Goal: Task Accomplishment & Management: Manage account settings

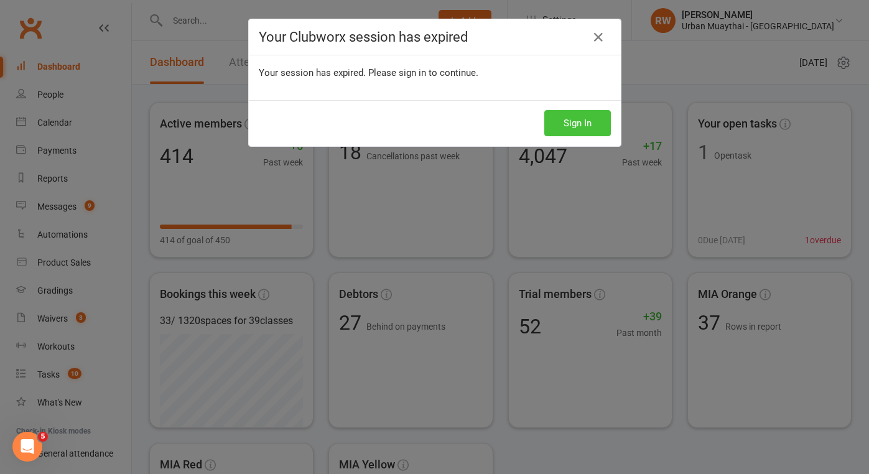
click at [558, 119] on button "Sign In" at bounding box center [577, 123] width 67 height 26
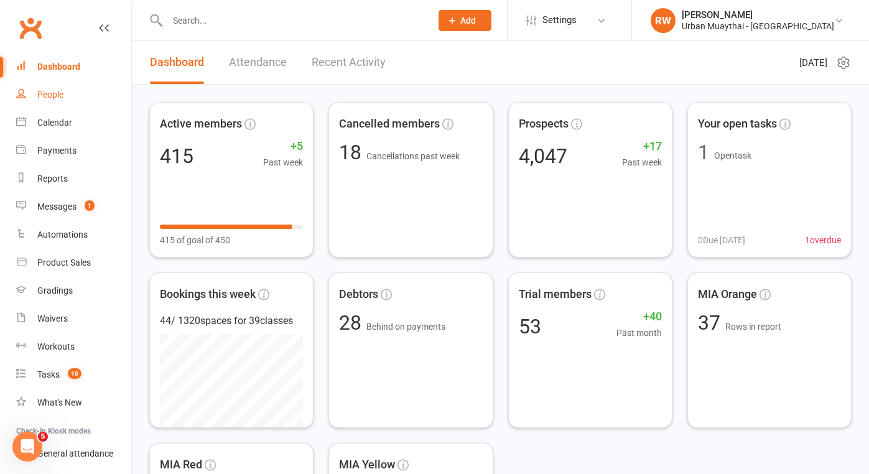
click at [49, 96] on div "People" at bounding box center [50, 95] width 26 height 10
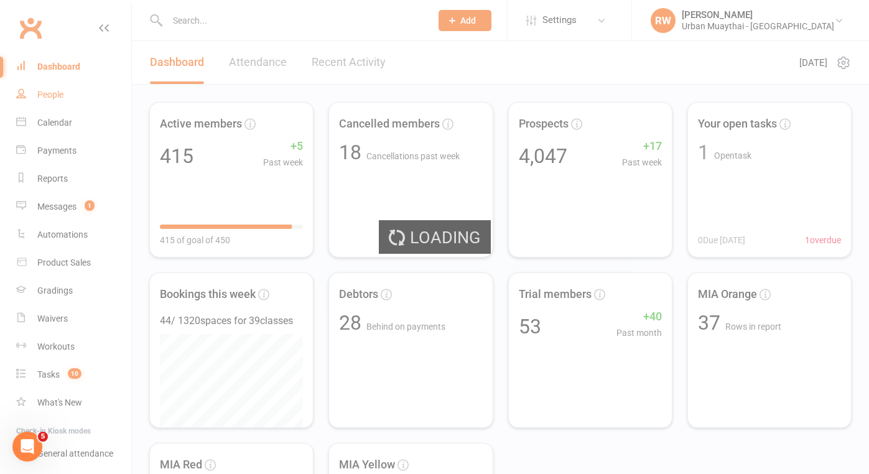
select select "100"
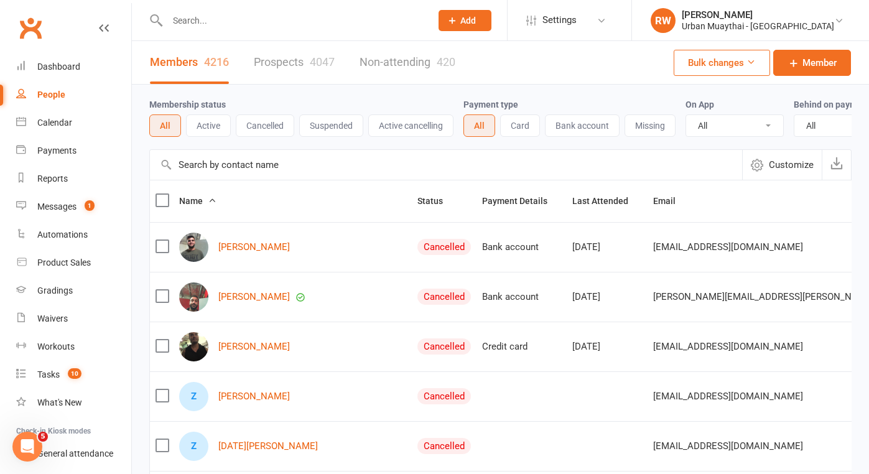
click at [279, 62] on link "Prospects 4047" at bounding box center [294, 62] width 81 height 43
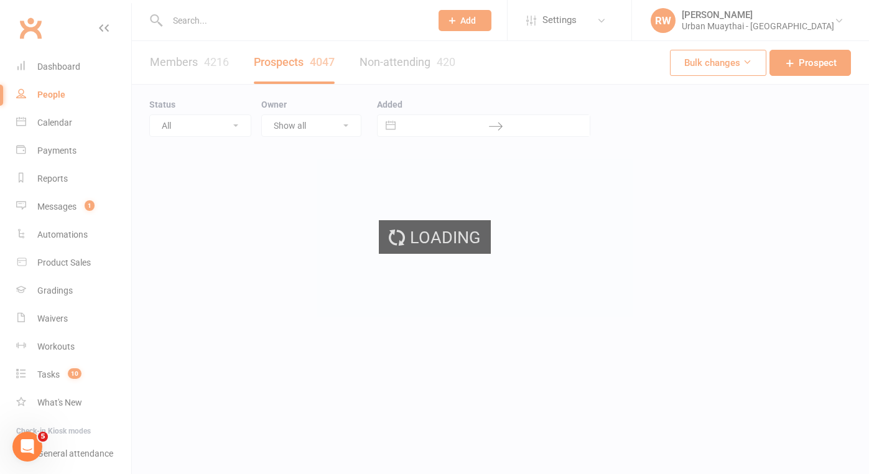
select select "100"
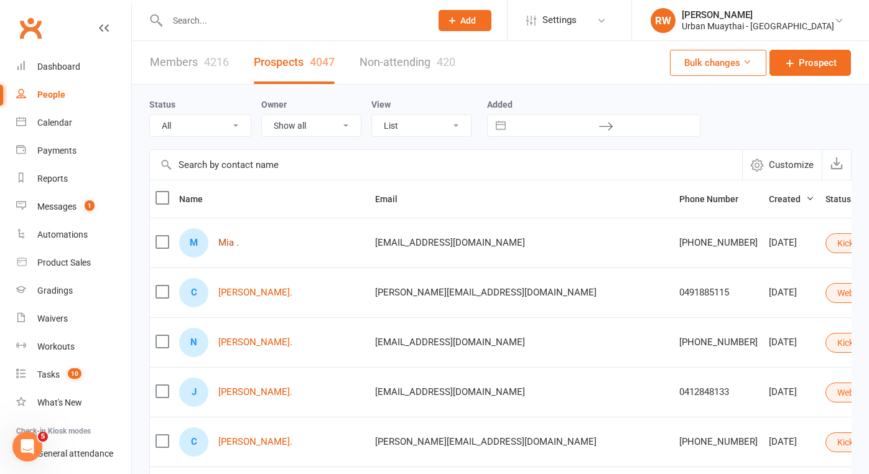
click at [226, 242] on link "Mia ." at bounding box center [228, 243] width 21 height 11
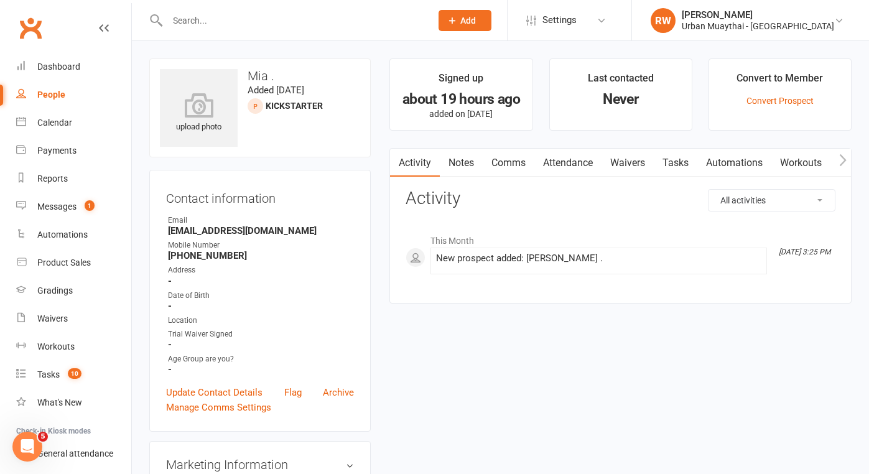
click at [188, 20] on input "text" at bounding box center [293, 20] width 259 height 17
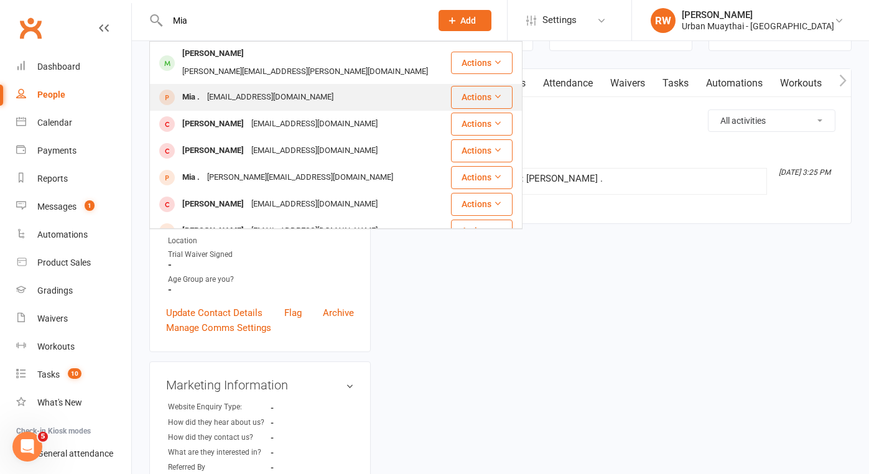
type input "Mia"
click at [234, 88] on div "[EMAIL_ADDRESS][DOMAIN_NAME]" at bounding box center [270, 97] width 134 height 18
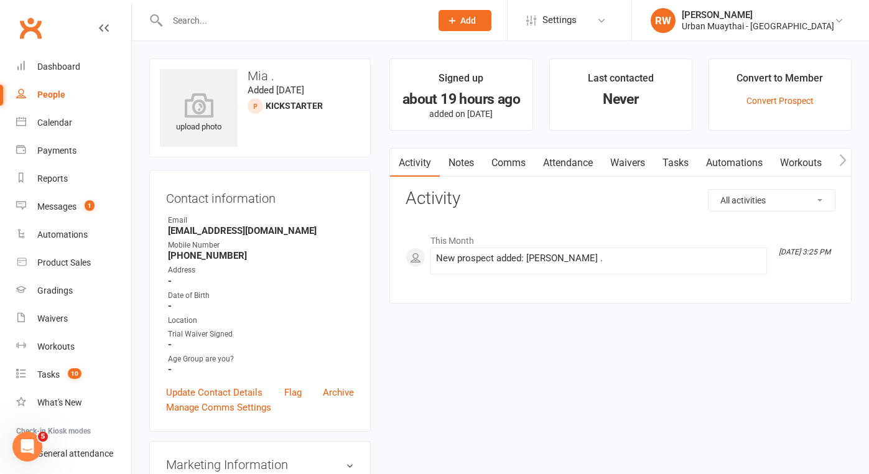
select select "100"
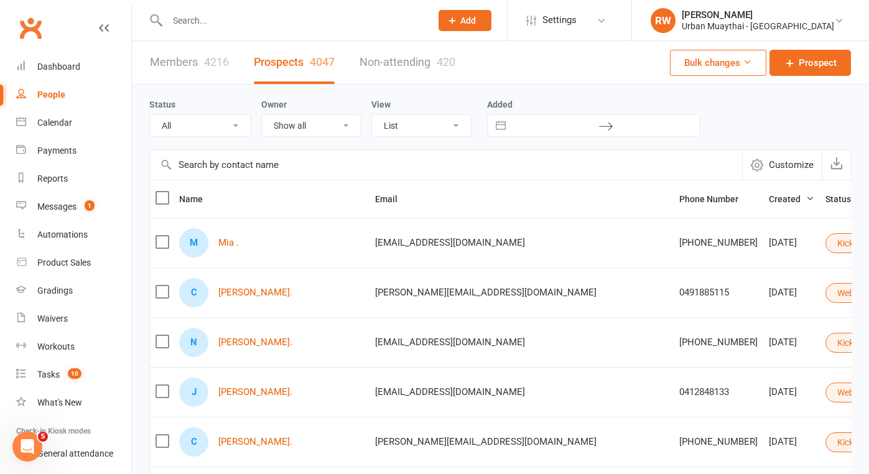
click at [185, 16] on input "text" at bounding box center [293, 20] width 259 height 17
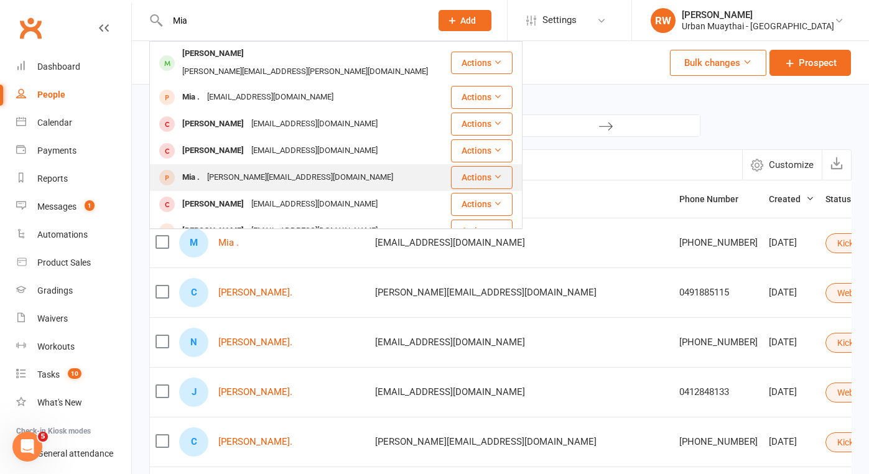
type input "Mia"
click at [194, 168] on div "Mia ." at bounding box center [190, 177] width 25 height 18
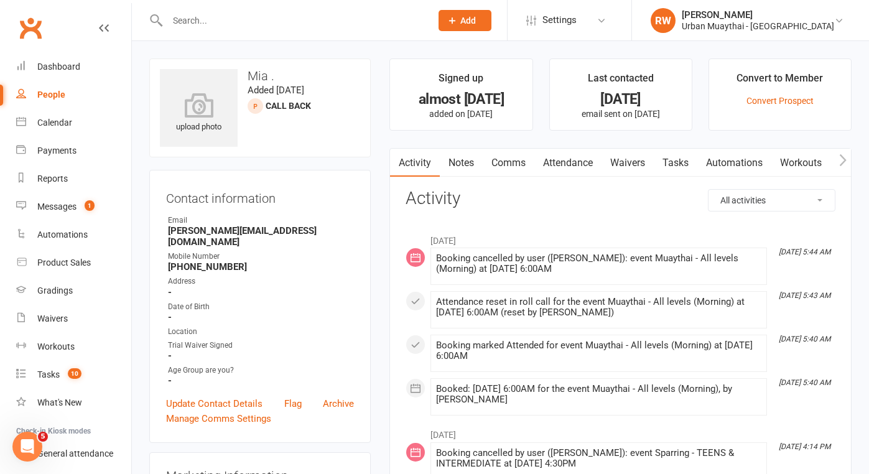
select select "100"
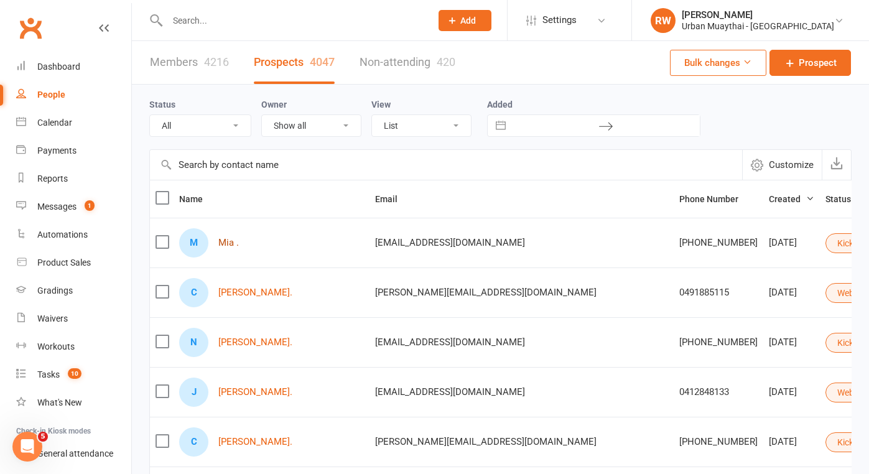
click at [228, 242] on link "Mia ." at bounding box center [228, 243] width 21 height 11
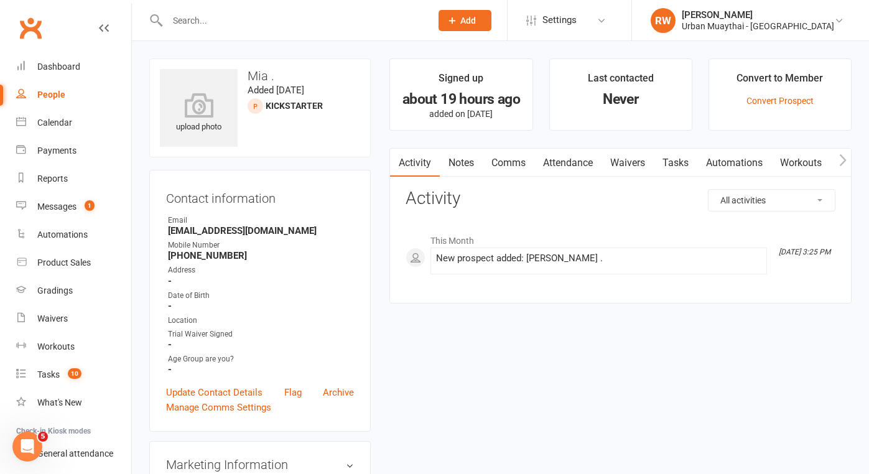
click at [200, 24] on input "text" at bounding box center [293, 20] width 259 height 17
type input "Mia"
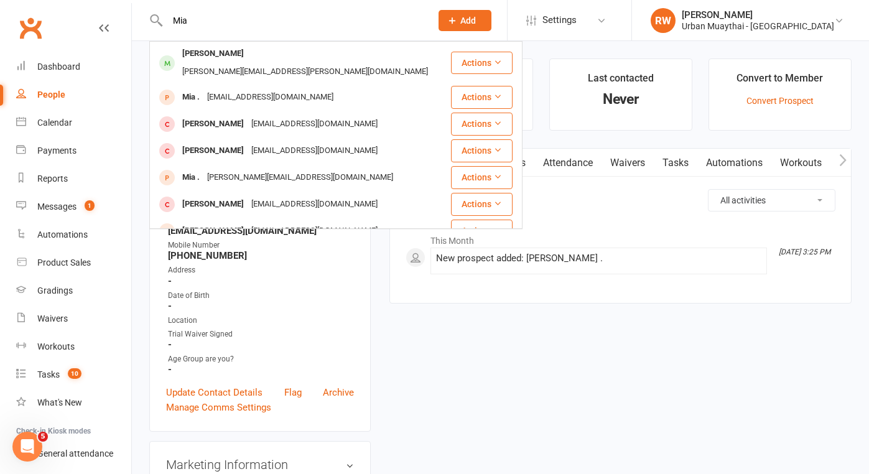
select select "100"
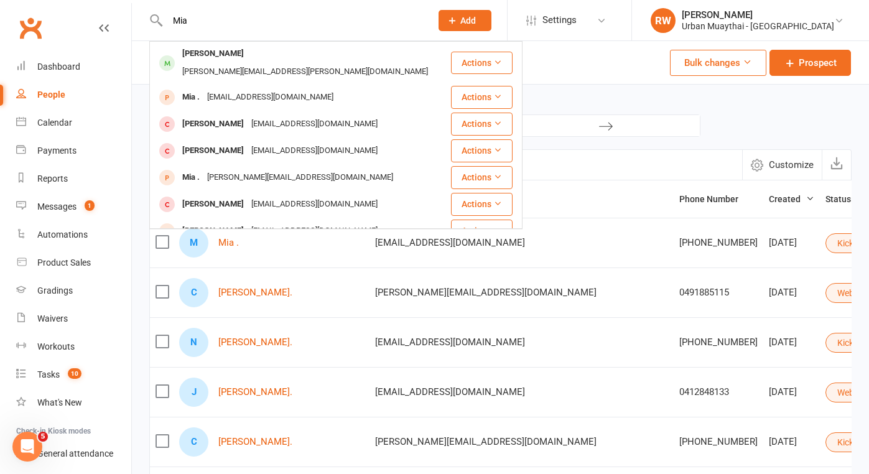
type input "Mia"
click at [657, 92] on div "Status All (No status set) (Invalid status) Kickstarter Mens Mornings Mens Prog…" at bounding box center [500, 117] width 702 height 65
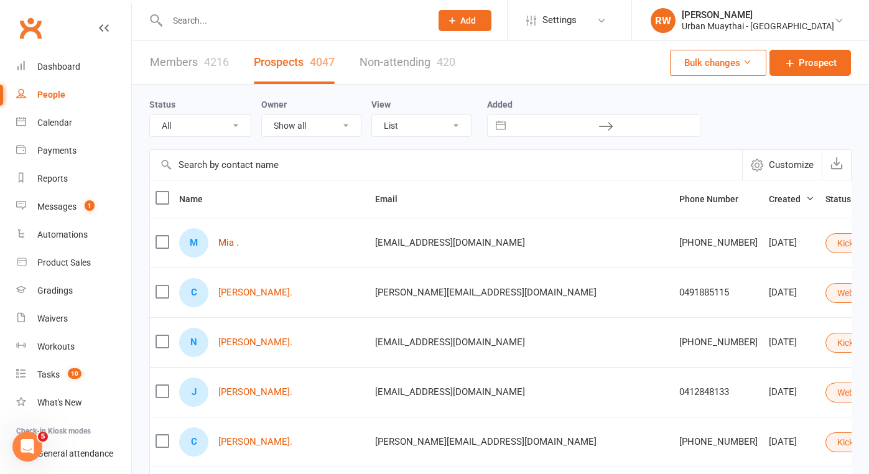
click at [222, 242] on link "Mia ." at bounding box center [228, 243] width 21 height 11
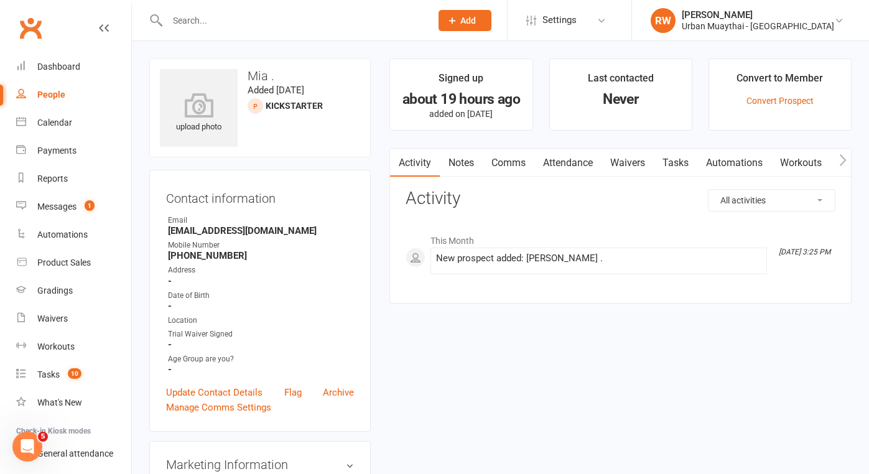
click at [55, 95] on div "People" at bounding box center [51, 95] width 28 height 10
select select "100"
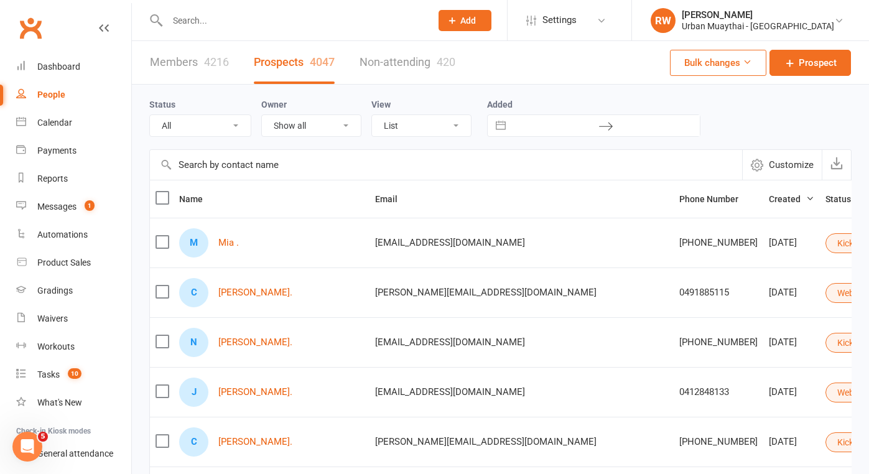
click at [55, 95] on div "People" at bounding box center [51, 95] width 28 height 10
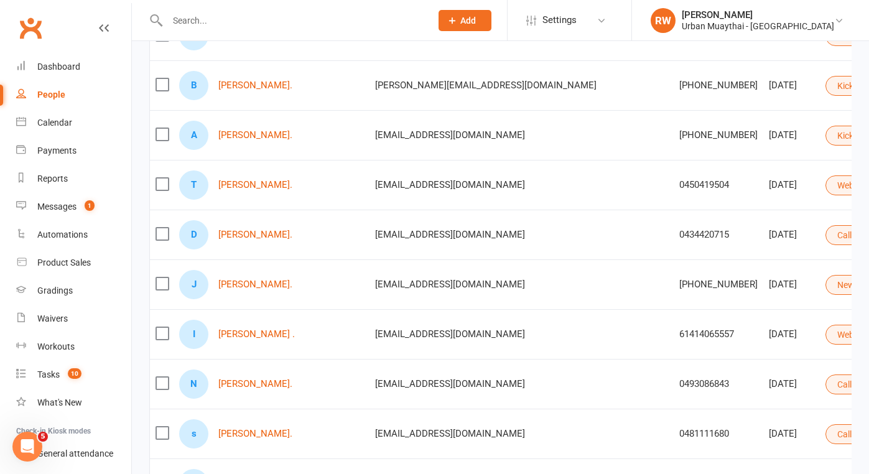
scroll to position [472, 0]
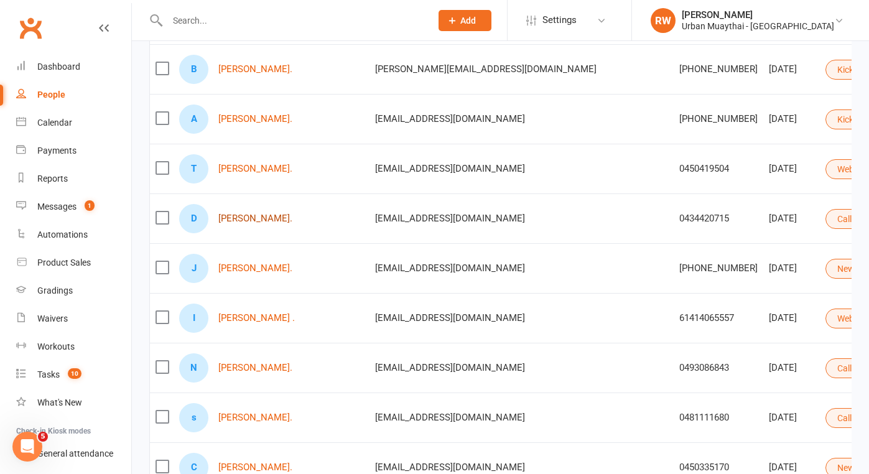
click at [258, 221] on link "[PERSON_NAME]." at bounding box center [255, 218] width 74 height 11
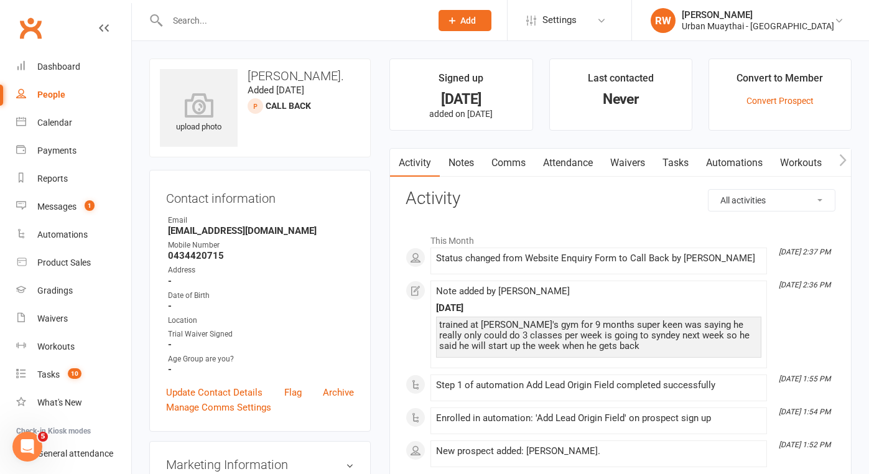
select select "100"
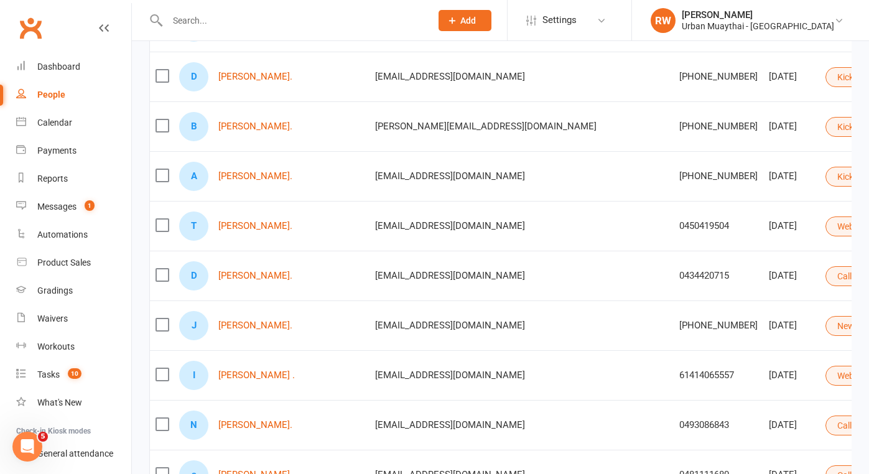
scroll to position [499, 0]
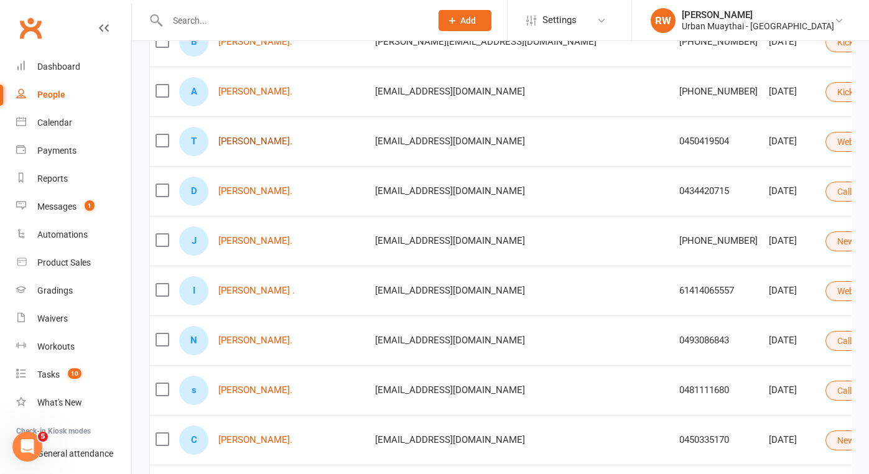
click at [232, 145] on link "[PERSON_NAME]." at bounding box center [255, 141] width 74 height 11
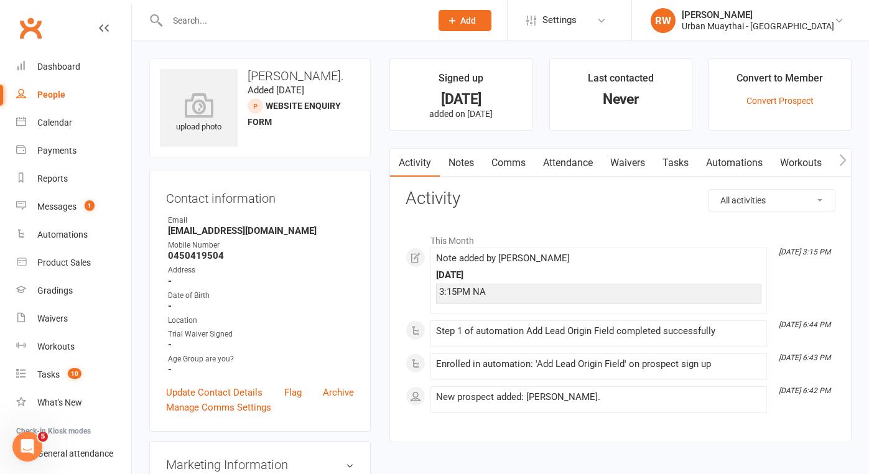
select select "100"
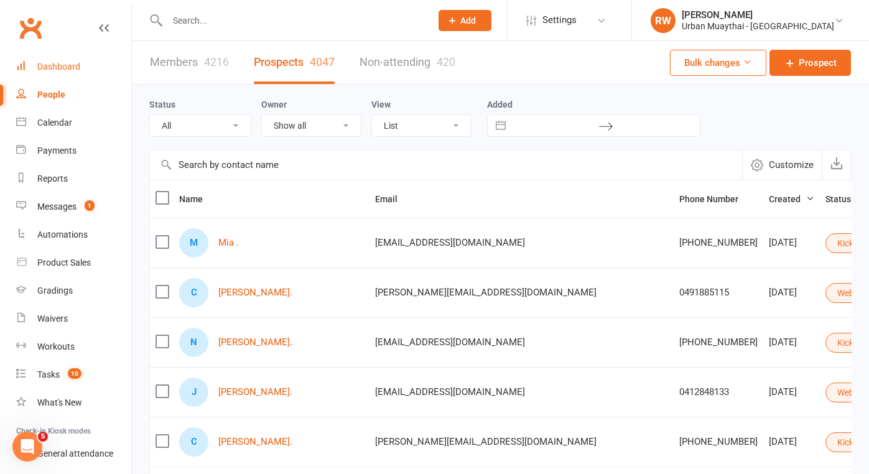
click at [73, 65] on div "Dashboard" at bounding box center [58, 67] width 43 height 10
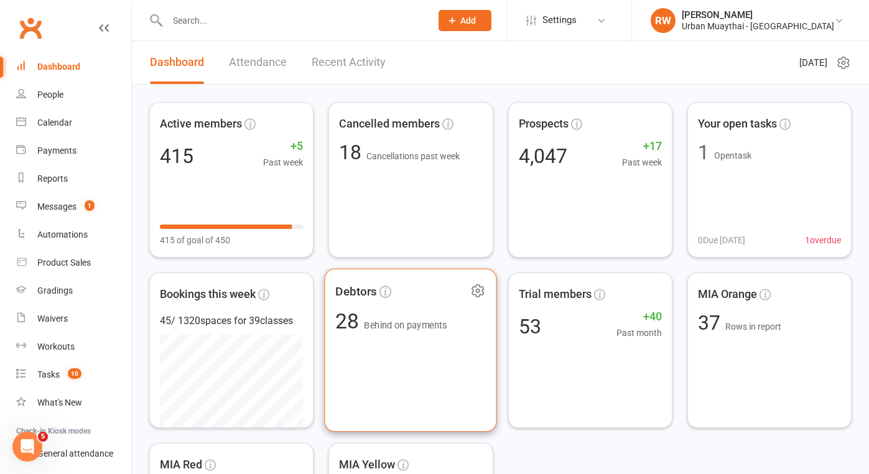
click at [411, 362] on div "Debtors 28 Behind on payments" at bounding box center [411, 351] width 172 height 164
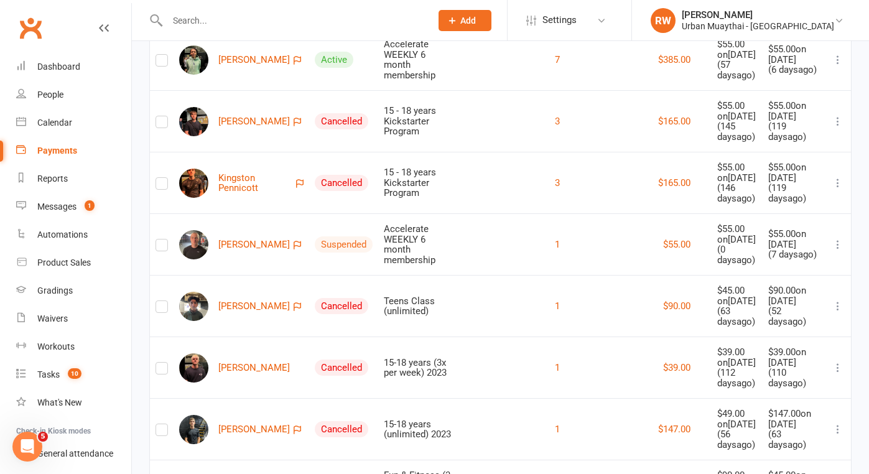
scroll to position [1252, 0]
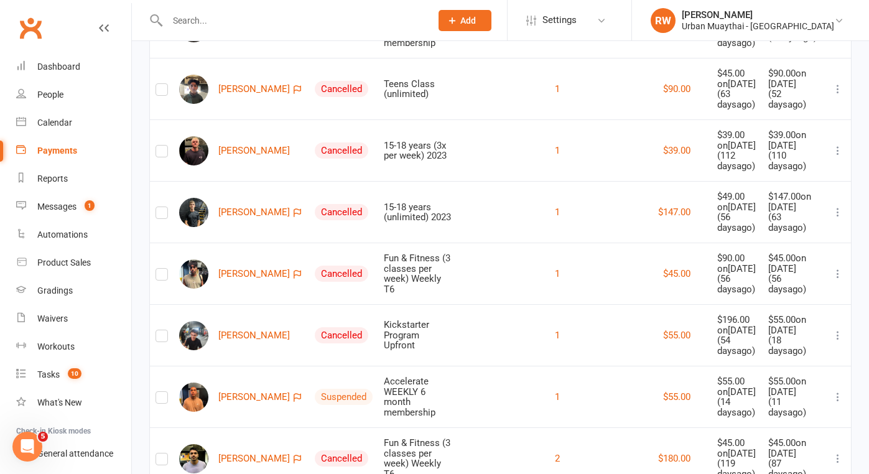
scroll to position [1487, 0]
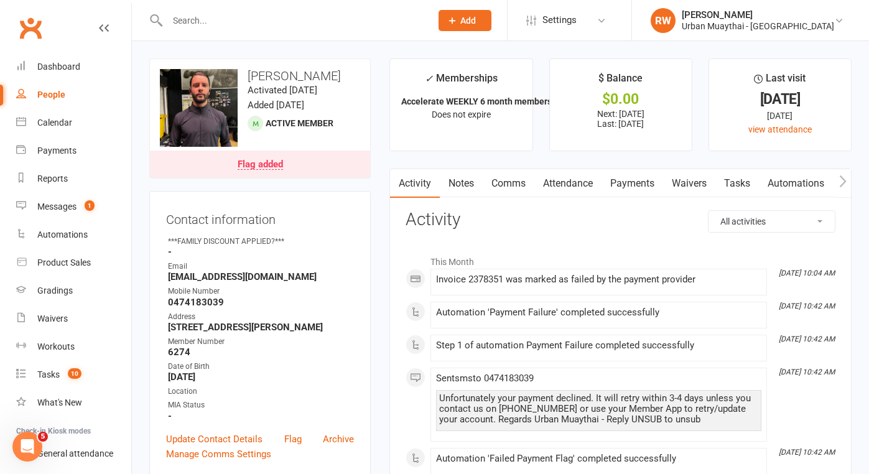
click at [634, 181] on link "Payments" at bounding box center [632, 183] width 62 height 29
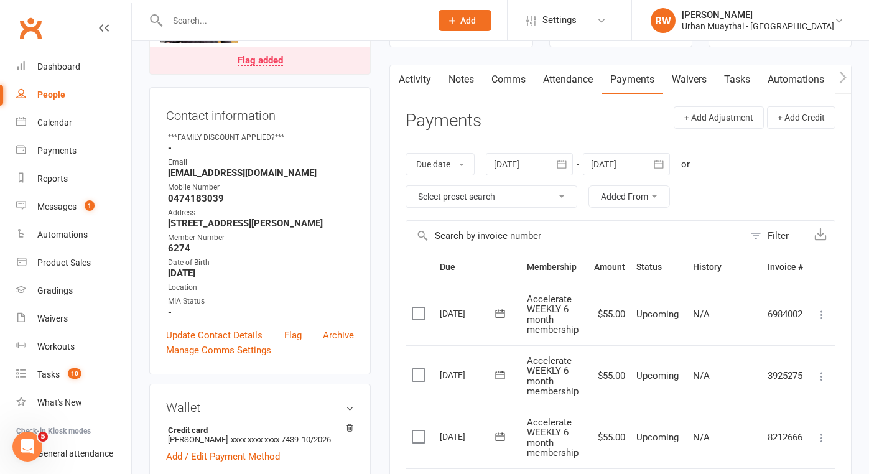
scroll to position [103, 0]
click at [459, 82] on link "Notes" at bounding box center [461, 81] width 43 height 29
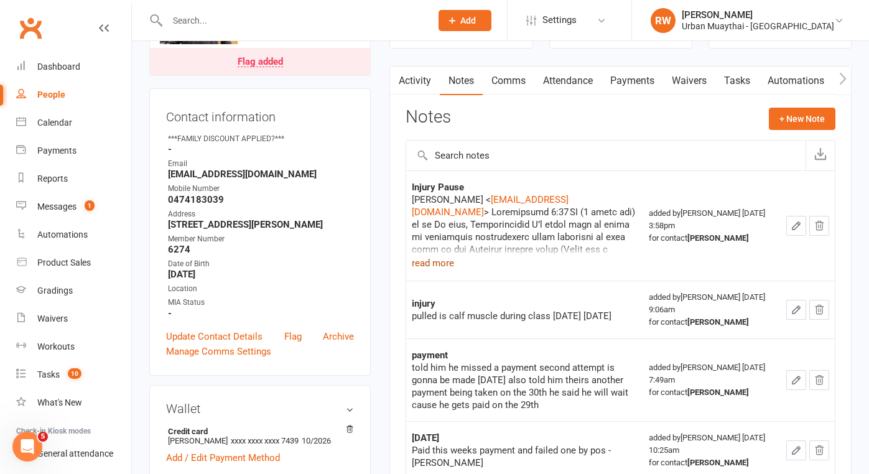
click at [441, 261] on button "read more" at bounding box center [433, 263] width 42 height 15
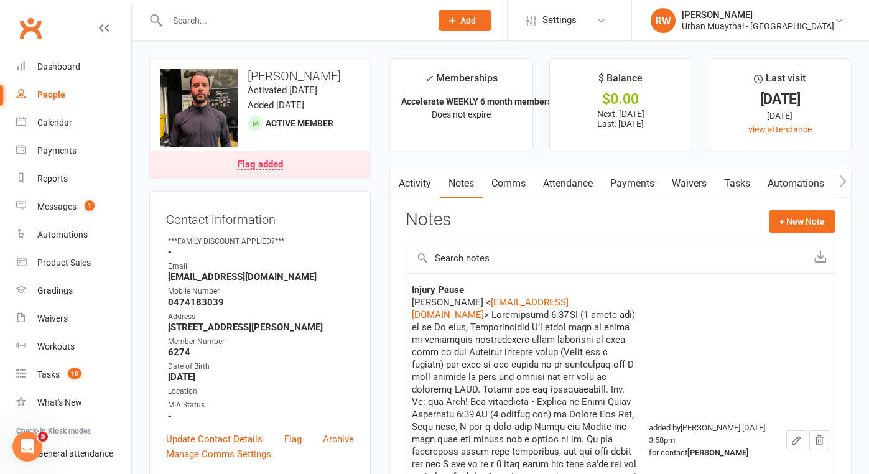
click at [696, 180] on link "Waivers" at bounding box center [689, 183] width 52 height 29
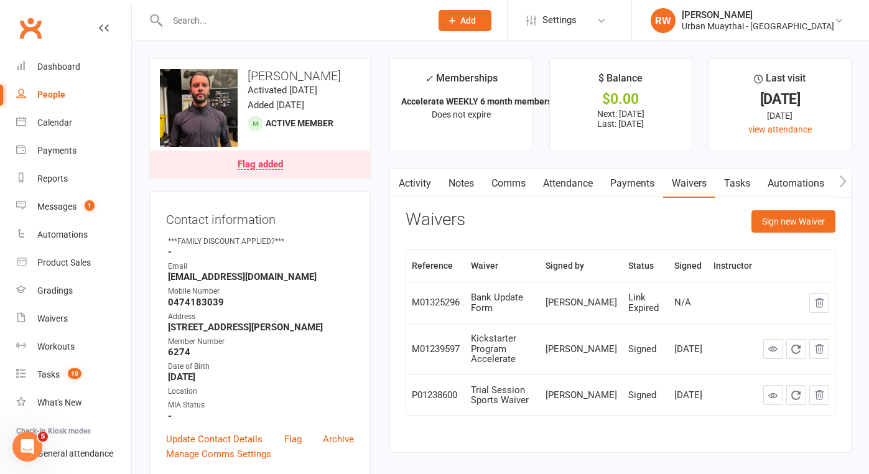
click at [463, 180] on link "Notes" at bounding box center [461, 183] width 43 height 29
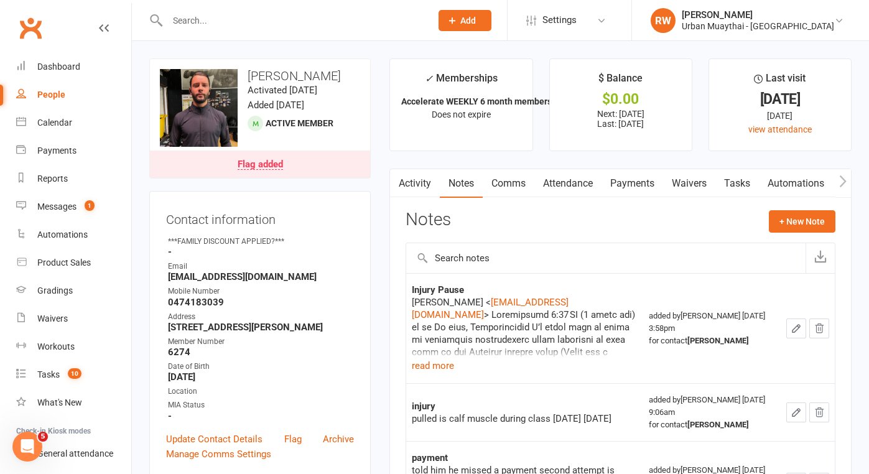
click at [642, 180] on link "Payments" at bounding box center [632, 183] width 62 height 29
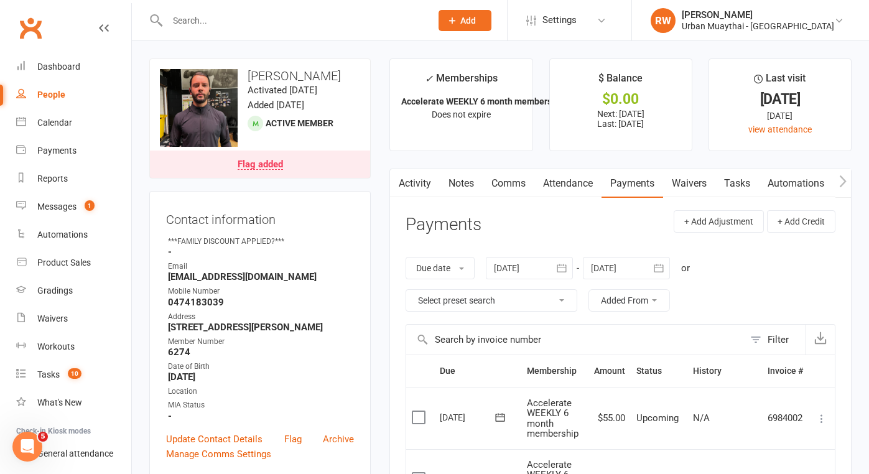
click at [466, 184] on link "Notes" at bounding box center [461, 183] width 43 height 29
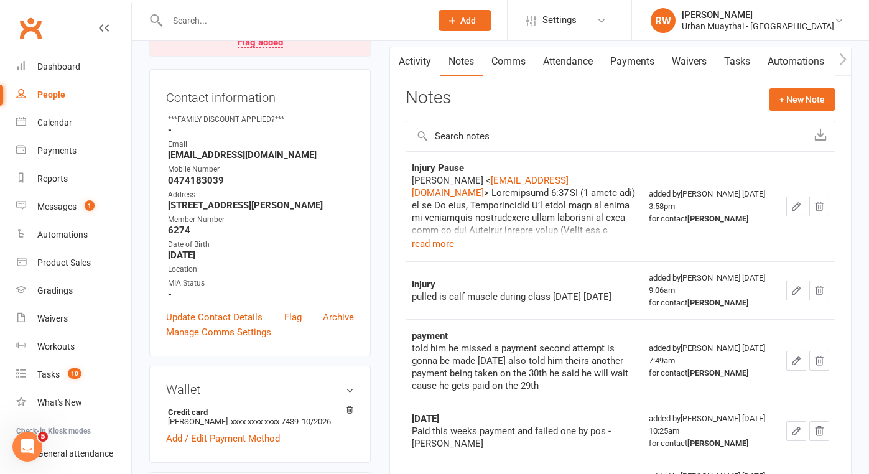
scroll to position [125, 0]
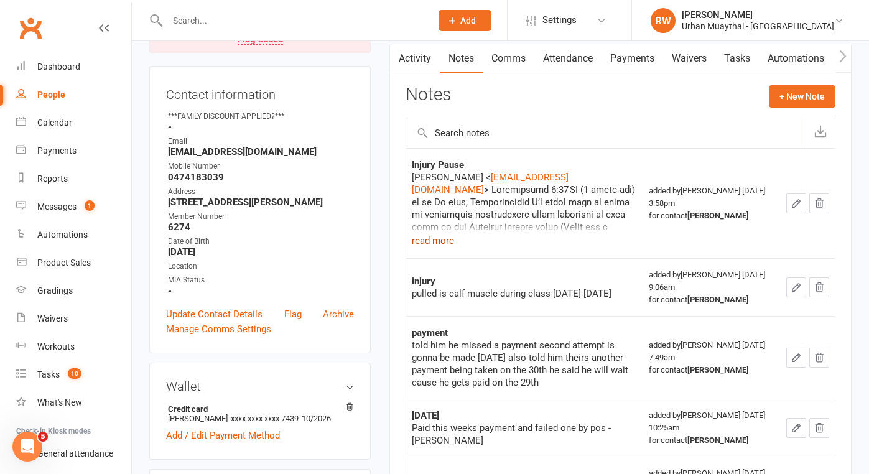
click at [437, 239] on button "read more" at bounding box center [433, 240] width 42 height 15
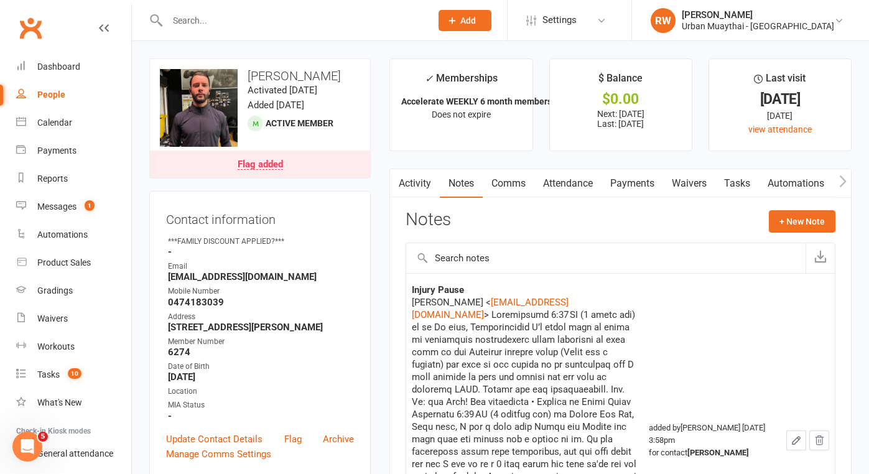
scroll to position [0, 0]
click at [697, 178] on link "Waivers" at bounding box center [689, 183] width 52 height 29
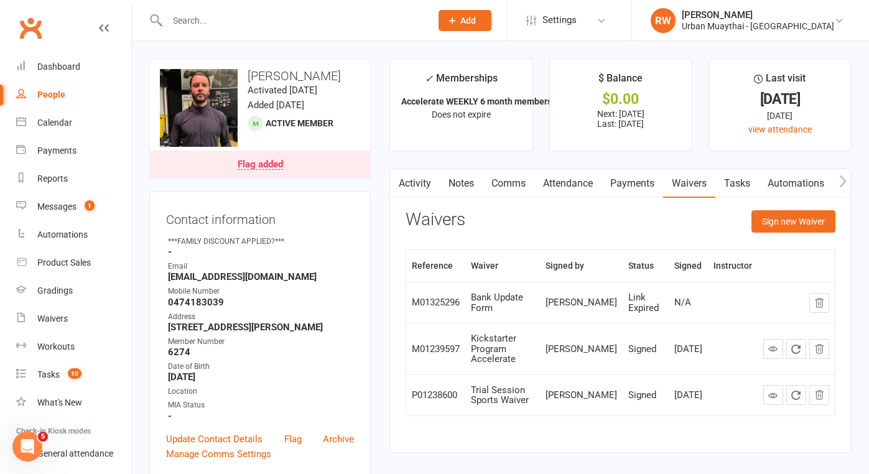
click at [461, 180] on link "Notes" at bounding box center [461, 183] width 43 height 29
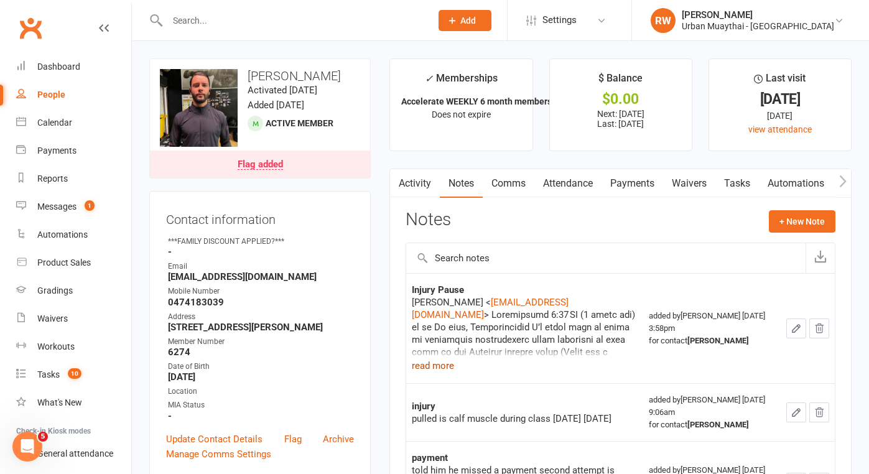
click at [433, 364] on button "read more" at bounding box center [433, 365] width 42 height 15
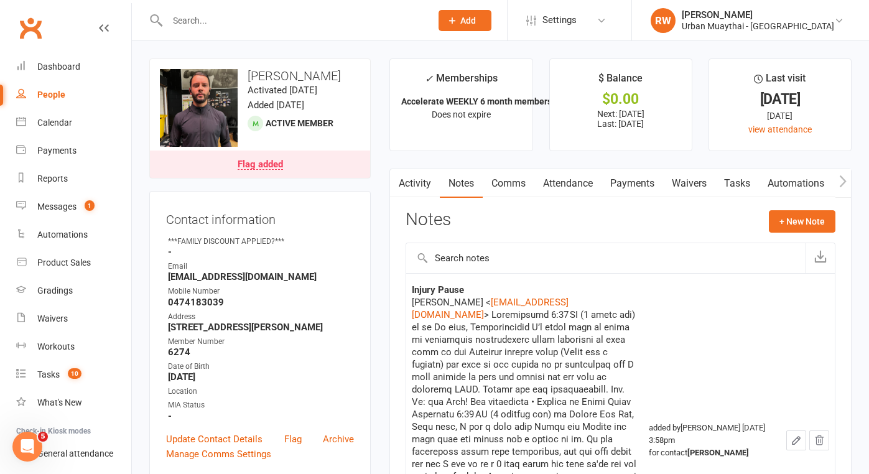
click at [56, 96] on div "People" at bounding box center [51, 95] width 28 height 10
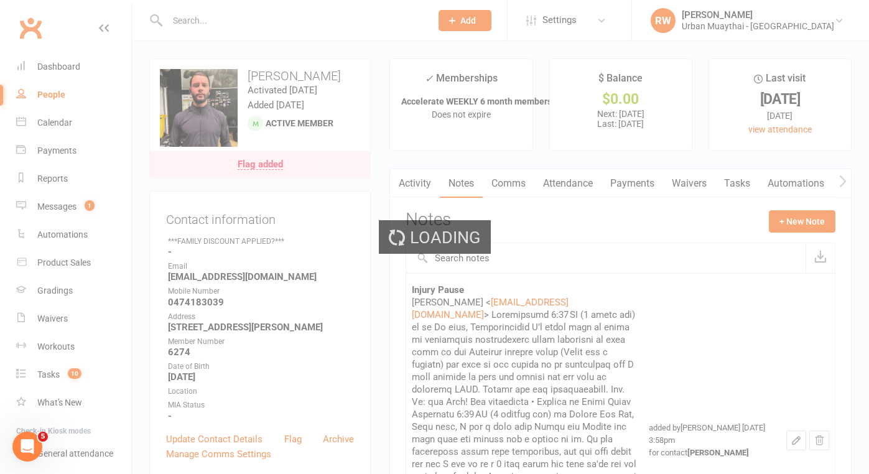
select select "100"
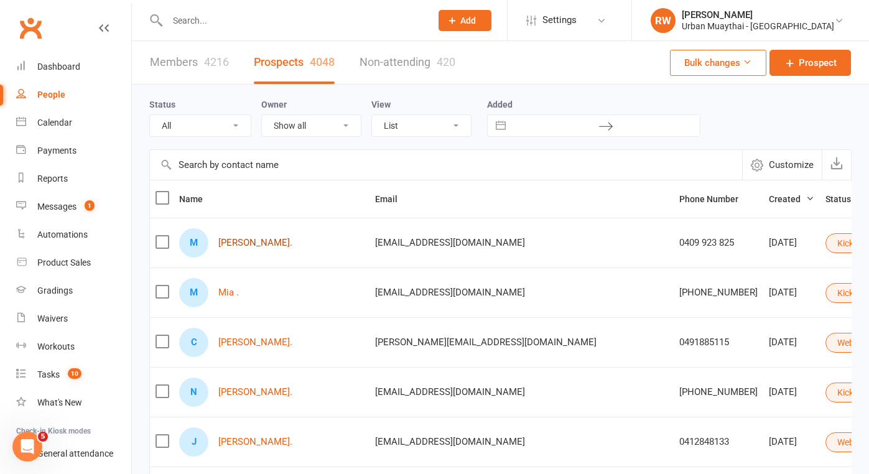
click at [236, 245] on link "Mahli Ann." at bounding box center [255, 243] width 74 height 11
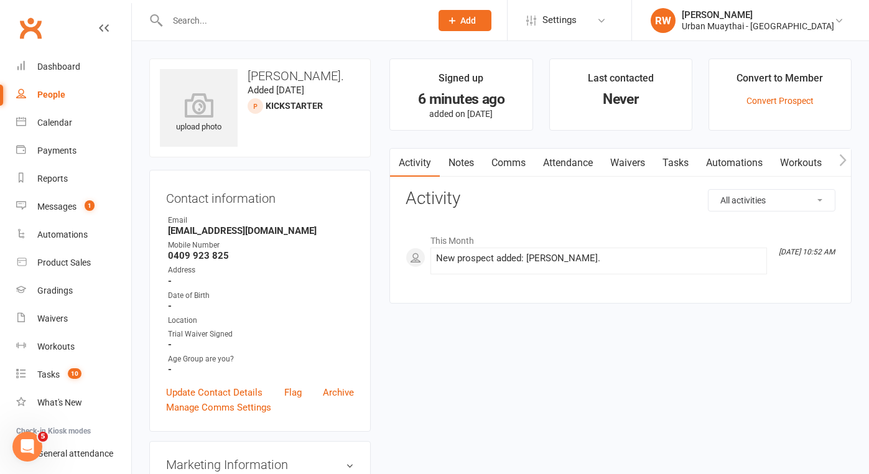
click at [468, 166] on link "Notes" at bounding box center [461, 163] width 43 height 29
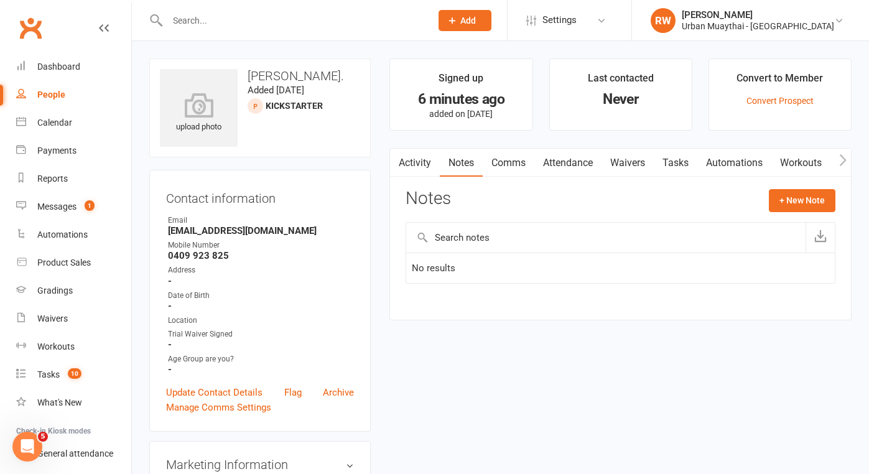
click at [508, 164] on link "Comms" at bounding box center [508, 163] width 52 height 29
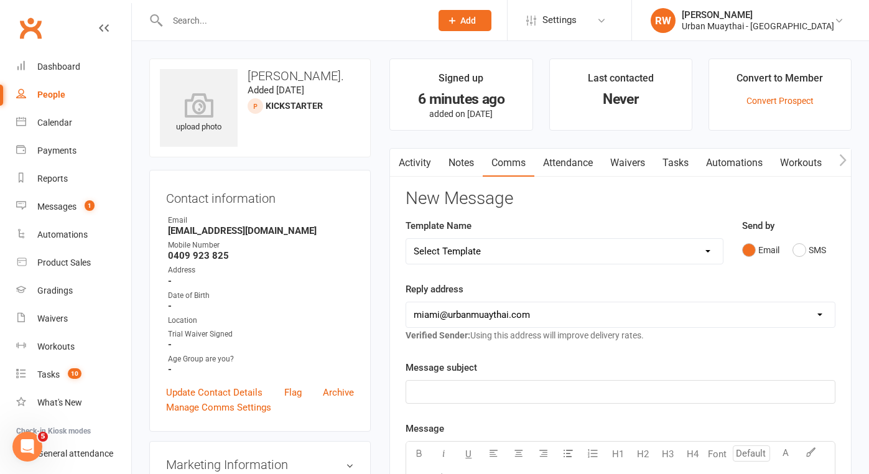
click at [434, 164] on link "Activity" at bounding box center [415, 163] width 50 height 29
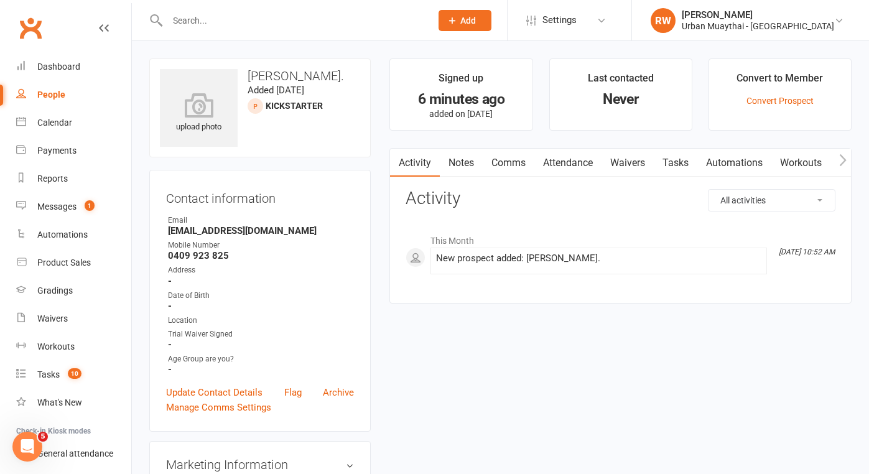
click at [473, 160] on link "Notes" at bounding box center [461, 163] width 43 height 29
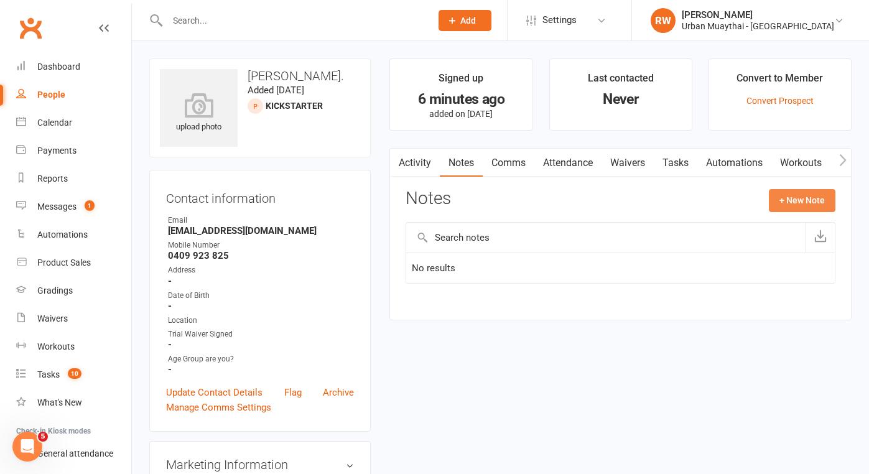
click at [796, 198] on button "+ New Note" at bounding box center [802, 200] width 67 height 22
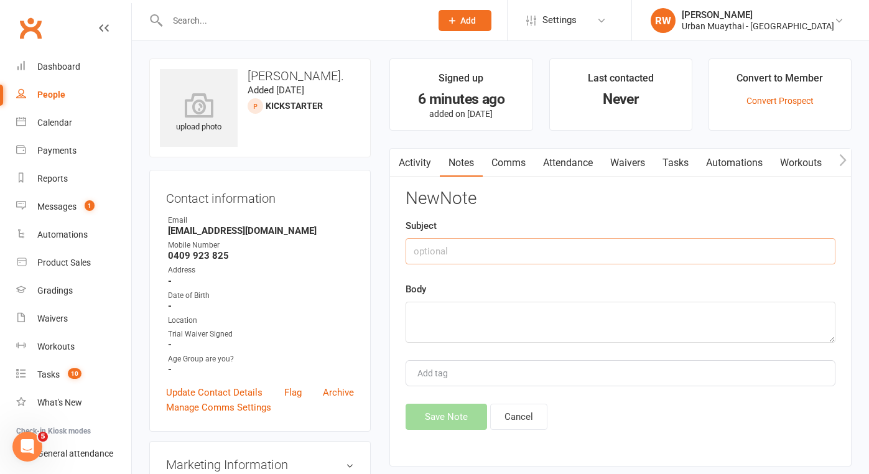
click at [431, 254] on input "text" at bounding box center [620, 251] width 430 height 26
type input "13th Oct"
drag, startPoint x: 431, startPoint y: 254, endPoint x: 425, endPoint y: 317, distance: 63.7
click at [425, 317] on textarea at bounding box center [620, 322] width 430 height 41
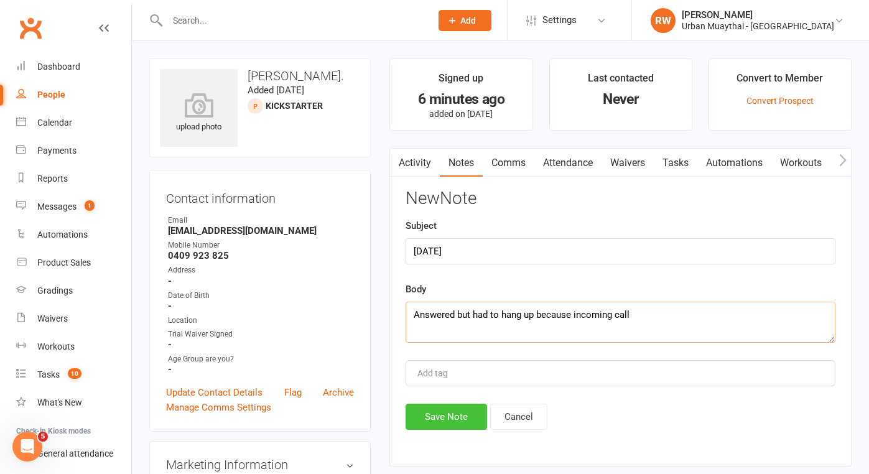
type textarea "Answered but had to hang up because incoming call"
click at [434, 414] on button "Save Note" at bounding box center [445, 417] width 81 height 26
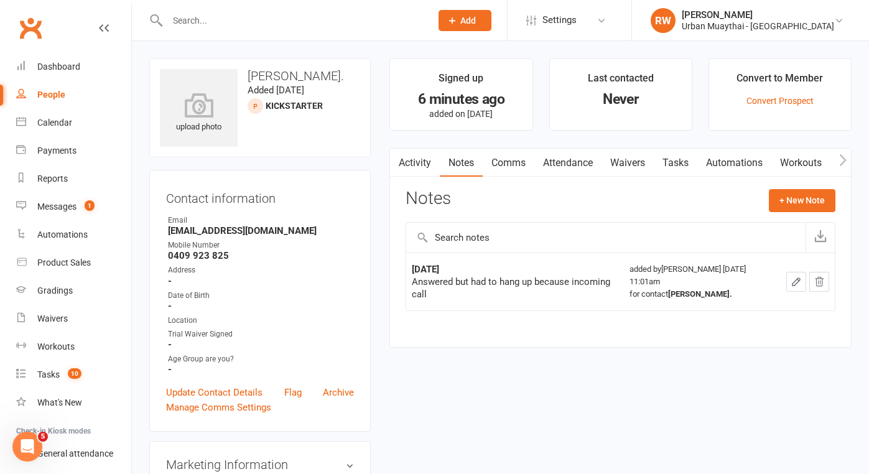
click at [61, 94] on div "People" at bounding box center [51, 95] width 28 height 10
select select "100"
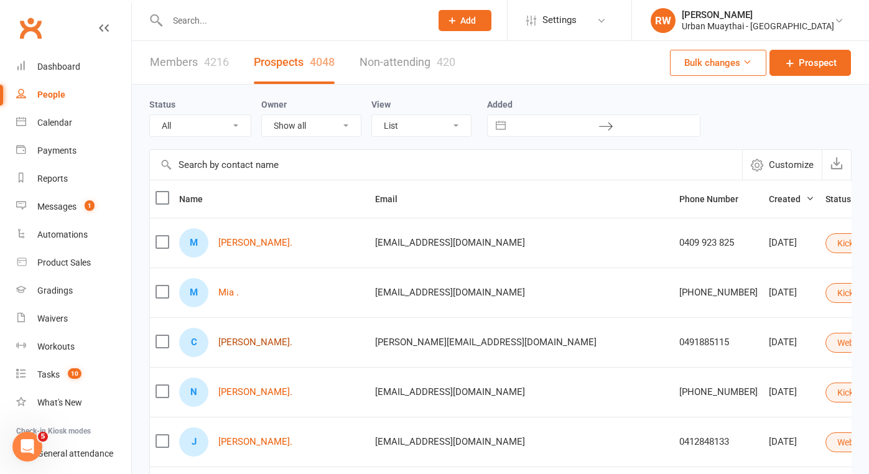
click at [262, 342] on link "[PERSON_NAME]." at bounding box center [255, 342] width 74 height 11
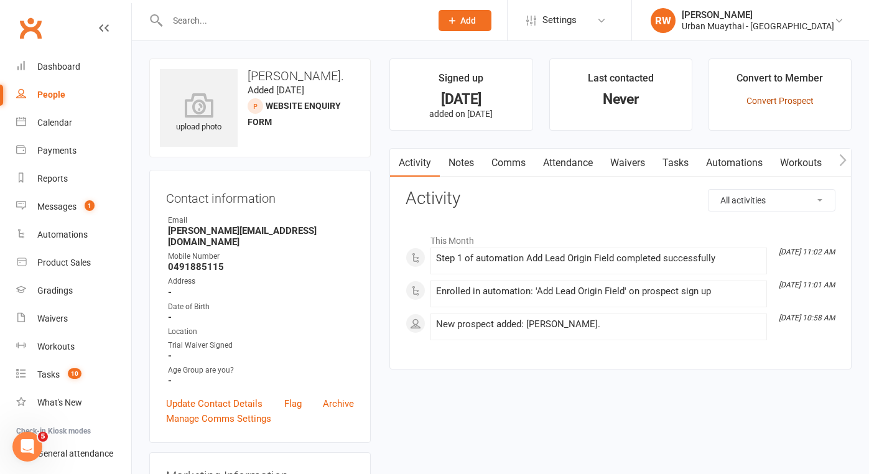
click at [782, 103] on link "Convert Prospect" at bounding box center [779, 101] width 67 height 10
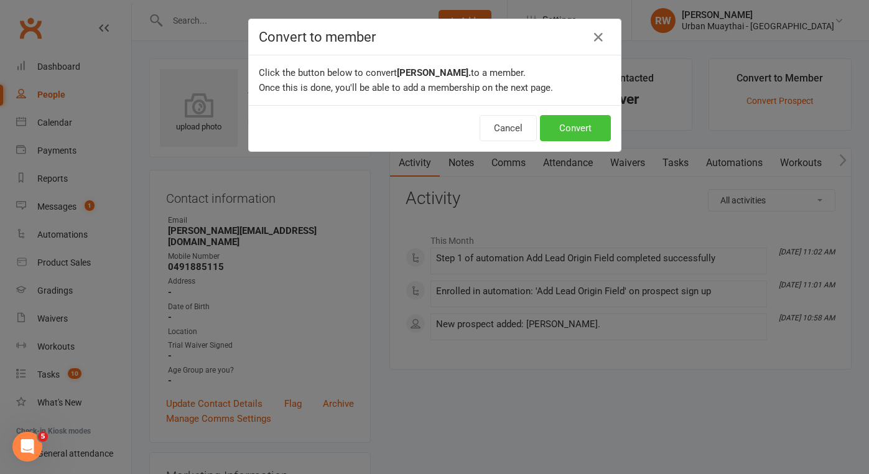
click at [577, 131] on button "Convert" at bounding box center [575, 128] width 71 height 26
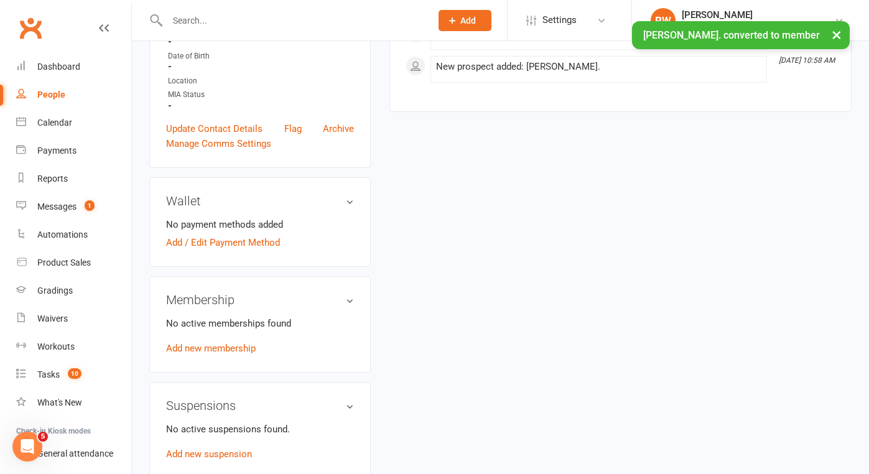
scroll to position [302, 0]
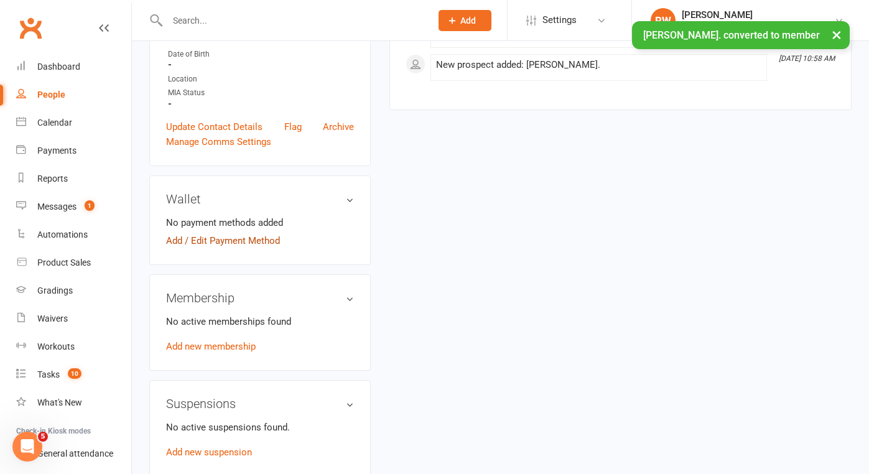
click at [244, 233] on link "Add / Edit Payment Method" at bounding box center [223, 240] width 114 height 15
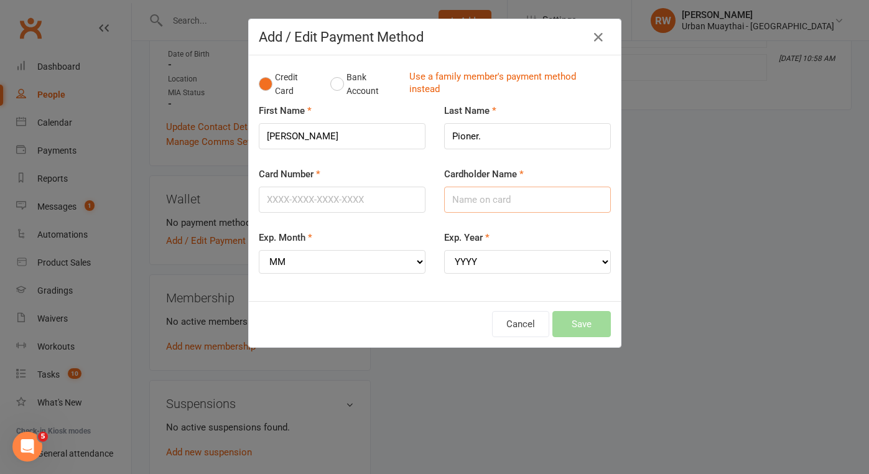
click at [473, 200] on input "Cardholder Name" at bounding box center [527, 200] width 167 height 26
type input "Carlos Pioner"
click at [389, 200] on input "Card Number" at bounding box center [342, 200] width 167 height 26
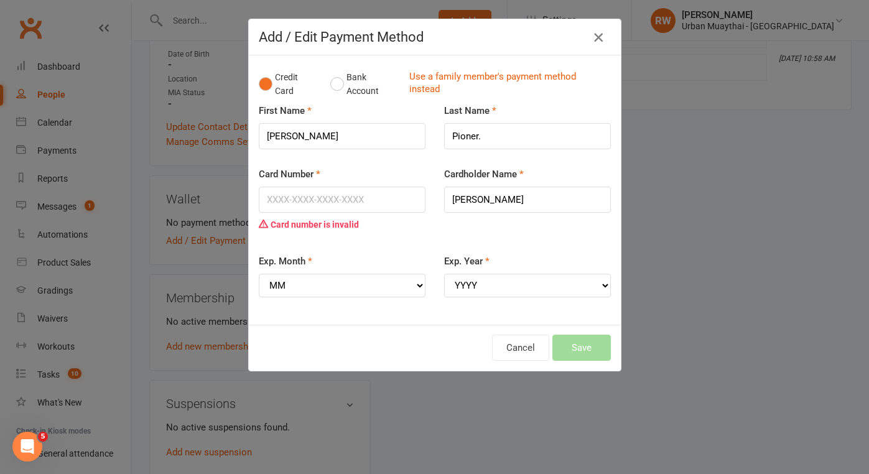
click at [597, 37] on icon "button" at bounding box center [598, 37] width 15 height 15
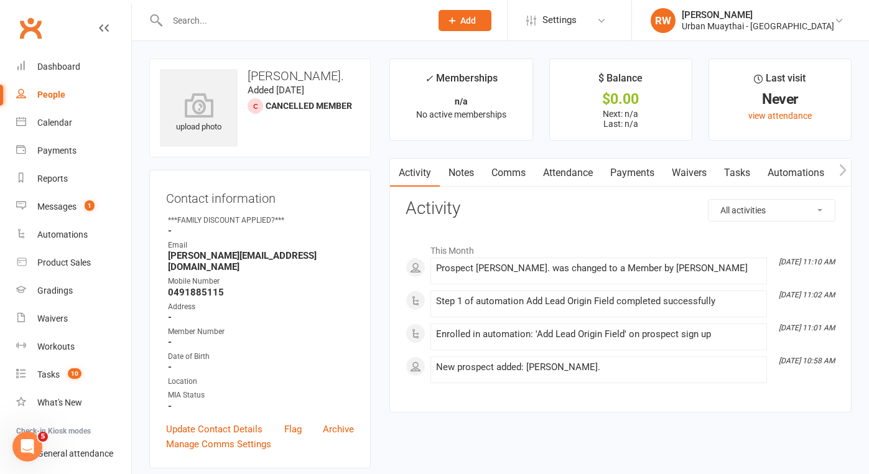
scroll to position [0, 0]
click at [463, 174] on link "Notes" at bounding box center [461, 173] width 43 height 29
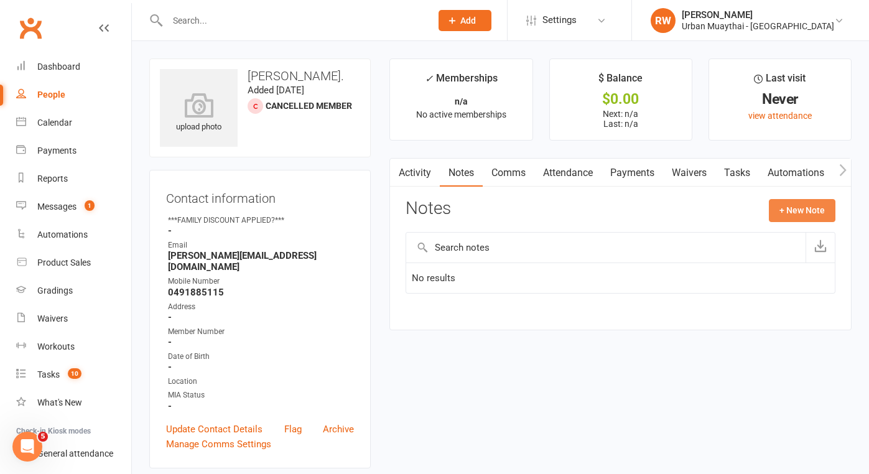
click at [811, 210] on button "+ New Note" at bounding box center [802, 210] width 67 height 22
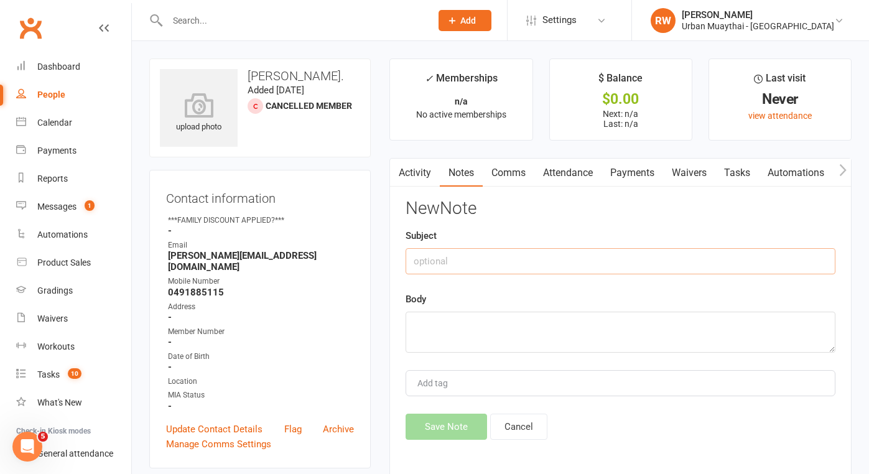
click at [442, 258] on input "text" at bounding box center [620, 261] width 430 height 26
type input "13/oct"
click at [436, 328] on textarea at bounding box center [620, 332] width 430 height 41
type textarea "call back 11.30am"
click at [448, 428] on button "Save Note" at bounding box center [445, 426] width 81 height 26
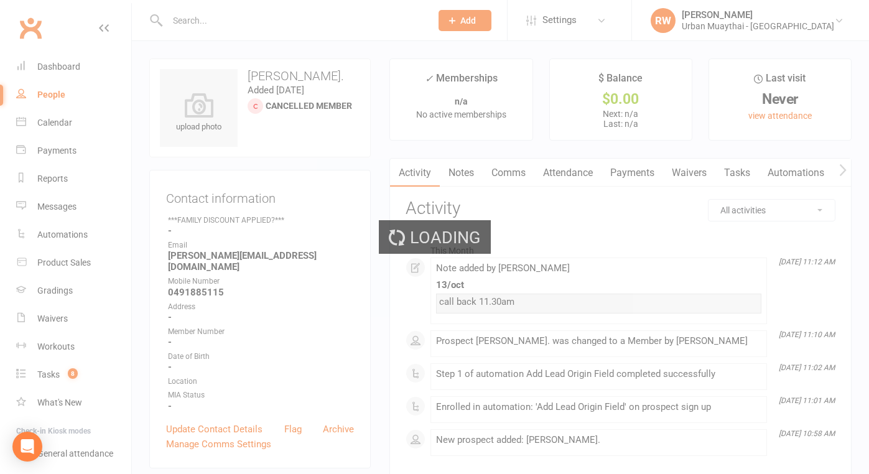
select select "100"
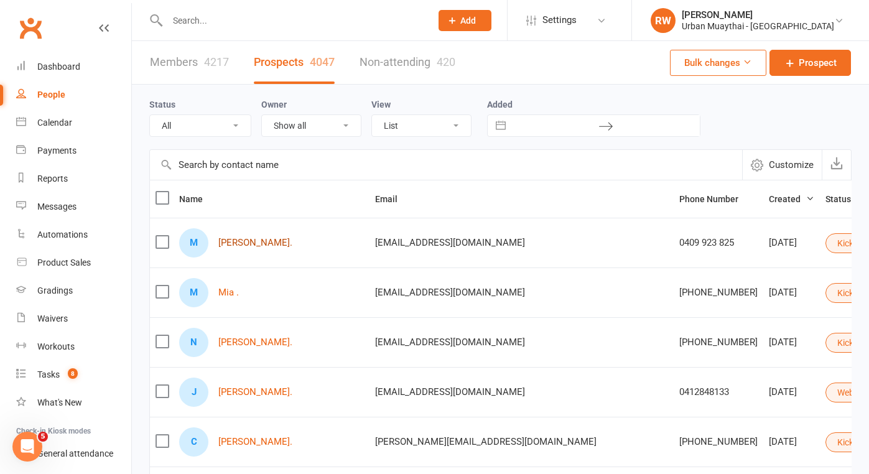
click at [244, 242] on link "Mahli Ann." at bounding box center [255, 243] width 74 height 11
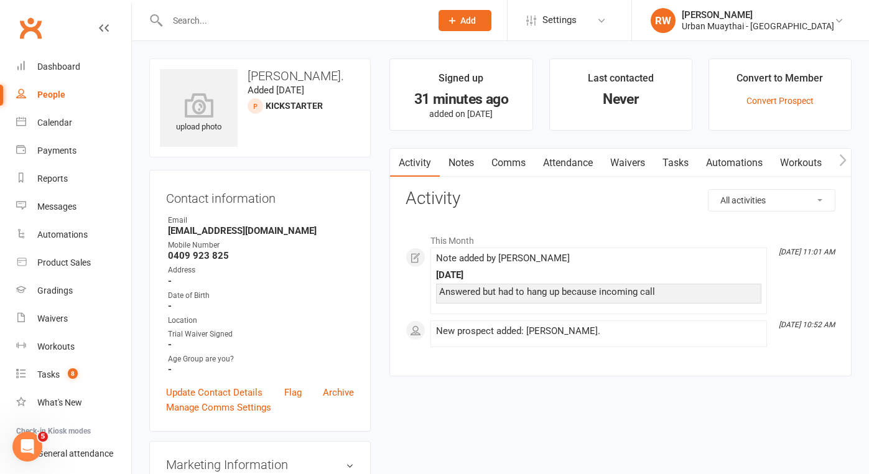
click at [468, 162] on link "Notes" at bounding box center [461, 163] width 43 height 29
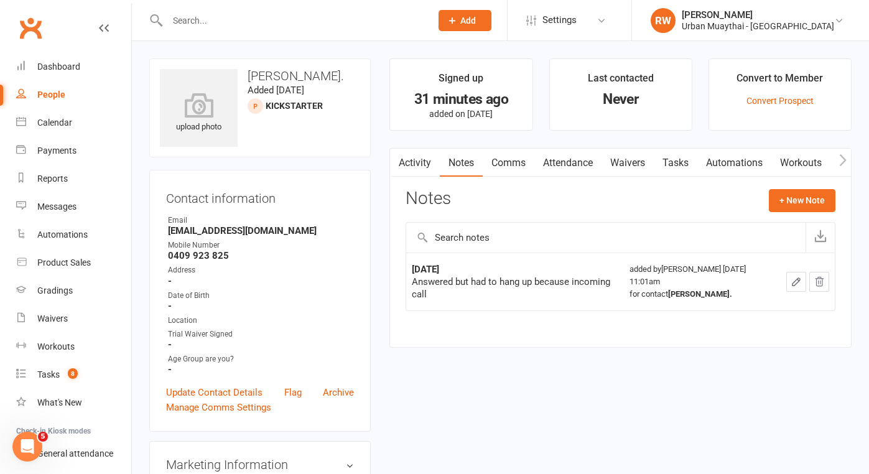
click at [423, 167] on link "Activity" at bounding box center [415, 163] width 50 height 29
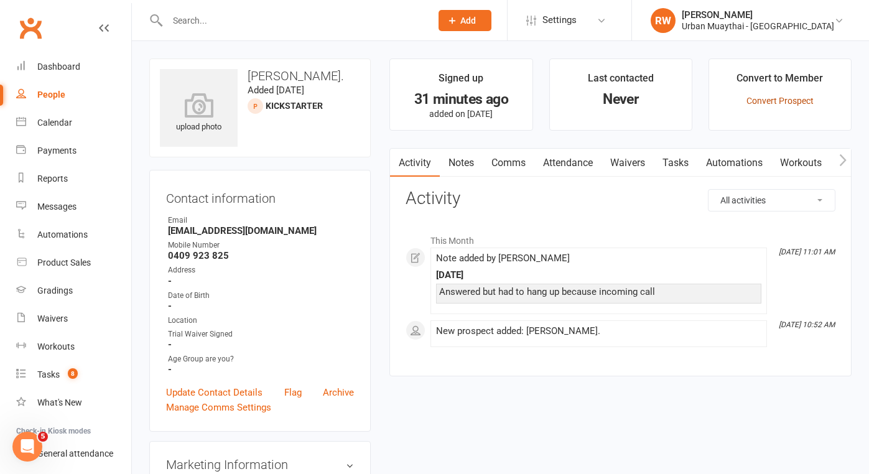
click at [765, 101] on link "Convert Prospect" at bounding box center [779, 101] width 67 height 10
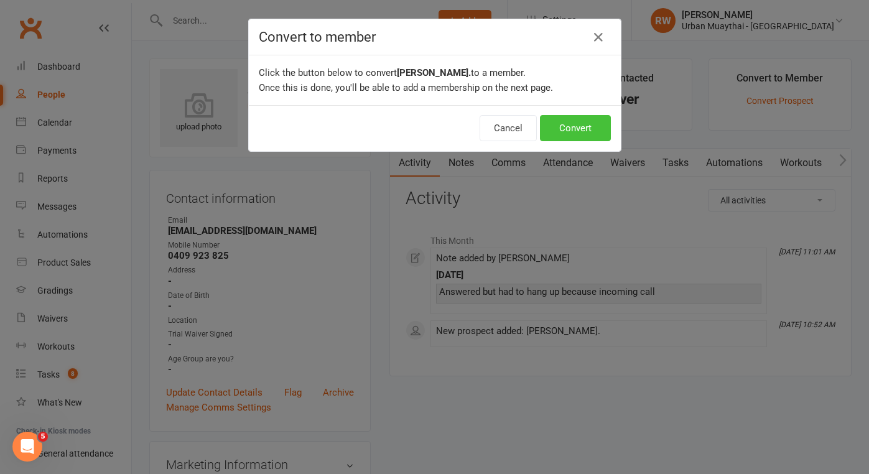
click at [581, 128] on button "Convert" at bounding box center [575, 128] width 71 height 26
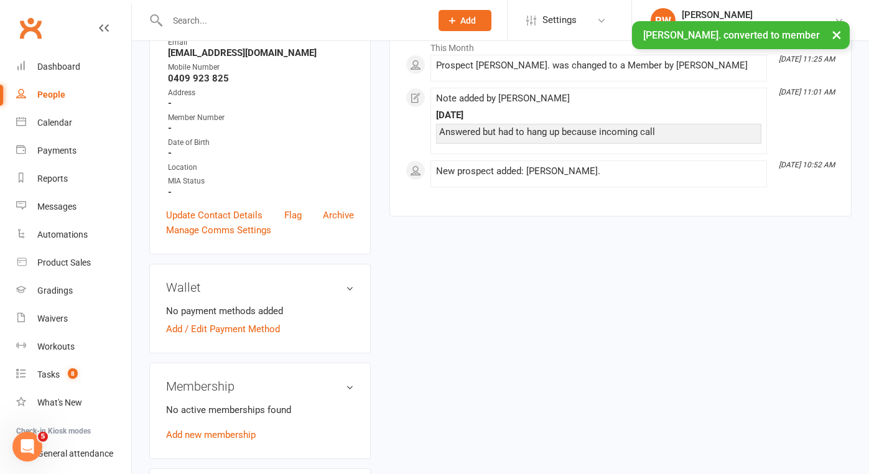
scroll to position [218, 0]
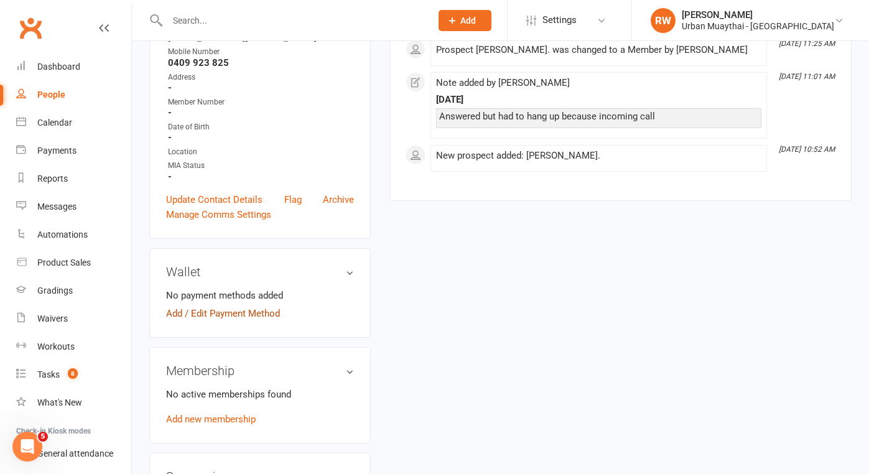
click at [211, 313] on link "Add / Edit Payment Method" at bounding box center [223, 313] width 114 height 15
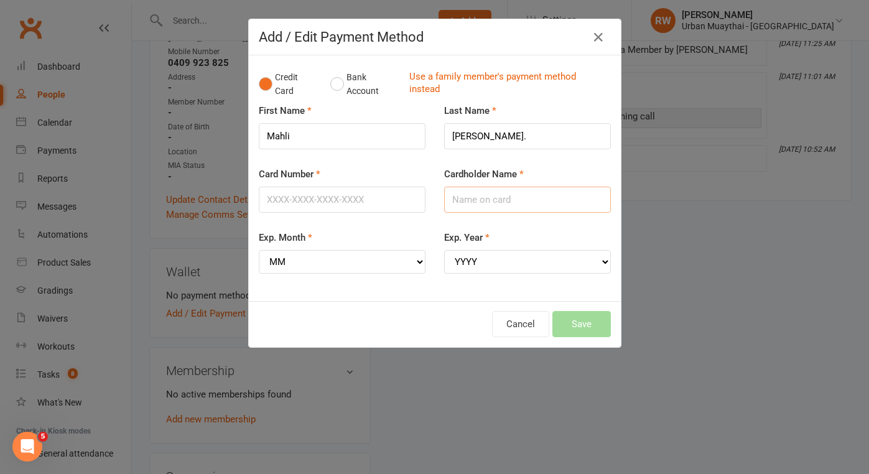
click at [471, 205] on input "Cardholder Name" at bounding box center [527, 200] width 167 height 26
type input "Mahli Ann"
click at [281, 199] on input "Card Number" at bounding box center [342, 200] width 167 height 26
click at [598, 37] on icon "button" at bounding box center [598, 37] width 15 height 15
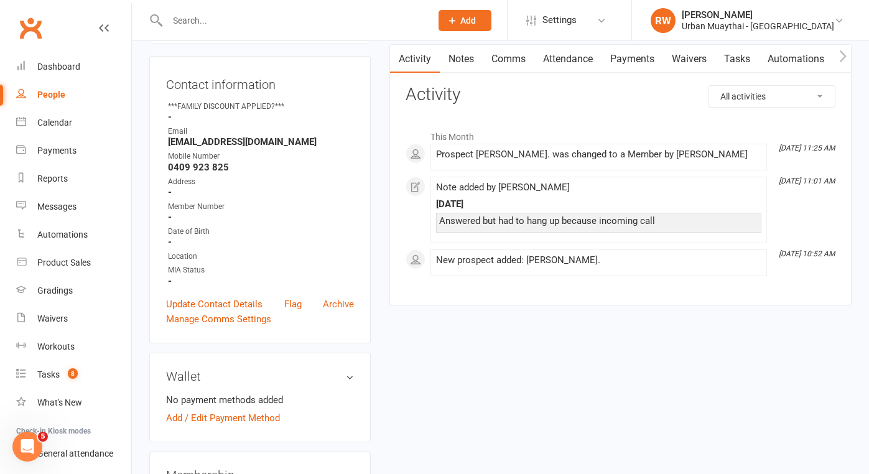
scroll to position [113, 0]
click at [223, 418] on link "Add / Edit Payment Method" at bounding box center [223, 418] width 114 height 15
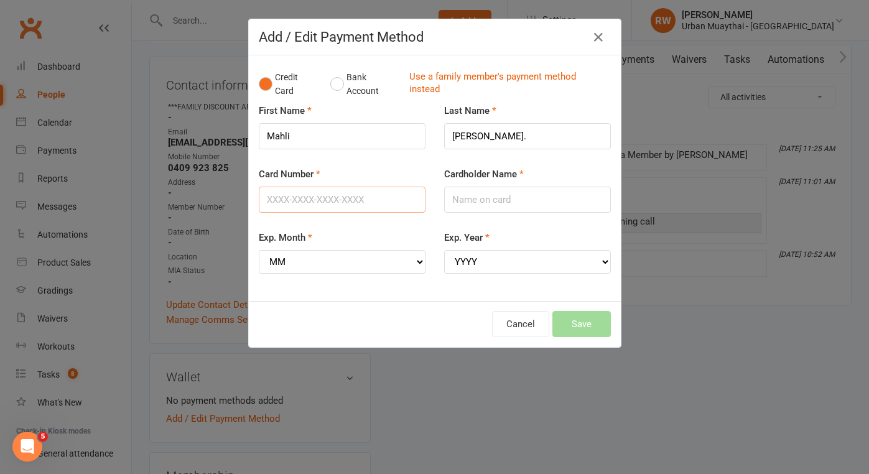
click at [282, 193] on input "Card Number" at bounding box center [342, 200] width 167 height 26
type input "5217291961756007"
click at [470, 200] on input "Cardholder Name" at bounding box center [527, 200] width 167 height 26
type input "Mahli Ann"
select select "08"
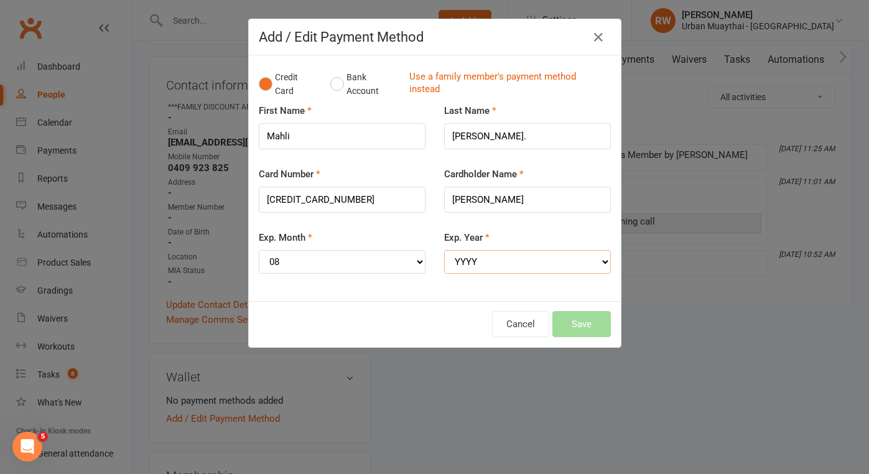
select select "2028"
click at [583, 311] on button "Save" at bounding box center [581, 324] width 58 height 26
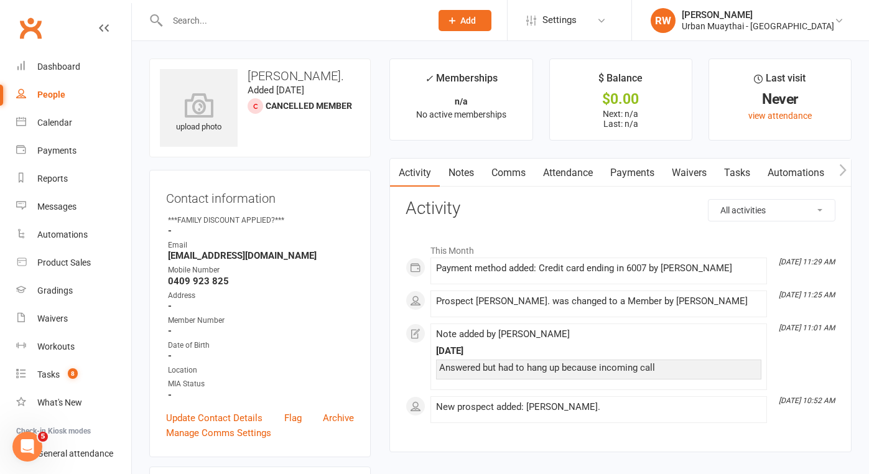
scroll to position [0, 0]
click at [692, 173] on link "Waivers" at bounding box center [689, 173] width 52 height 29
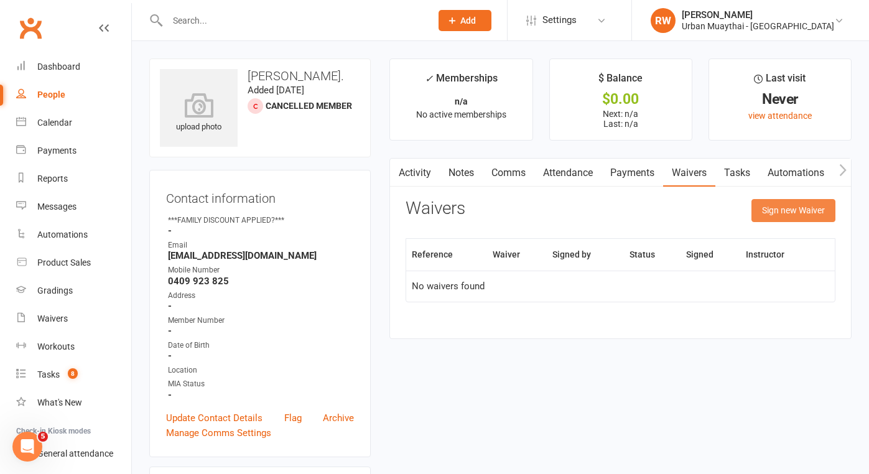
click at [778, 212] on button "Sign new Waiver" at bounding box center [793, 210] width 84 height 22
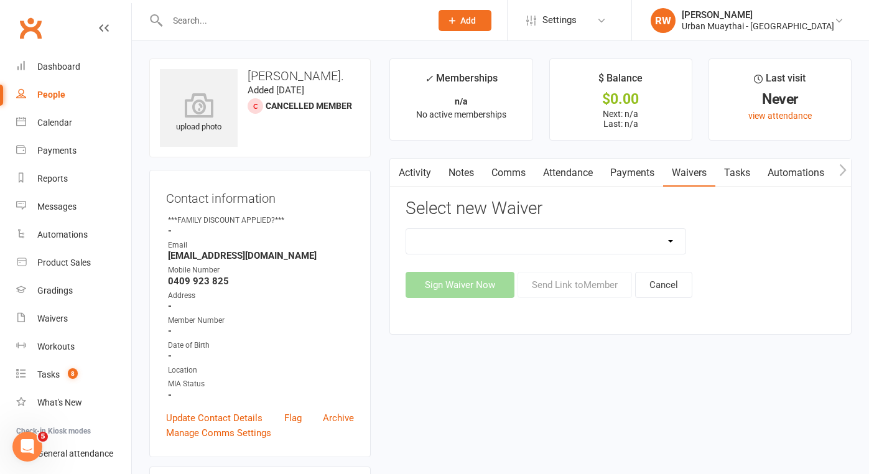
select select "4907"
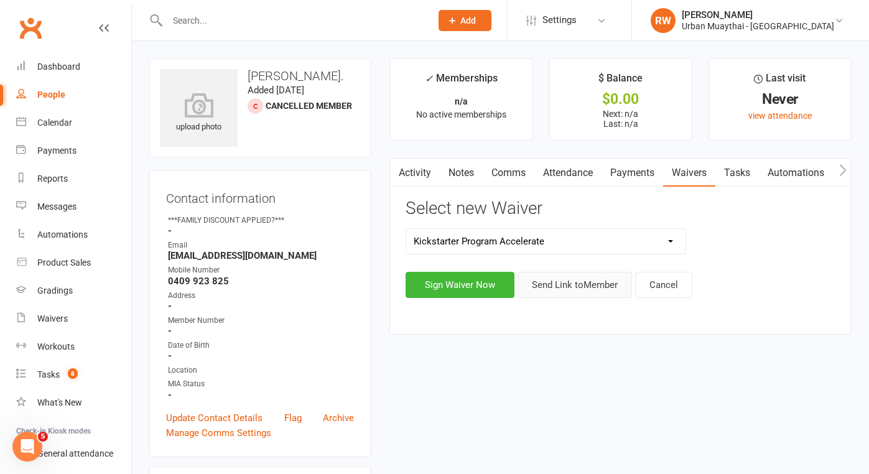
click at [567, 284] on button "Send Link to Member" at bounding box center [574, 285] width 114 height 26
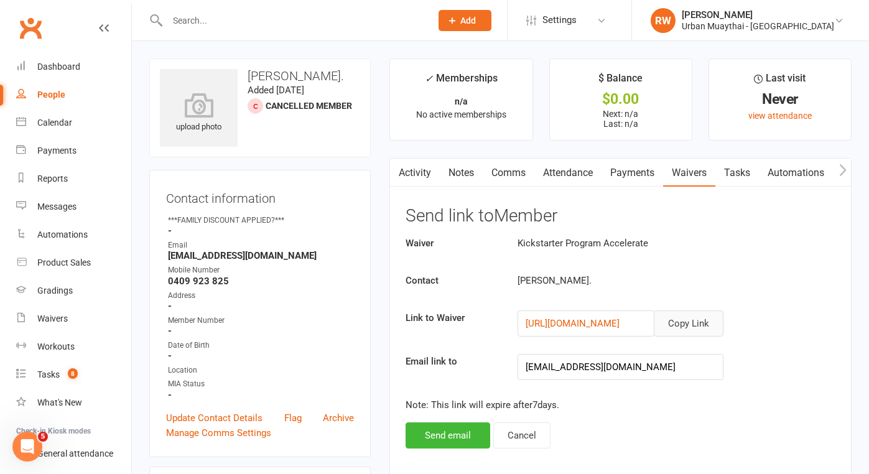
click at [688, 320] on button "Copy Link" at bounding box center [688, 323] width 70 height 26
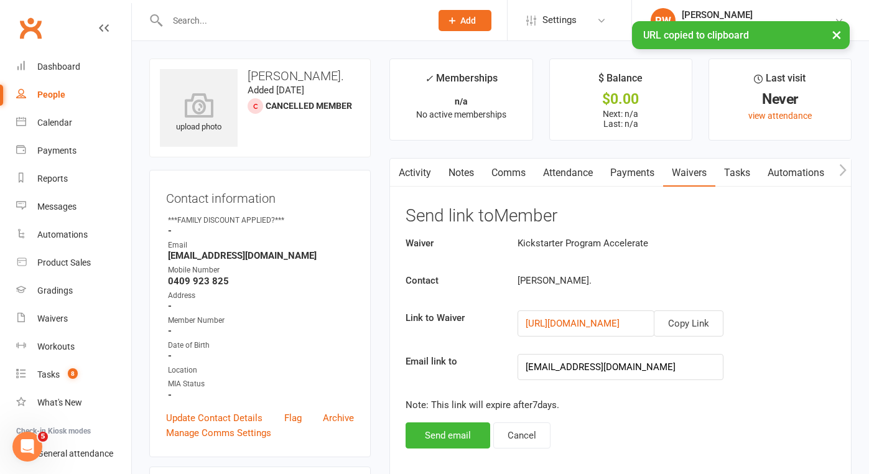
click at [509, 172] on link "Comms" at bounding box center [508, 173] width 52 height 29
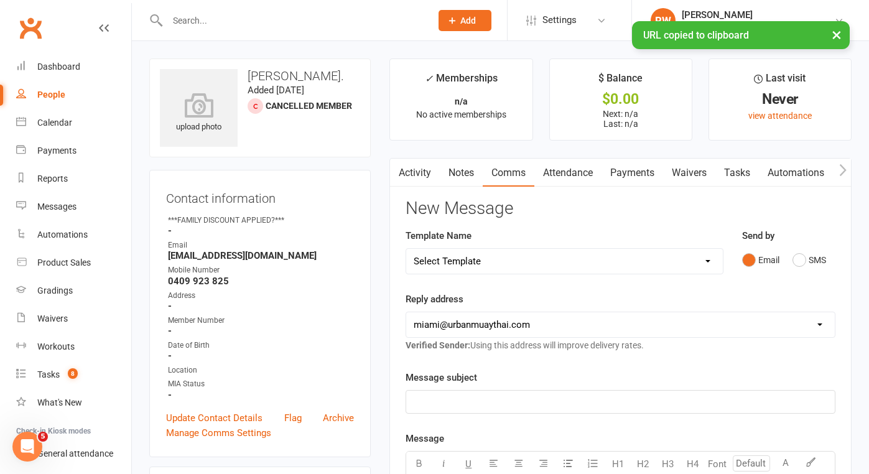
click at [448, 400] on p "﻿" at bounding box center [619, 401] width 413 height 15
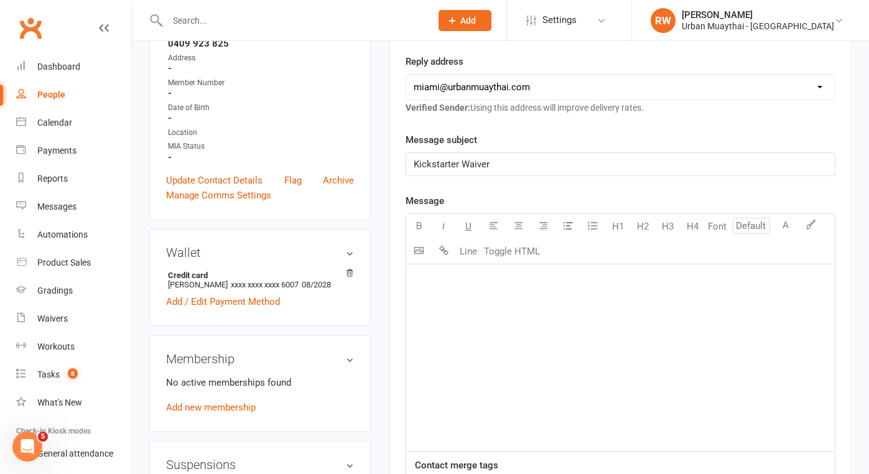
scroll to position [239, 0]
click at [435, 281] on p "﻿" at bounding box center [619, 278] width 413 height 15
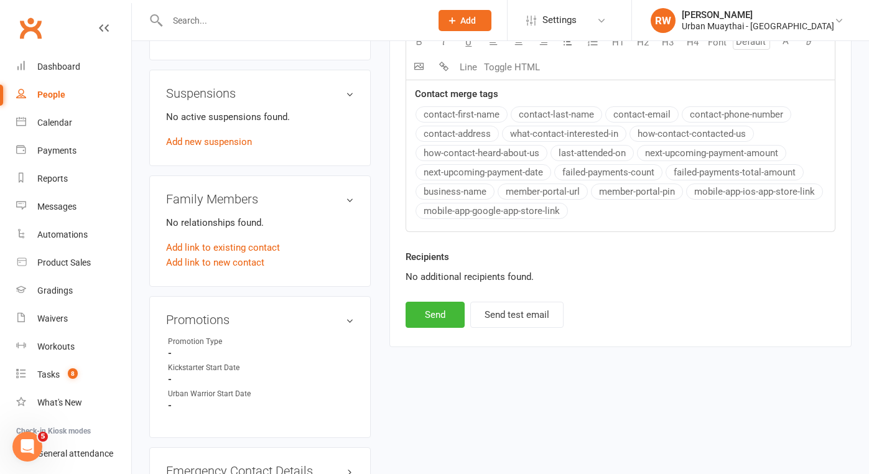
scroll to position [610, 0]
click at [432, 311] on button "Send" at bounding box center [434, 313] width 59 height 26
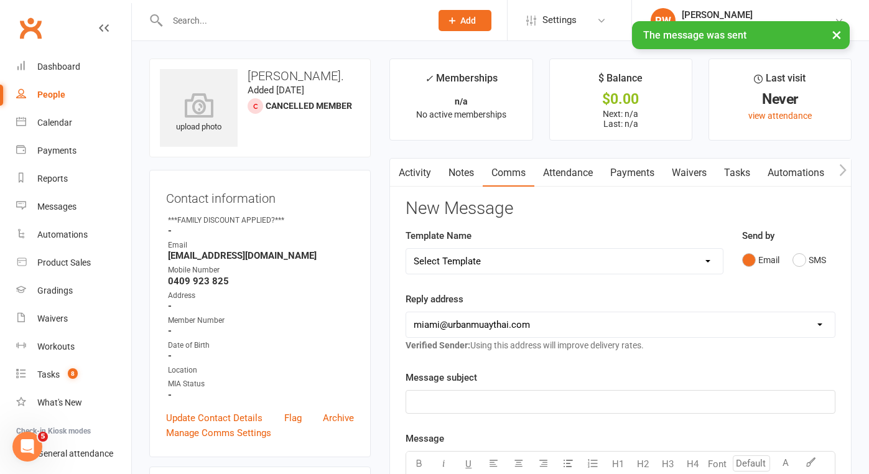
scroll to position [0, 0]
click at [463, 178] on link "Notes" at bounding box center [461, 173] width 43 height 29
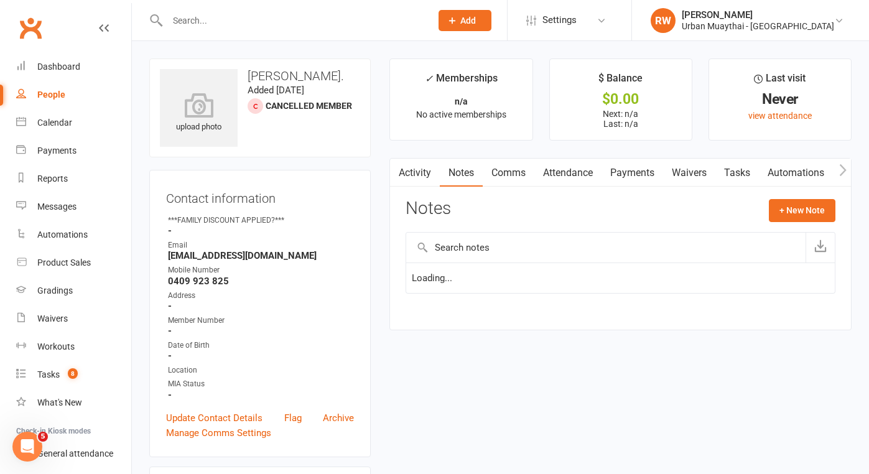
click at [463, 176] on link "Notes" at bounding box center [461, 173] width 43 height 29
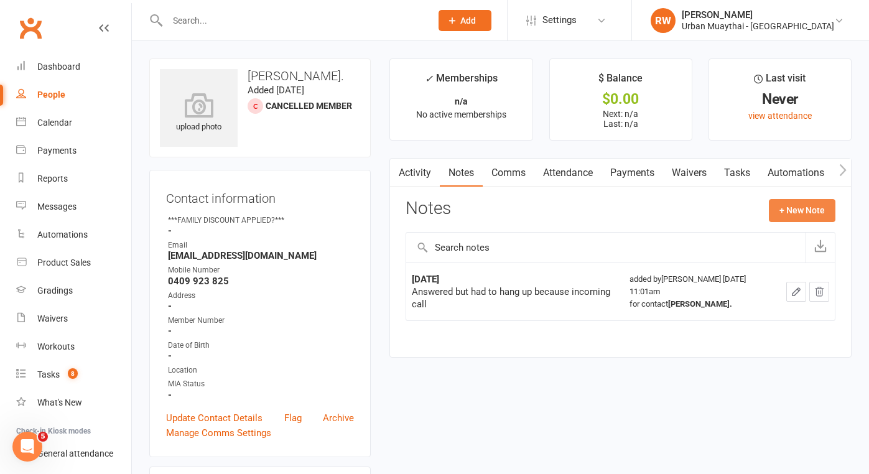
click at [805, 205] on button "+ New Note" at bounding box center [802, 210] width 67 height 22
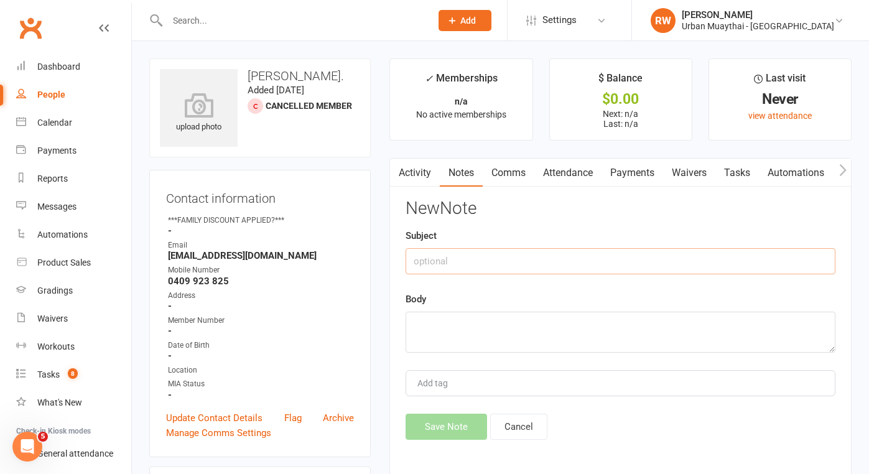
click at [443, 258] on input "text" at bounding box center [620, 261] width 430 height 26
type input "Kickstarter"
click at [428, 319] on textarea at bounding box center [620, 332] width 430 height 41
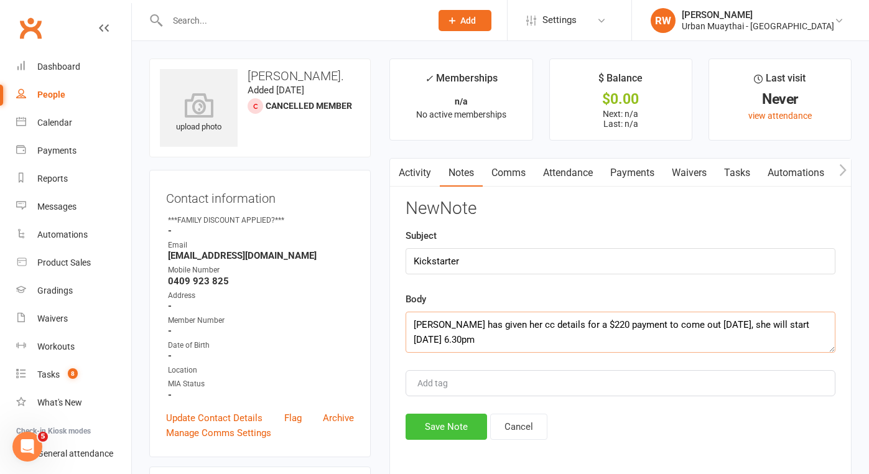
type textarea "Mahli has given her cc details for a $220 payment to come out Wed 15th October,…"
click at [433, 428] on button "Save Note" at bounding box center [445, 426] width 81 height 26
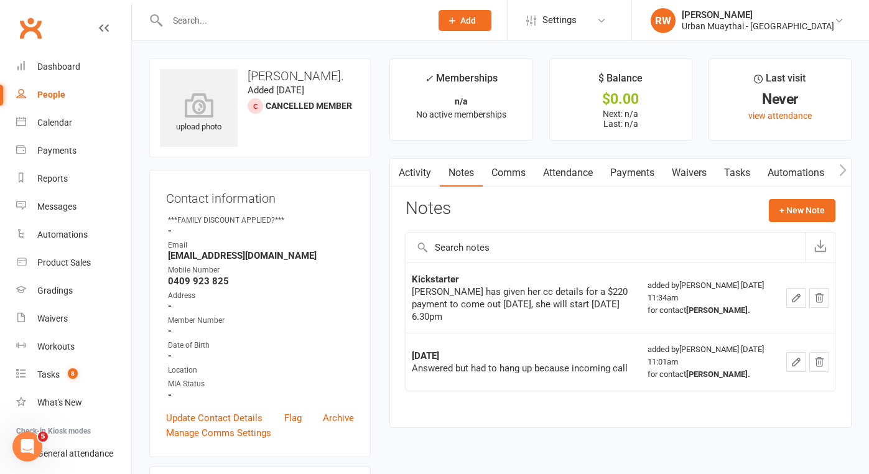
click at [57, 96] on div "People" at bounding box center [51, 95] width 28 height 10
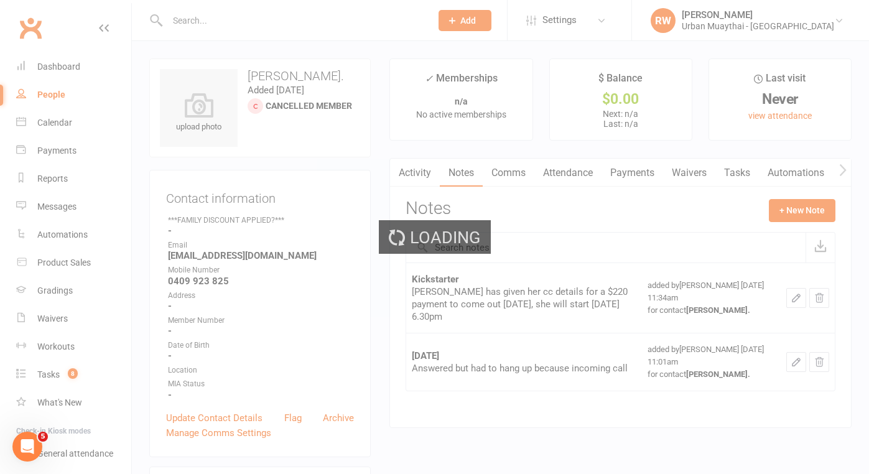
select select "100"
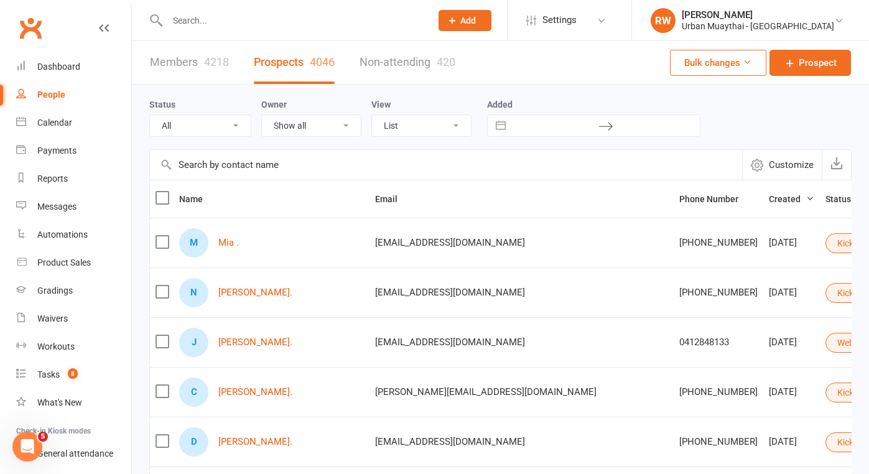
click at [188, 18] on input "text" at bounding box center [293, 20] width 259 height 17
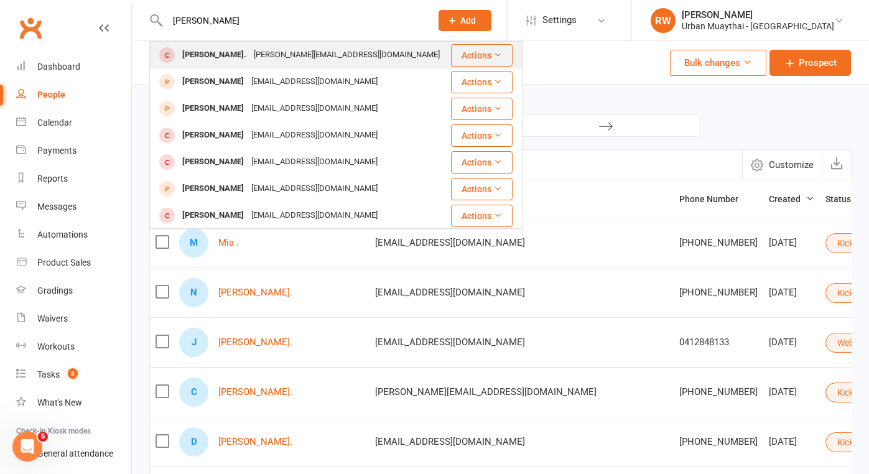
type input "Carlos"
click at [207, 56] on div "[PERSON_NAME]." at bounding box center [214, 55] width 72 height 18
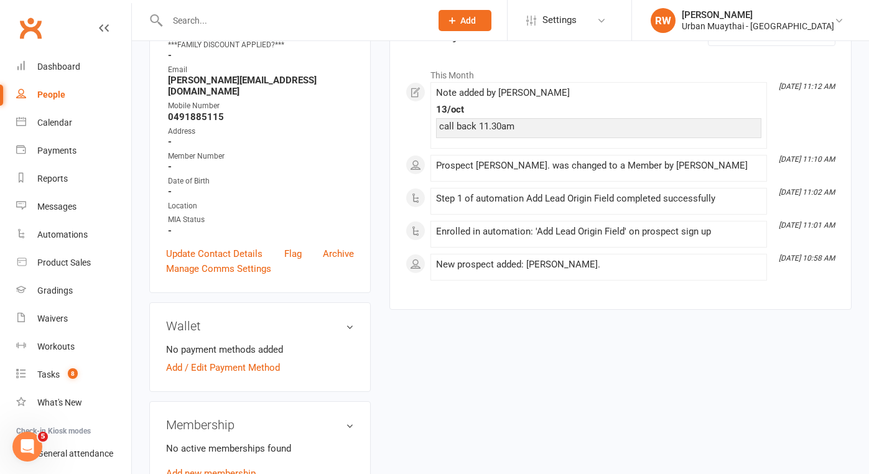
scroll to position [185, 0]
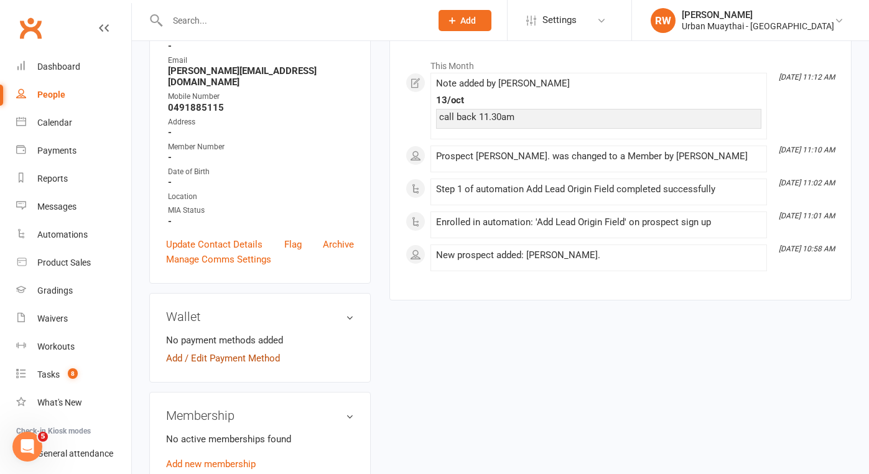
click at [233, 351] on link "Add / Edit Payment Method" at bounding box center [223, 358] width 114 height 15
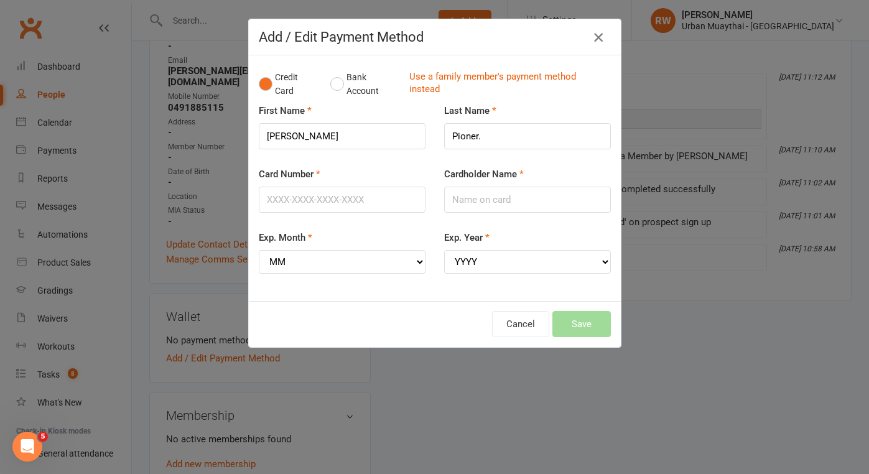
click at [596, 34] on icon "button" at bounding box center [598, 37] width 15 height 15
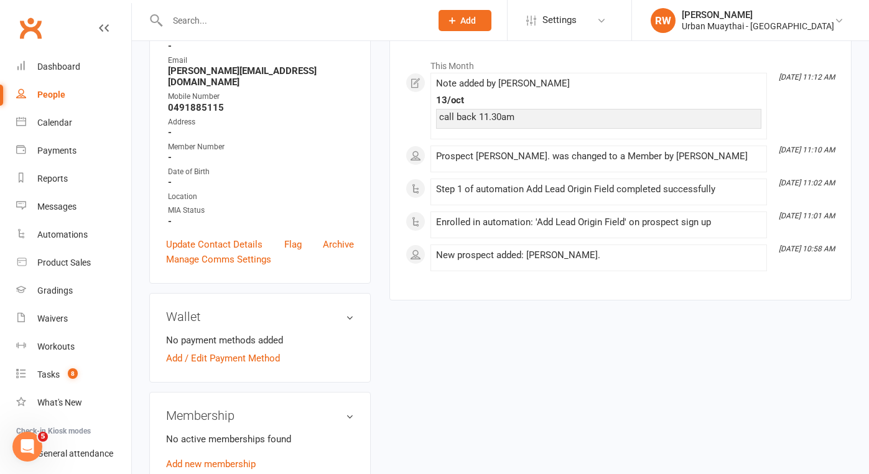
click at [198, 26] on input "text" at bounding box center [293, 20] width 259 height 17
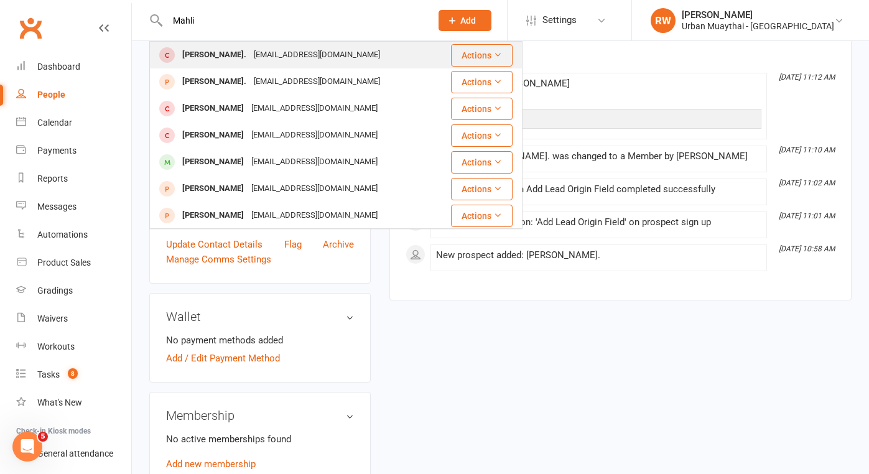
type input "Mahli"
click at [204, 55] on div "Mahli Ann." at bounding box center [214, 55] width 72 height 18
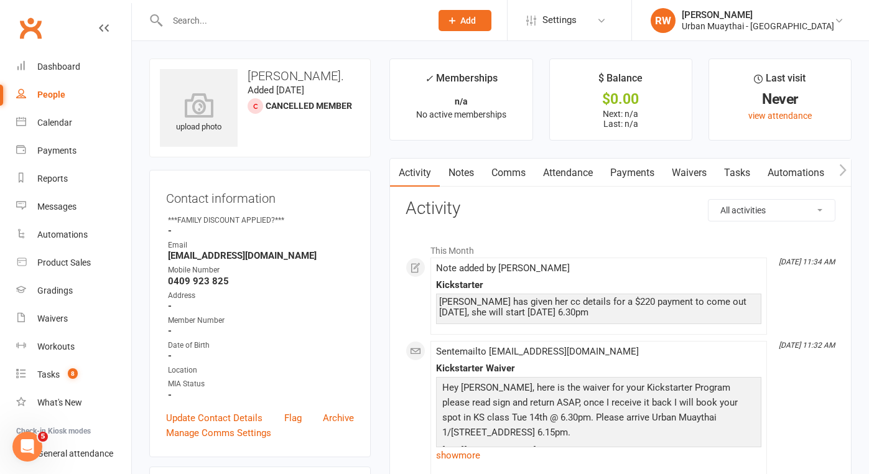
click at [47, 96] on div "People" at bounding box center [51, 95] width 28 height 10
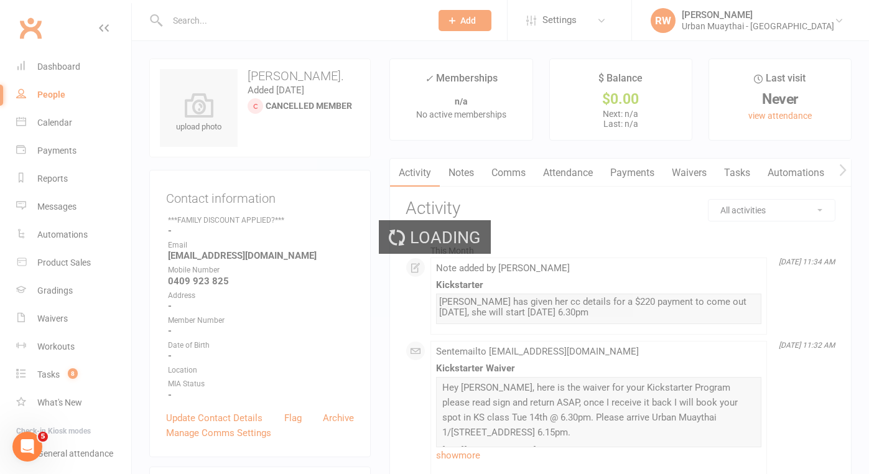
select select "100"
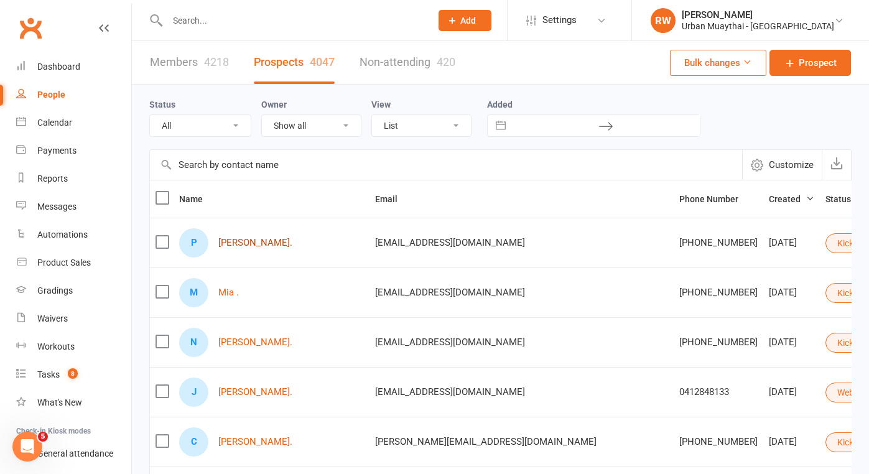
click at [239, 244] on link "[PERSON_NAME]." at bounding box center [255, 243] width 74 height 11
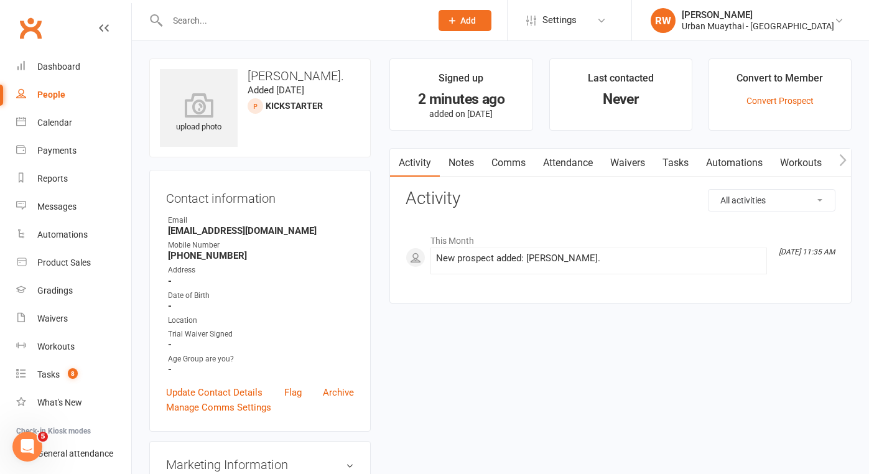
click at [461, 162] on link "Notes" at bounding box center [461, 163] width 43 height 29
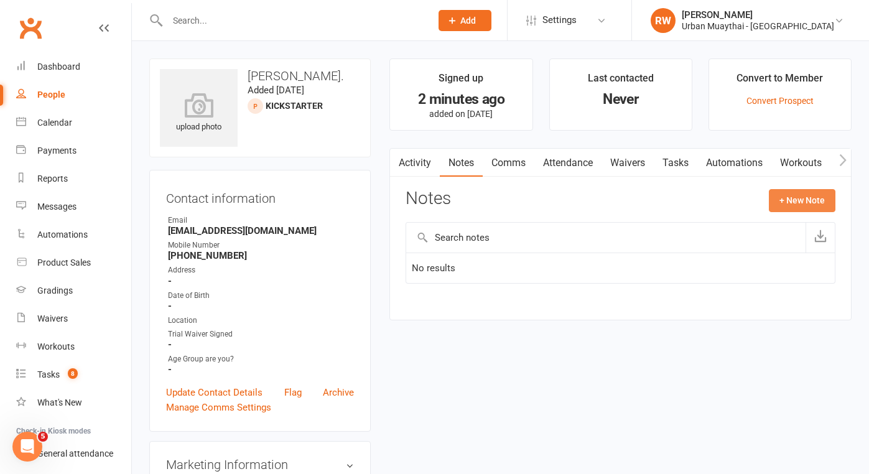
click at [811, 201] on button "+ New Note" at bounding box center [802, 200] width 67 height 22
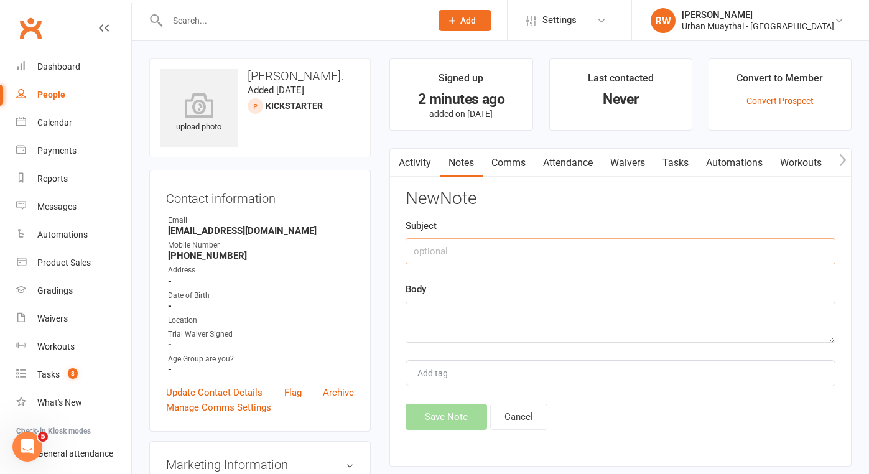
click at [433, 251] on input "text" at bounding box center [620, 251] width 430 height 26
type input "13th OCT"
click at [424, 315] on textarea at bounding box center [620, 322] width 430 height 41
type textarea "NA 11.38am"
click at [449, 417] on button "Save Note" at bounding box center [445, 417] width 81 height 26
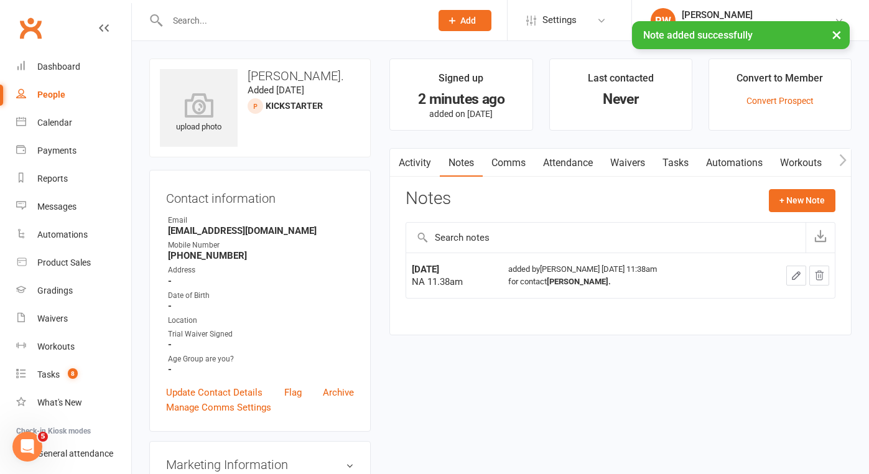
click at [58, 96] on div "People" at bounding box center [51, 95] width 28 height 10
select select "100"
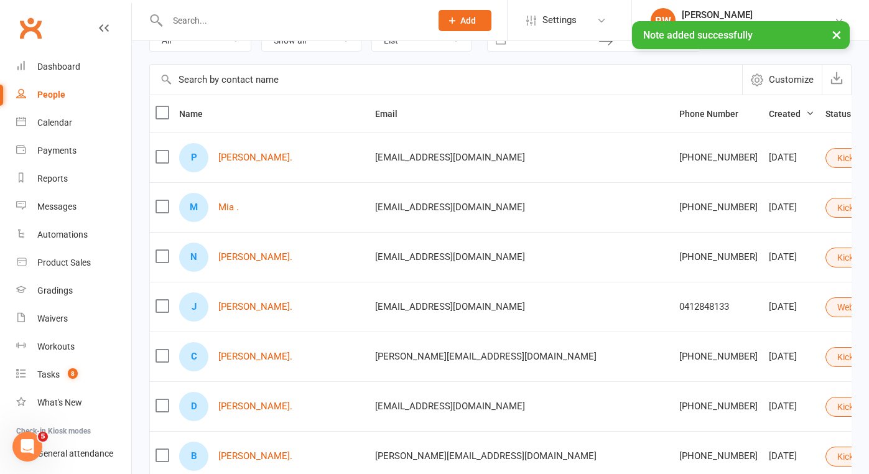
scroll to position [84, 0]
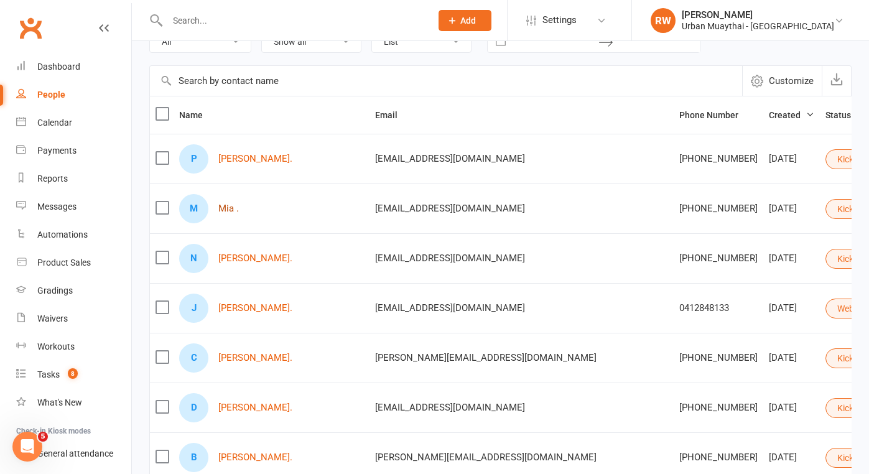
click at [227, 210] on link "Mia ." at bounding box center [228, 208] width 21 height 11
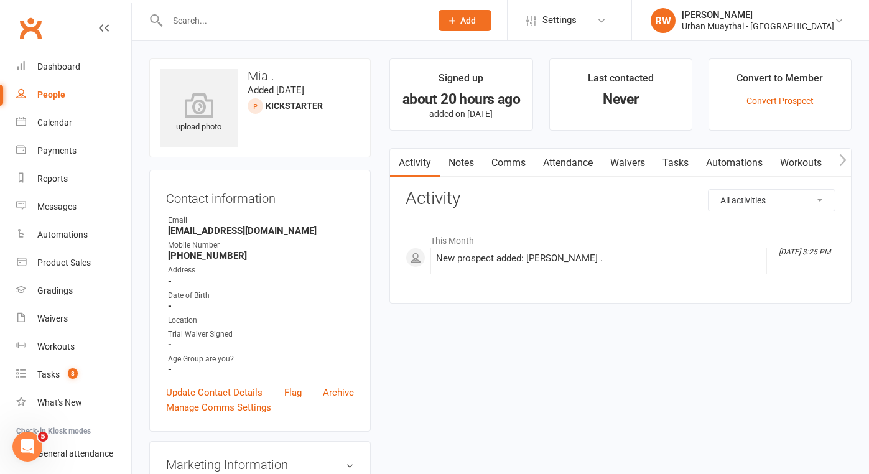
select select "100"
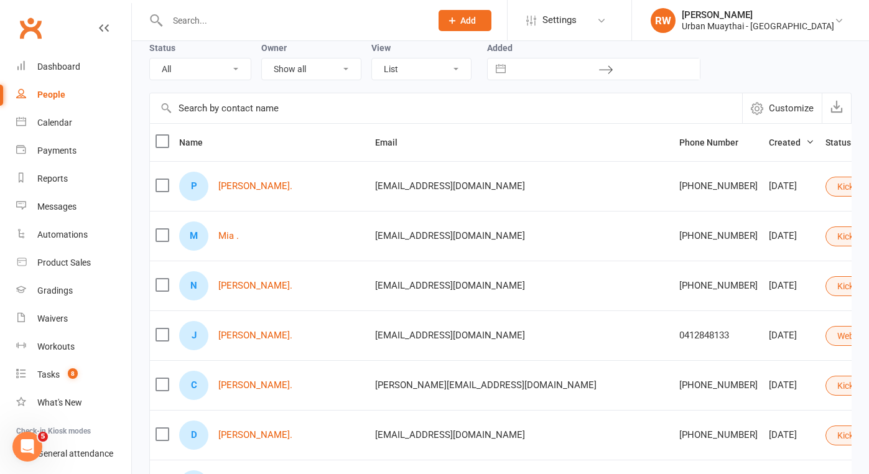
scroll to position [58, 0]
click at [236, 287] on link "[PERSON_NAME]." at bounding box center [255, 284] width 74 height 11
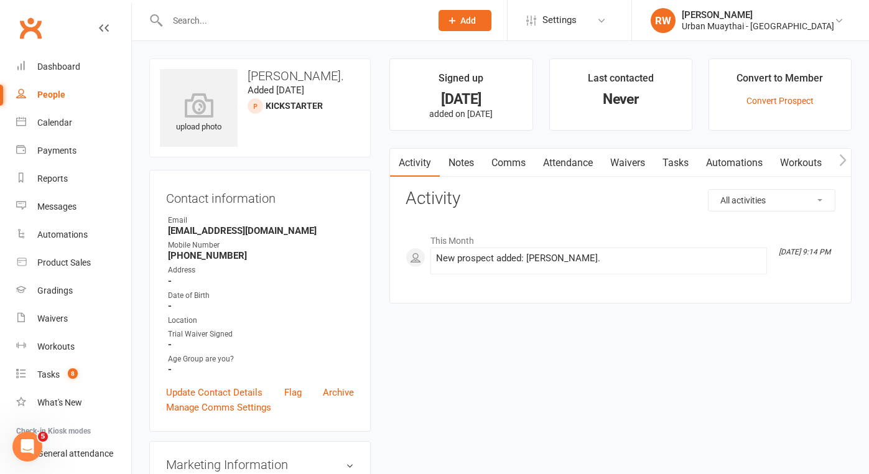
click at [513, 160] on link "Comms" at bounding box center [508, 163] width 52 height 29
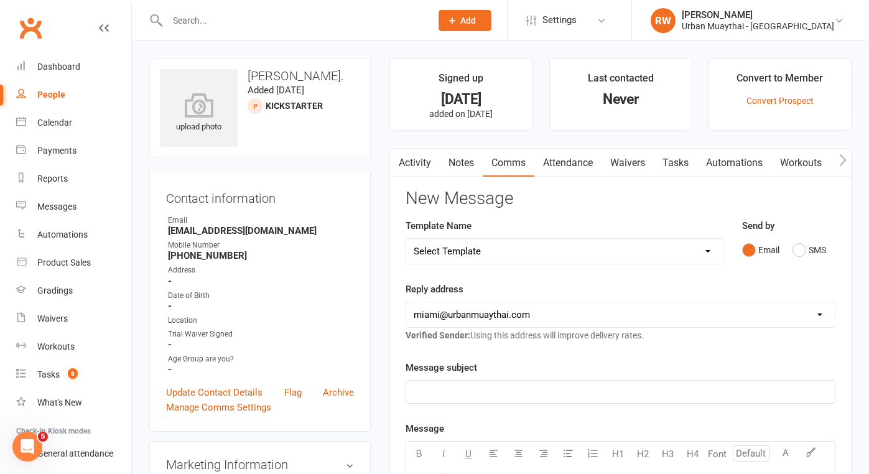
click at [465, 391] on p "﻿" at bounding box center [619, 391] width 413 height 15
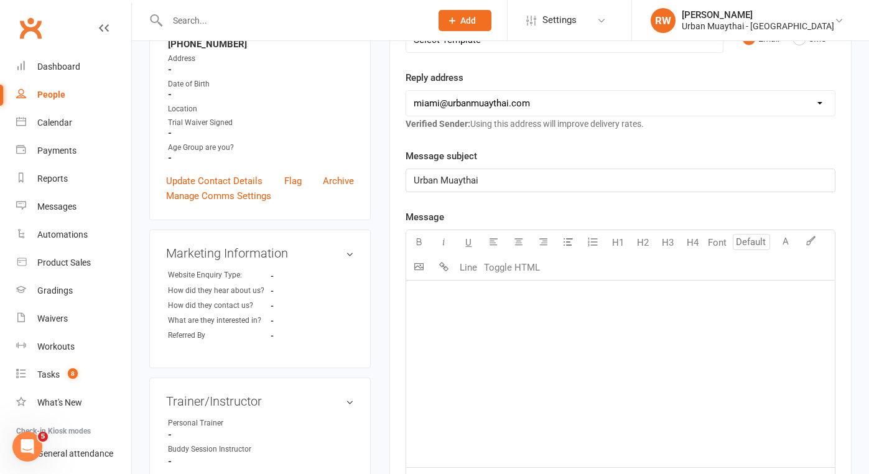
scroll to position [212, 0]
click at [449, 321] on div "﻿" at bounding box center [620, 373] width 428 height 187
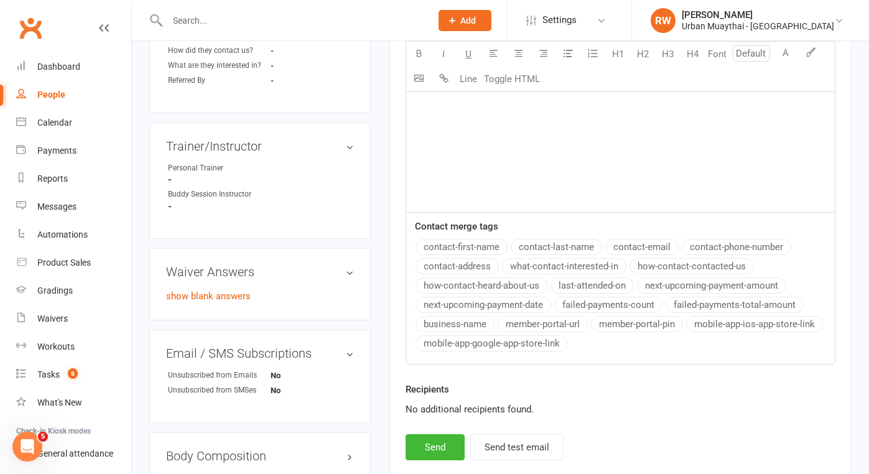
scroll to position [471, 0]
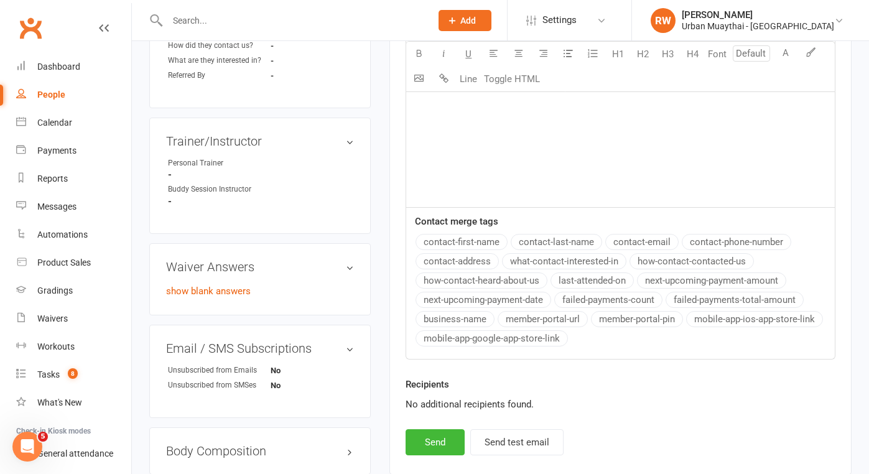
click at [427, 445] on button "Send" at bounding box center [434, 442] width 59 height 26
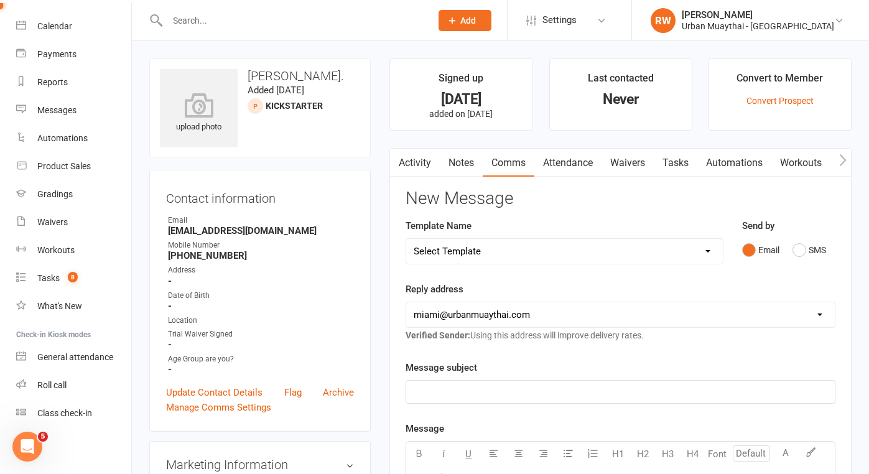
scroll to position [0, 0]
click at [455, 165] on link "Notes" at bounding box center [461, 163] width 43 height 29
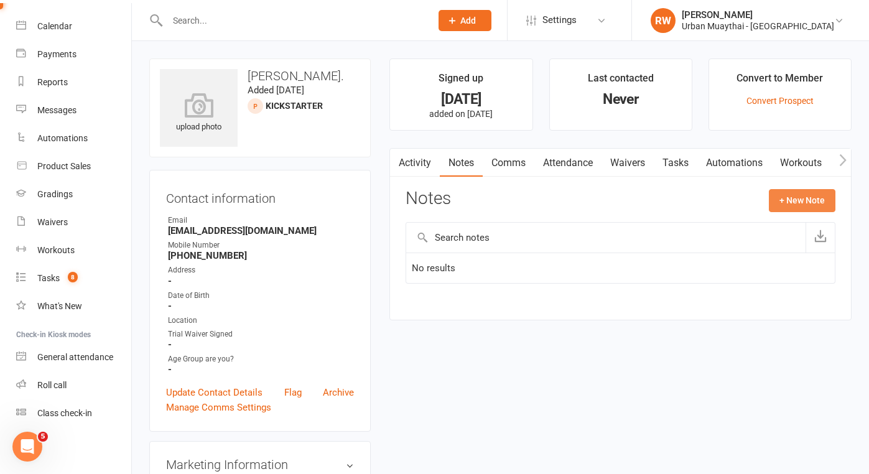
click at [801, 196] on button "+ New Note" at bounding box center [802, 200] width 67 height 22
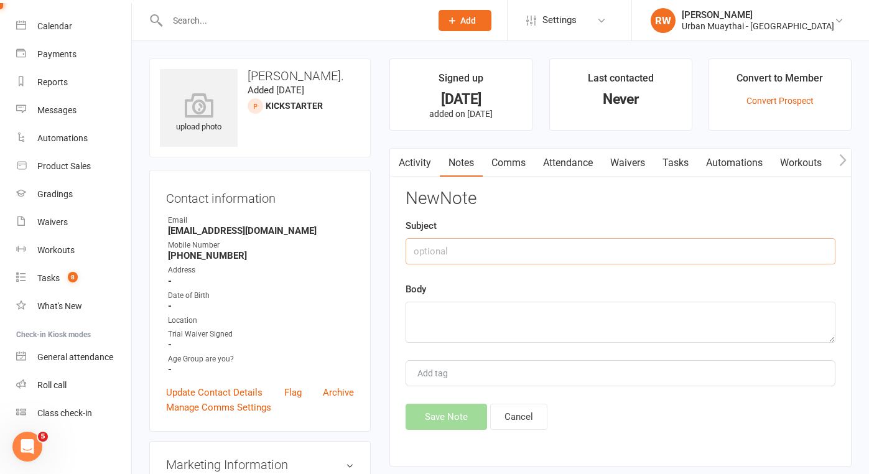
click at [441, 251] on input "text" at bounding box center [620, 251] width 430 height 26
type input "13th Oct"
drag, startPoint x: 441, startPoint y: 251, endPoint x: 435, endPoint y: 312, distance: 61.9
click at [435, 312] on textarea at bounding box center [620, 322] width 430 height 41
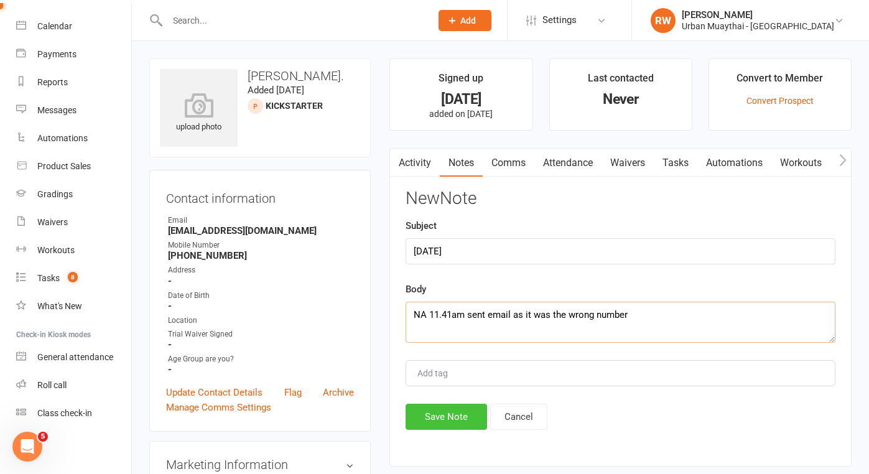
type textarea "NA 11.41am sent email as it was the wrong number"
click at [436, 417] on button "Save Note" at bounding box center [445, 417] width 81 height 26
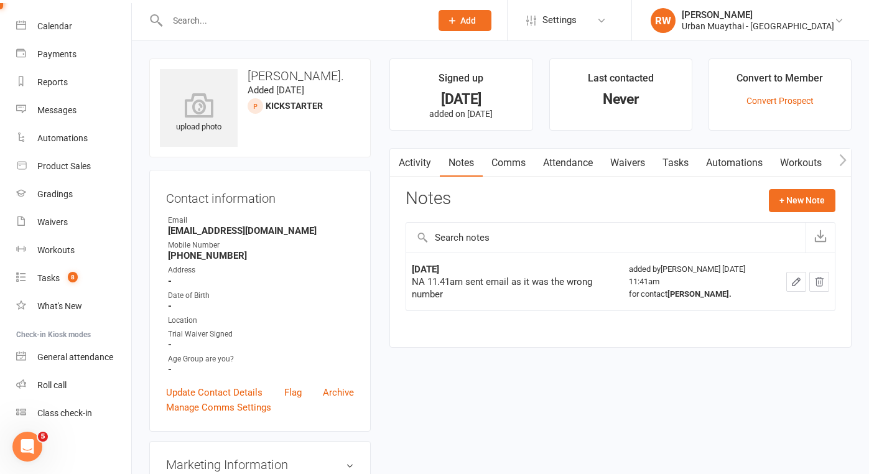
select select "100"
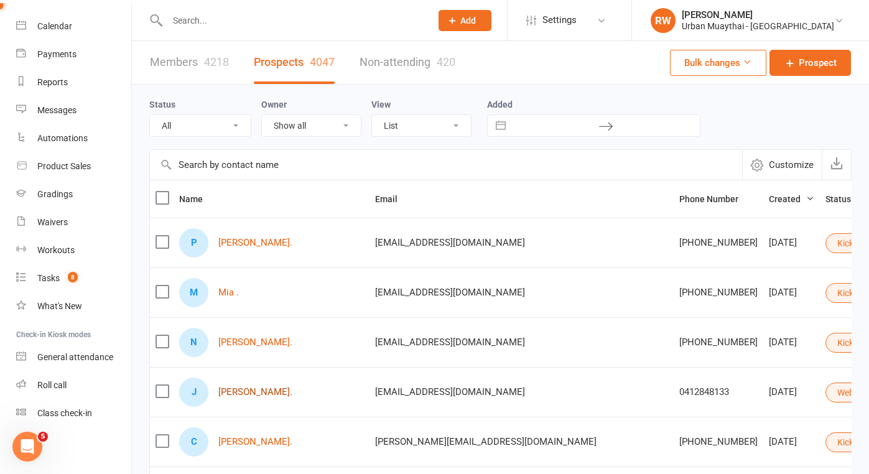
click at [259, 394] on link "[PERSON_NAME]." at bounding box center [255, 392] width 74 height 11
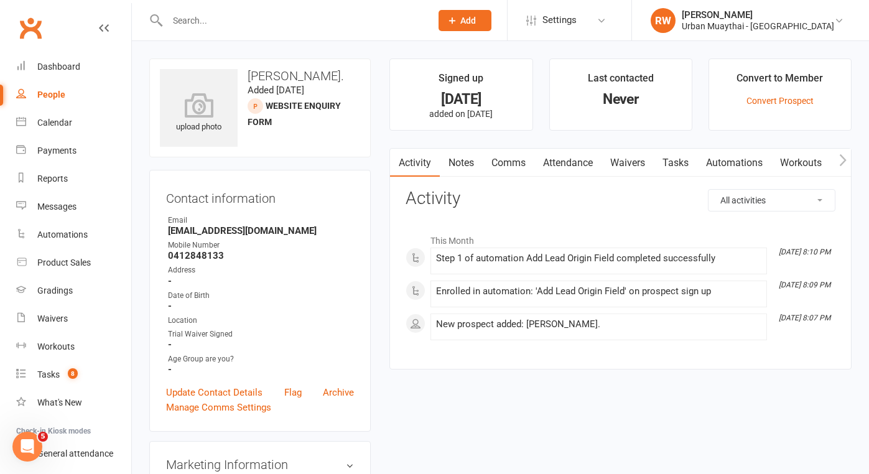
select select "100"
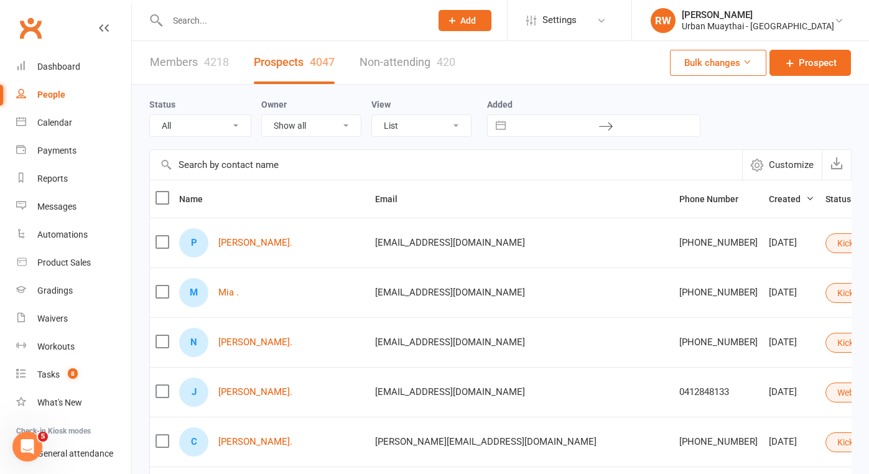
click at [204, 17] on input "text" at bounding box center [293, 20] width 259 height 17
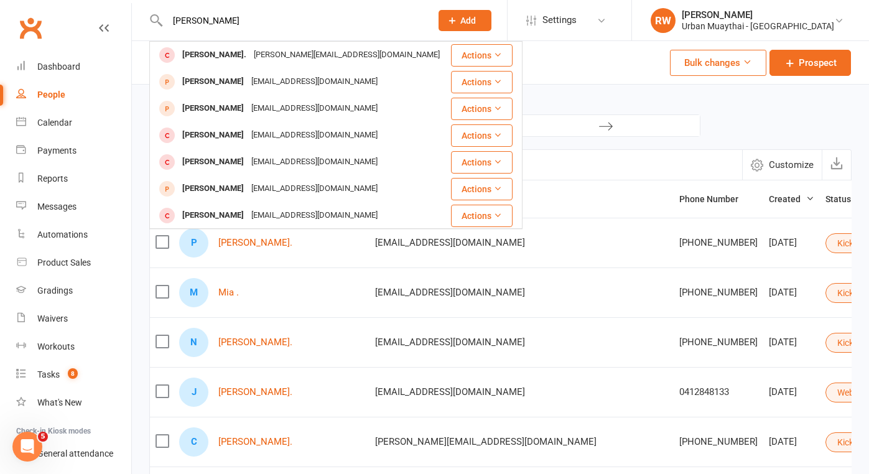
type input "Carlos"
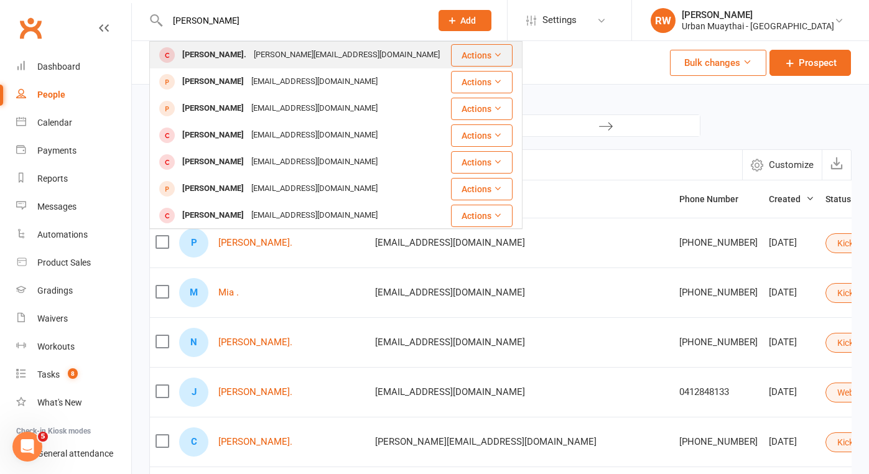
drag, startPoint x: 213, startPoint y: 42, endPoint x: 228, endPoint y: 55, distance: 20.3
click at [228, 55] on div "[PERSON_NAME]." at bounding box center [214, 55] width 72 height 18
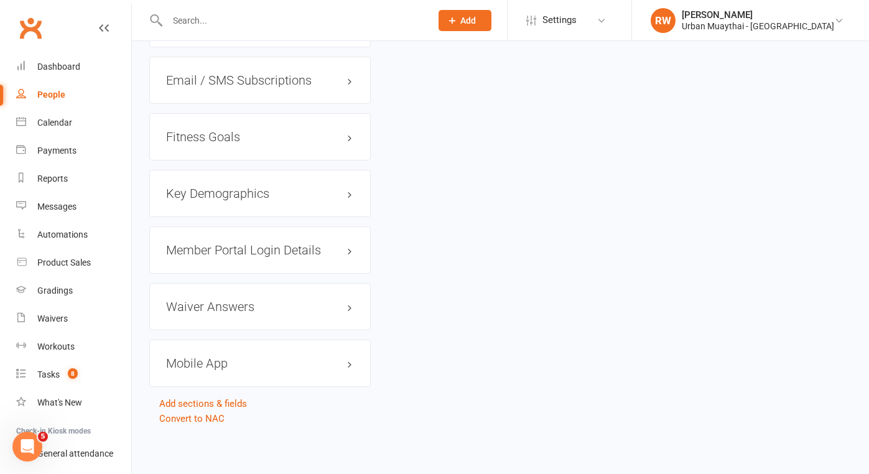
scroll to position [1285, 0]
click at [187, 413] on link "Convert to NAC" at bounding box center [191, 418] width 65 height 11
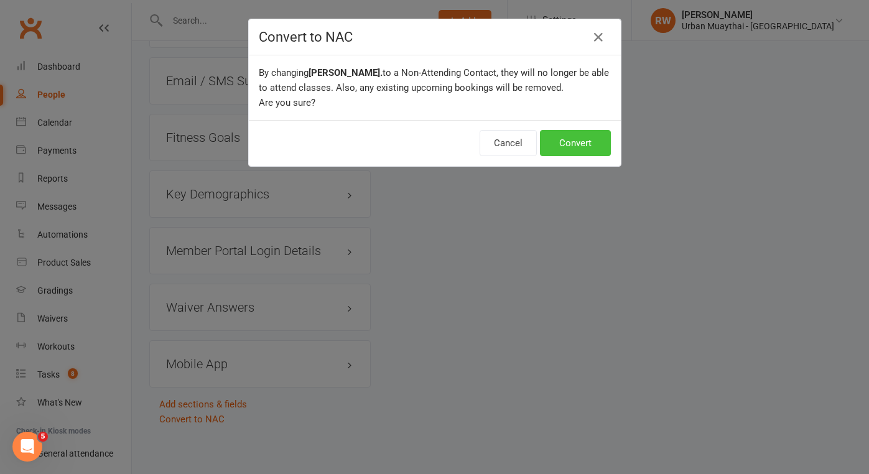
click at [578, 141] on button "Convert" at bounding box center [575, 143] width 71 height 26
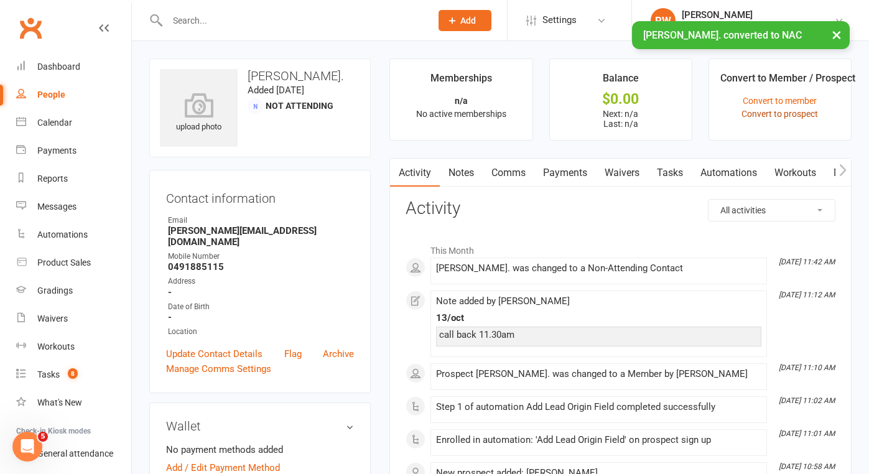
click at [793, 114] on link "Convert to prospect" at bounding box center [779, 114] width 76 height 10
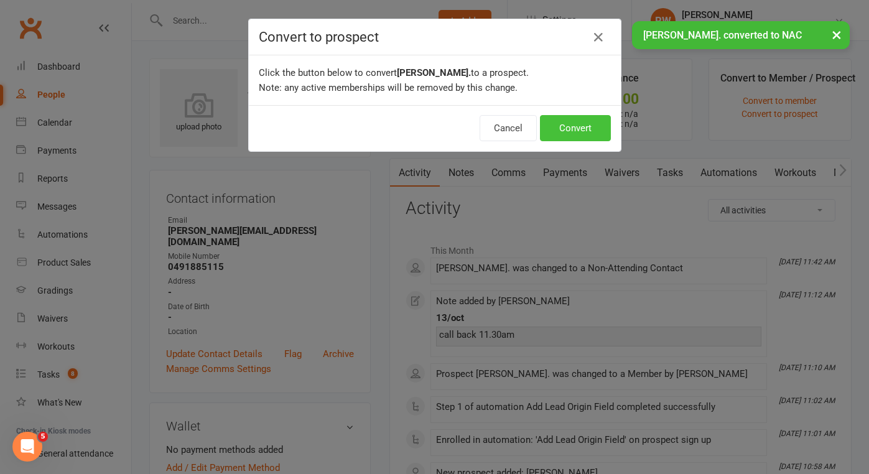
click at [588, 134] on button "Convert" at bounding box center [575, 128] width 71 height 26
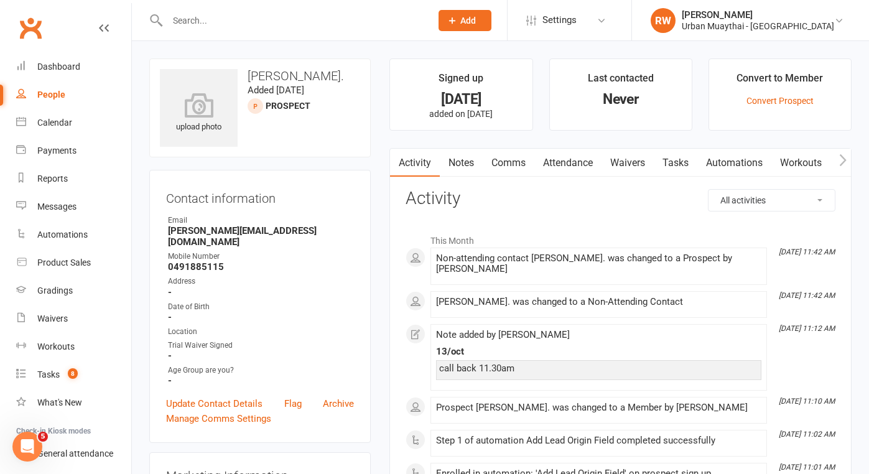
click at [462, 161] on link "Notes" at bounding box center [461, 163] width 43 height 29
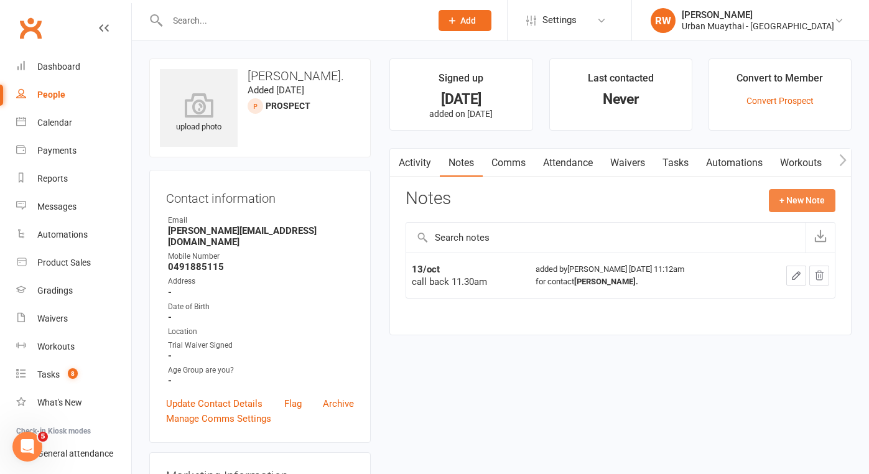
click at [796, 193] on button "+ New Note" at bounding box center [802, 200] width 67 height 22
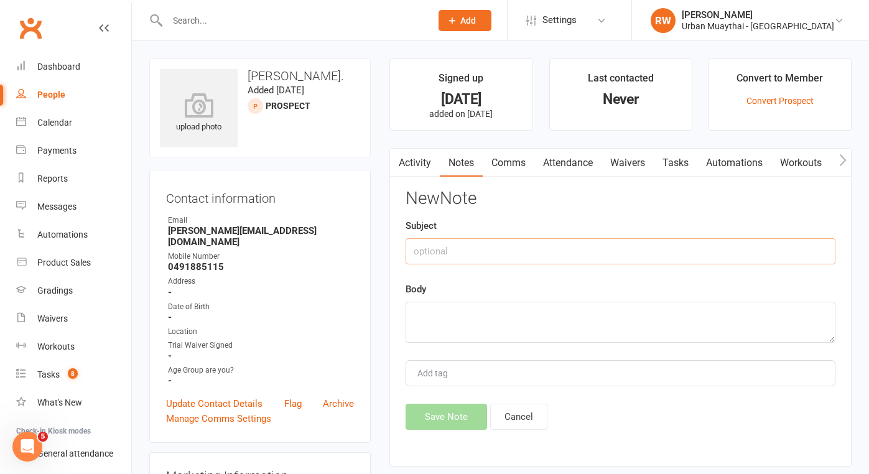
click at [462, 256] on input "text" at bounding box center [620, 251] width 430 height 26
type input "13 oct"
click at [443, 331] on textarea at bounding box center [620, 322] width 430 height 41
type textarea "Call back 3.30pm"
click at [444, 415] on button "Save Note" at bounding box center [445, 417] width 81 height 26
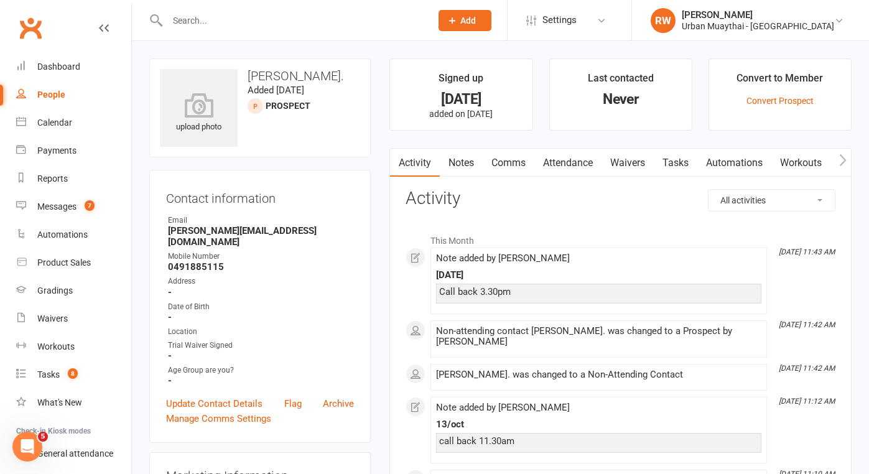
select select "100"
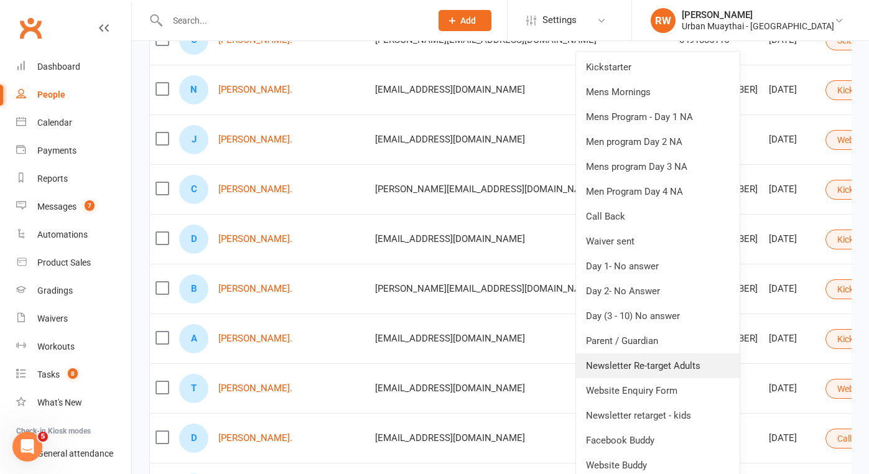
scroll to position [305, 0]
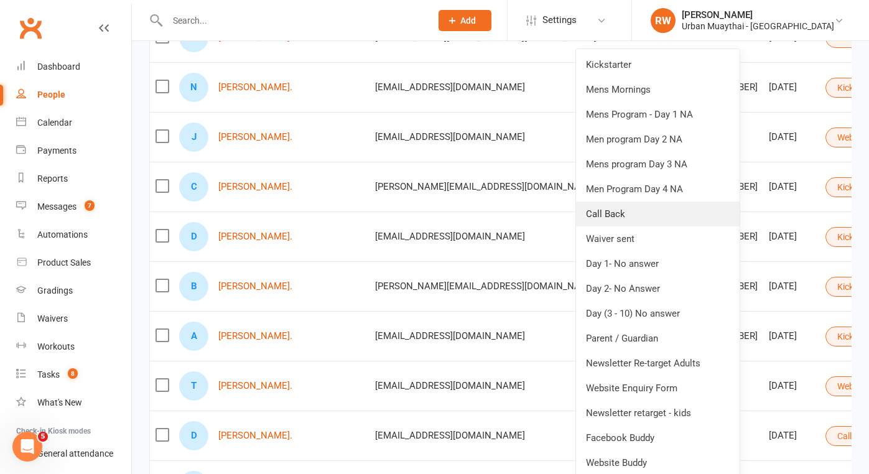
click at [609, 206] on link "Call Back" at bounding box center [658, 213] width 164 height 25
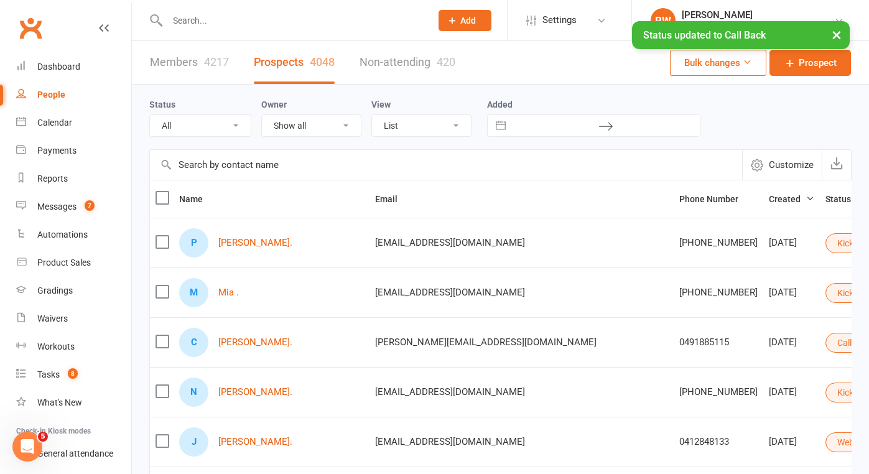
scroll to position [0, 0]
click at [238, 443] on link "[PERSON_NAME]." at bounding box center [255, 441] width 74 height 11
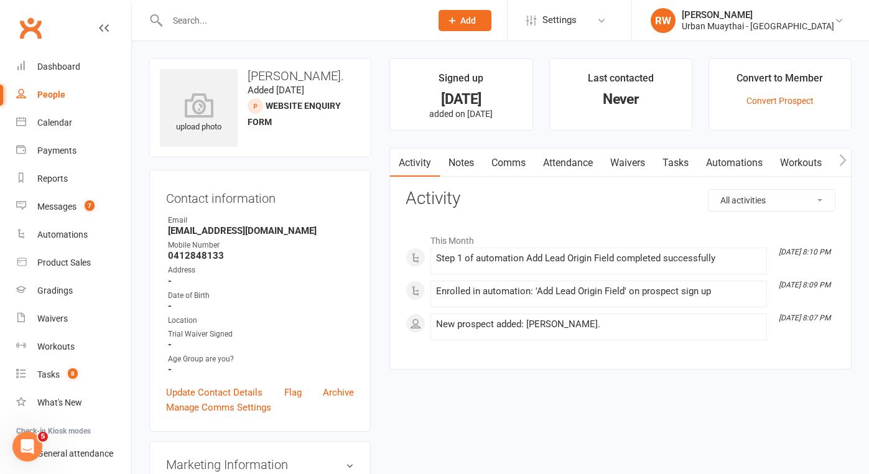
click at [468, 163] on link "Notes" at bounding box center [461, 163] width 43 height 29
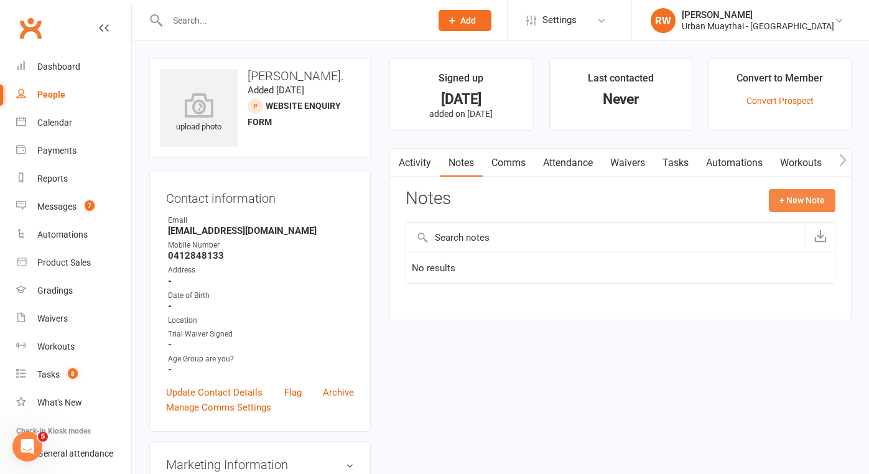
click at [798, 198] on button "+ New Note" at bounding box center [802, 200] width 67 height 22
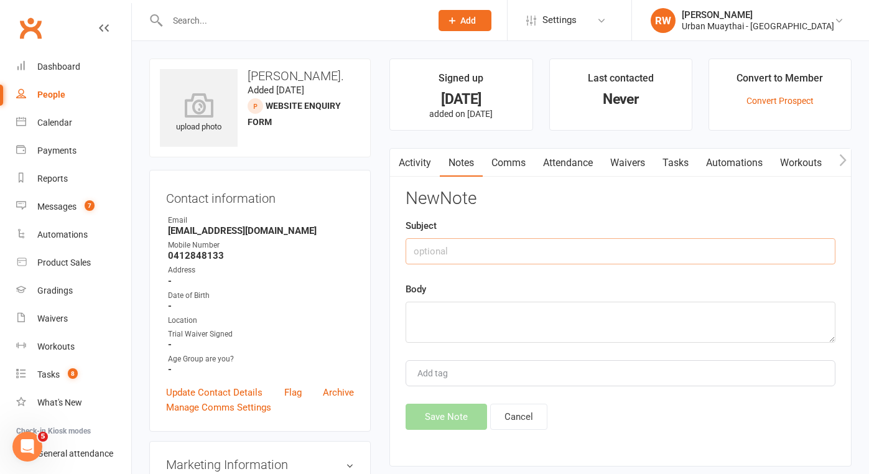
click at [456, 252] on input "text" at bounding box center [620, 251] width 430 height 26
type input "13 oct"
click at [463, 317] on textarea at bounding box center [620, 322] width 430 height 41
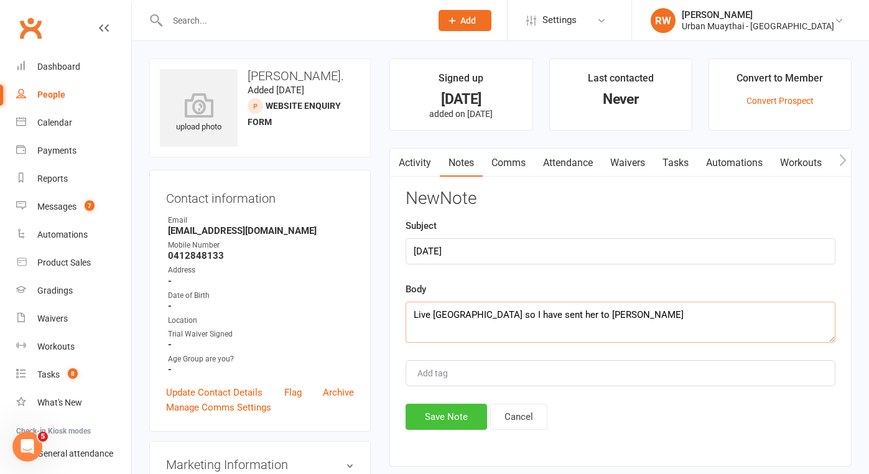
type textarea "Live Bilambil Heights so I have sent her to Dave"
click at [446, 414] on button "Save Note" at bounding box center [445, 417] width 81 height 26
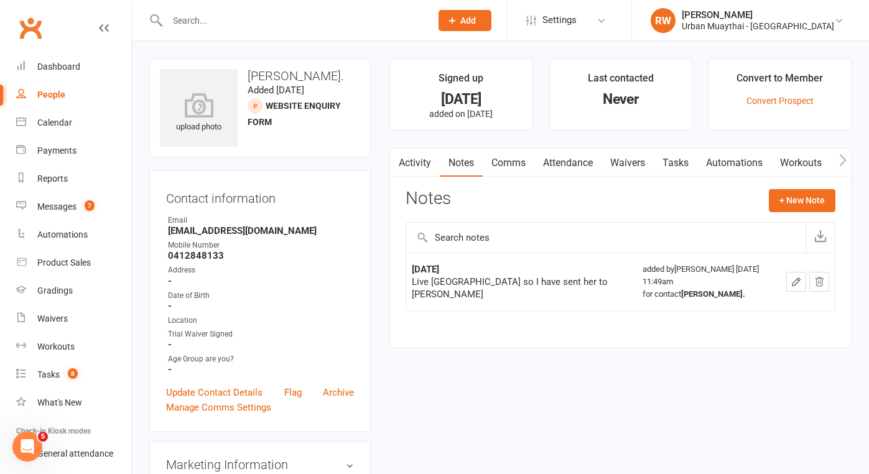
select select "100"
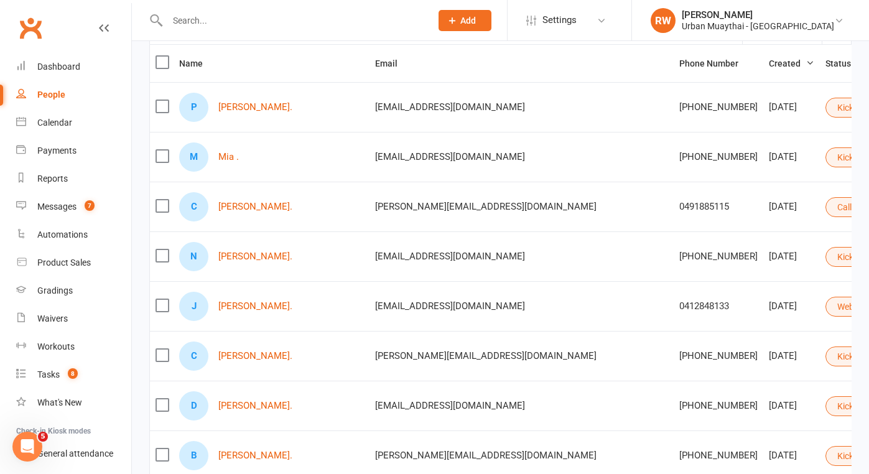
scroll to position [137, 0]
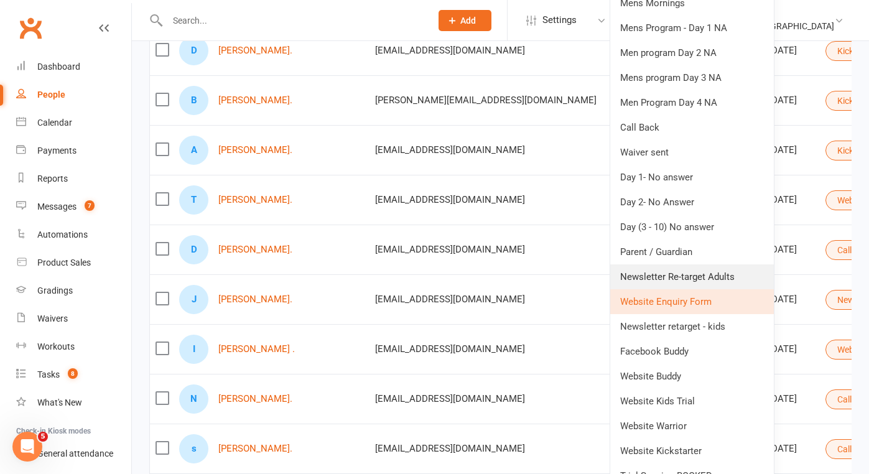
click at [688, 278] on link "Newsletter Re-target Adults" at bounding box center [692, 276] width 164 height 25
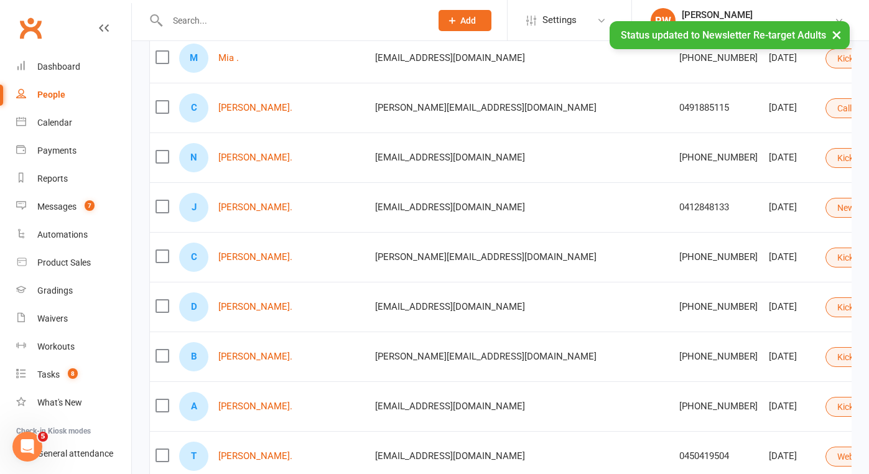
scroll to position [235, 0]
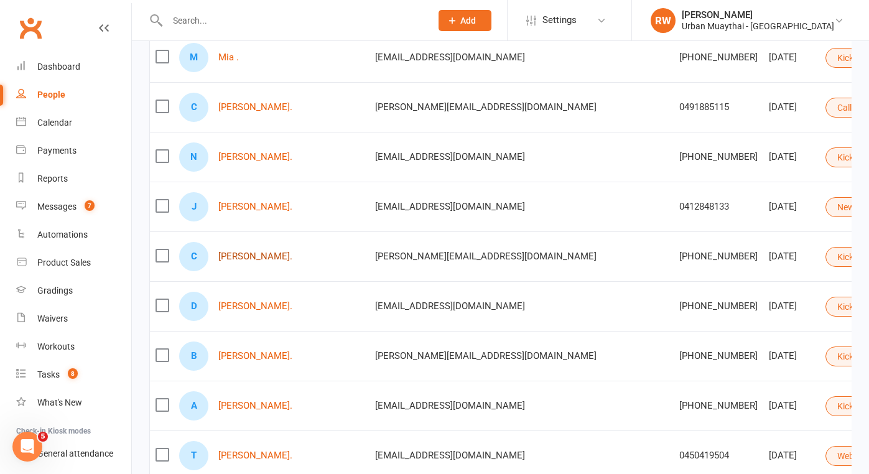
click at [231, 258] on link "[PERSON_NAME]." at bounding box center [255, 256] width 74 height 11
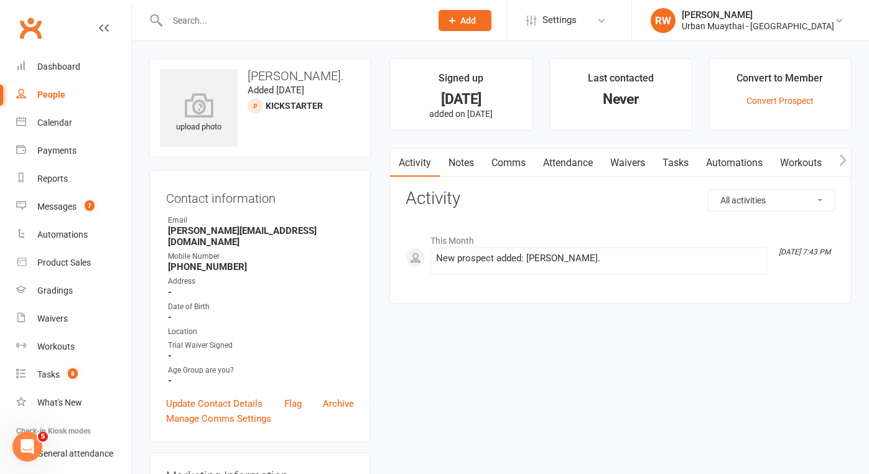
click at [472, 170] on link "Notes" at bounding box center [461, 163] width 43 height 29
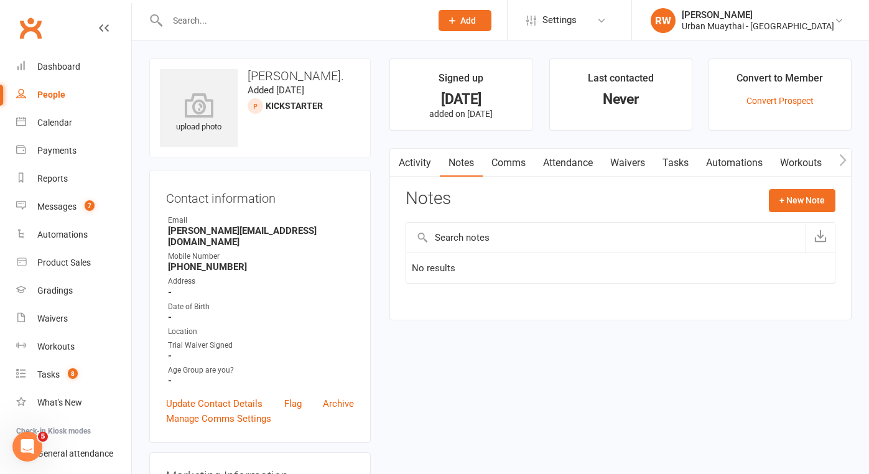
click at [534, 158] on link "Comms" at bounding box center [508, 163] width 52 height 29
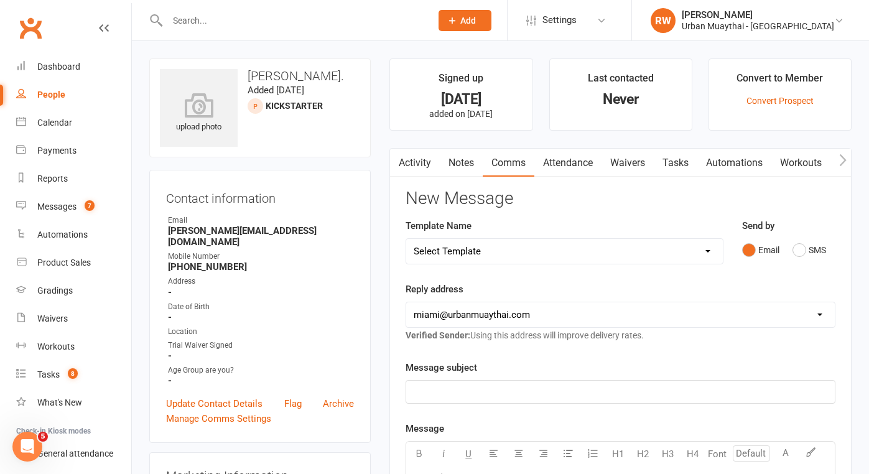
click at [420, 160] on link "Activity" at bounding box center [415, 163] width 50 height 29
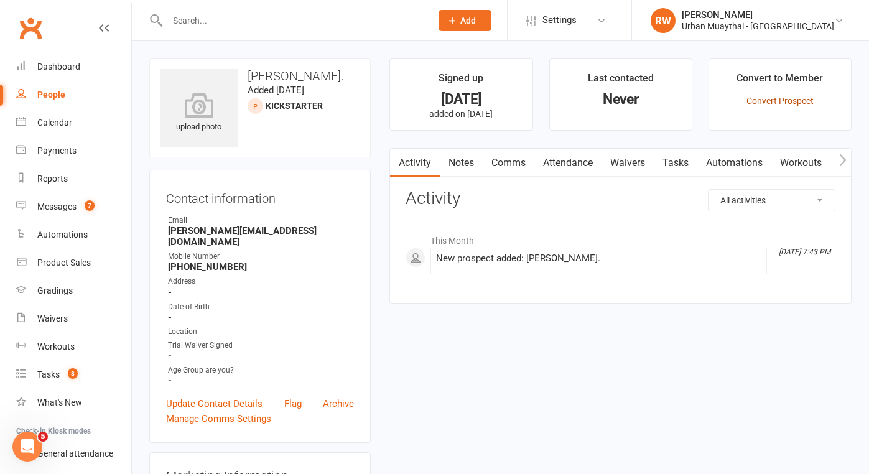
click at [779, 101] on link "Convert Prospect" at bounding box center [779, 101] width 67 height 10
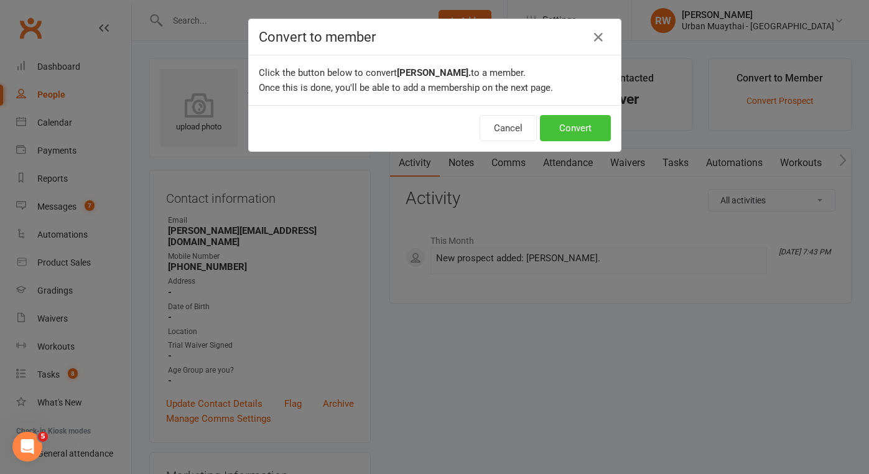
click at [558, 125] on button "Convert" at bounding box center [575, 128] width 71 height 26
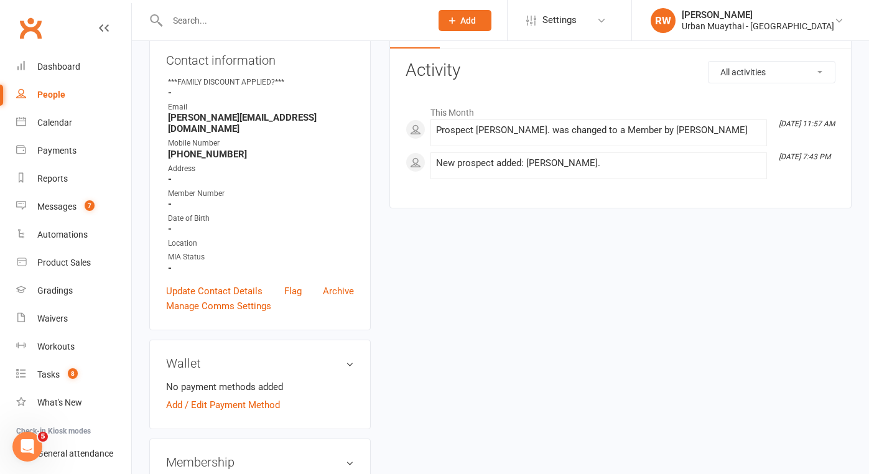
scroll to position [137, 0]
click at [262, 399] on link "Add / Edit Payment Method" at bounding box center [223, 406] width 114 height 15
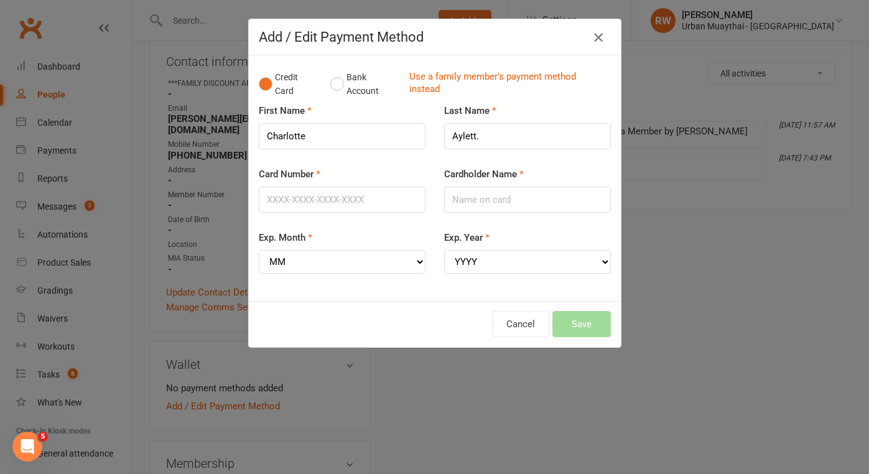
click at [599, 37] on icon "button" at bounding box center [598, 37] width 15 height 15
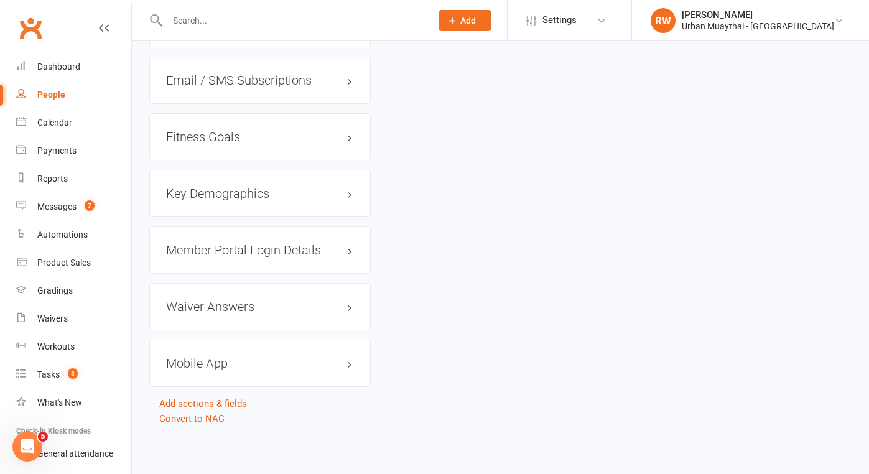
scroll to position [1285, 0]
click at [192, 413] on link "Convert to NAC" at bounding box center [191, 418] width 65 height 11
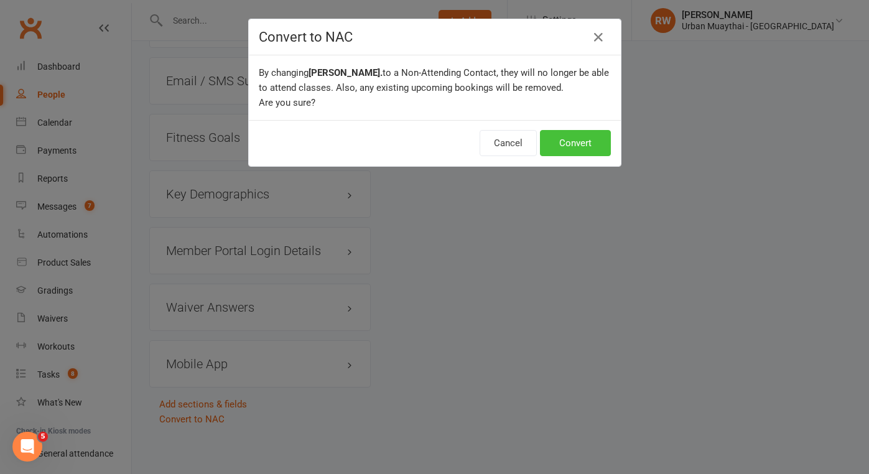
click at [578, 142] on button "Convert" at bounding box center [575, 143] width 71 height 26
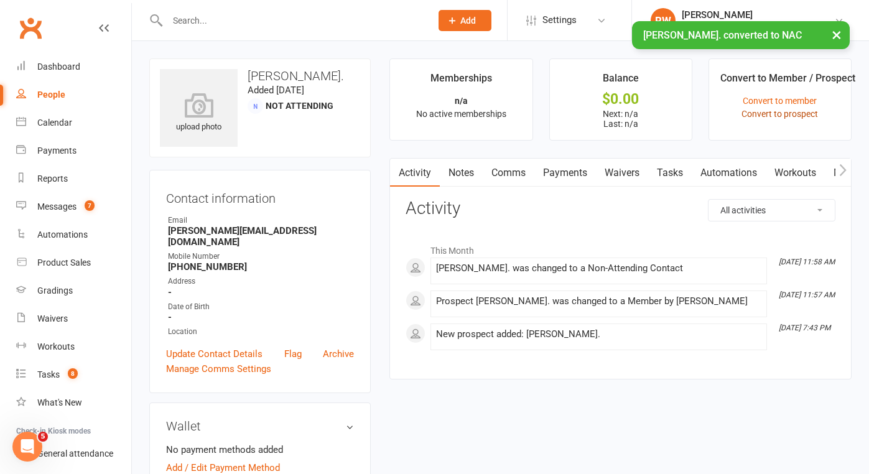
click at [760, 114] on link "Convert to prospect" at bounding box center [779, 114] width 76 height 10
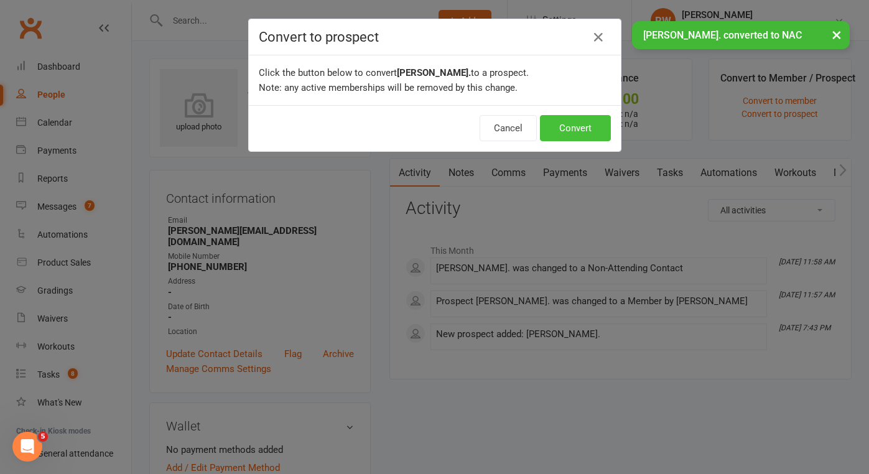
click at [565, 122] on button "Convert" at bounding box center [575, 128] width 71 height 26
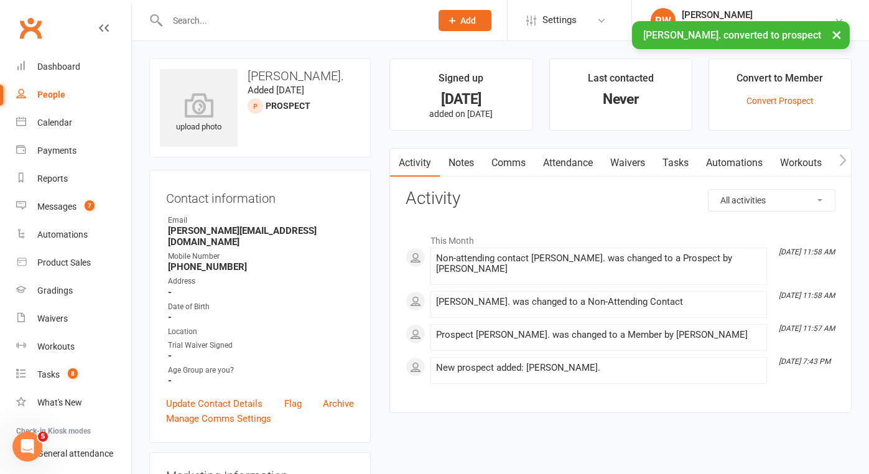
click at [454, 161] on link "Notes" at bounding box center [461, 163] width 43 height 29
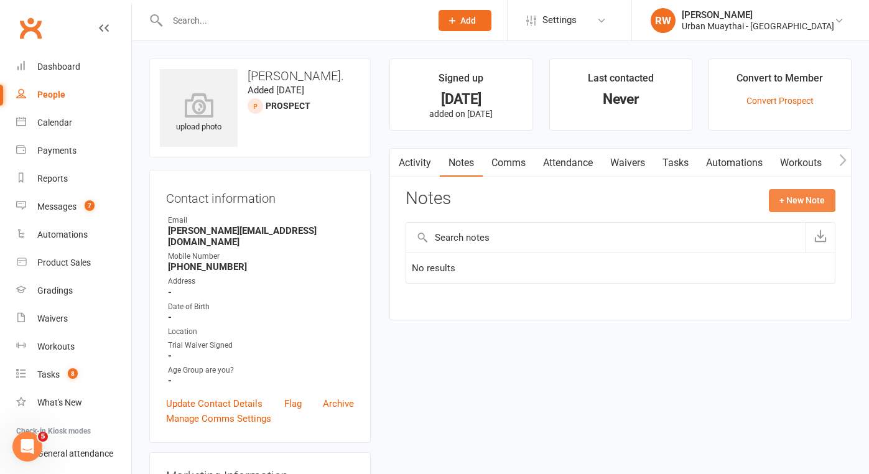
click at [802, 203] on button "+ New Note" at bounding box center [802, 200] width 67 height 22
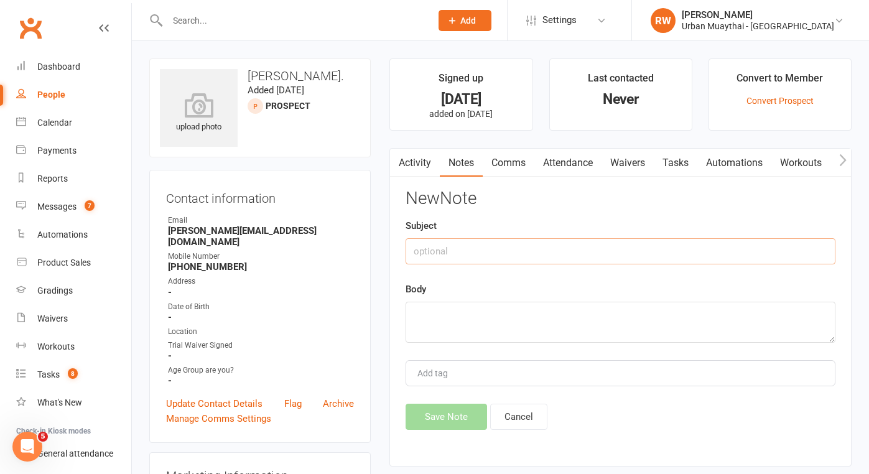
click at [583, 244] on input "text" at bounding box center [620, 251] width 430 height 26
type input "[DATE]"
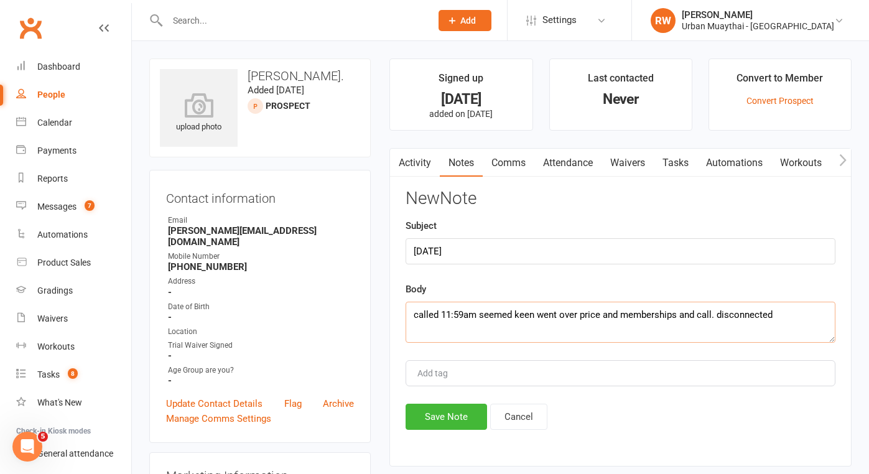
type textarea "called 11:59am seemed keen went over price and memberships and call. disconnect…"
drag, startPoint x: 560, startPoint y: 325, endPoint x: 459, endPoint y: 418, distance: 137.3
click at [459, 418] on button "Save Note" at bounding box center [445, 417] width 81 height 26
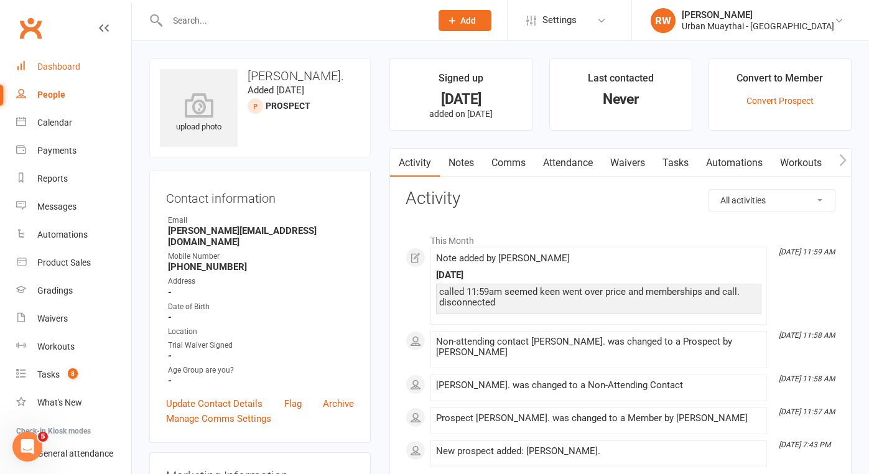
click at [58, 67] on div "Dashboard" at bounding box center [58, 67] width 43 height 10
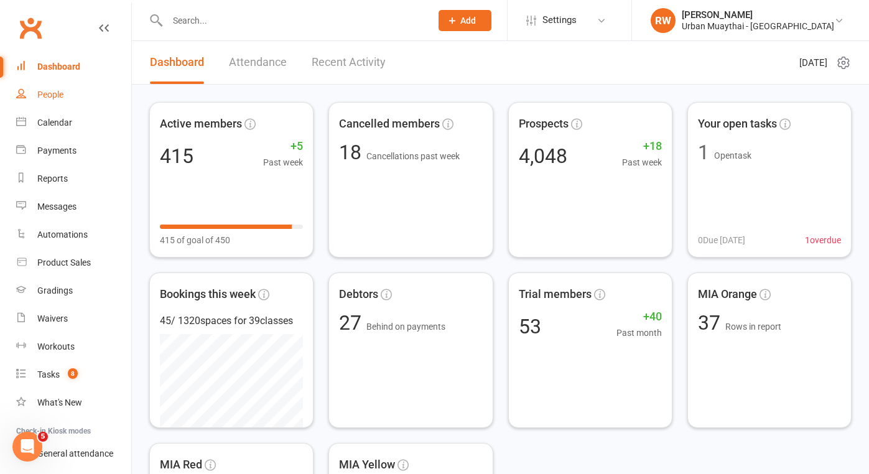
click at [51, 97] on div "People" at bounding box center [50, 95] width 26 height 10
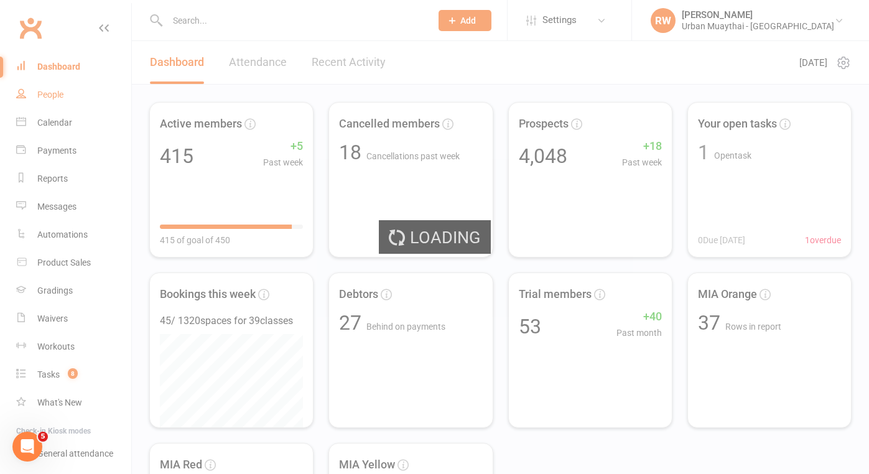
select select "100"
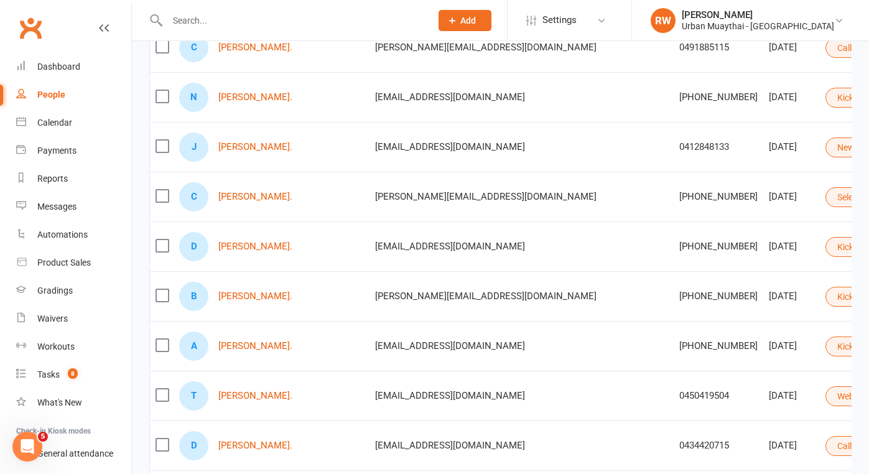
scroll to position [297, 0]
